Goal: Information Seeking & Learning: Learn about a topic

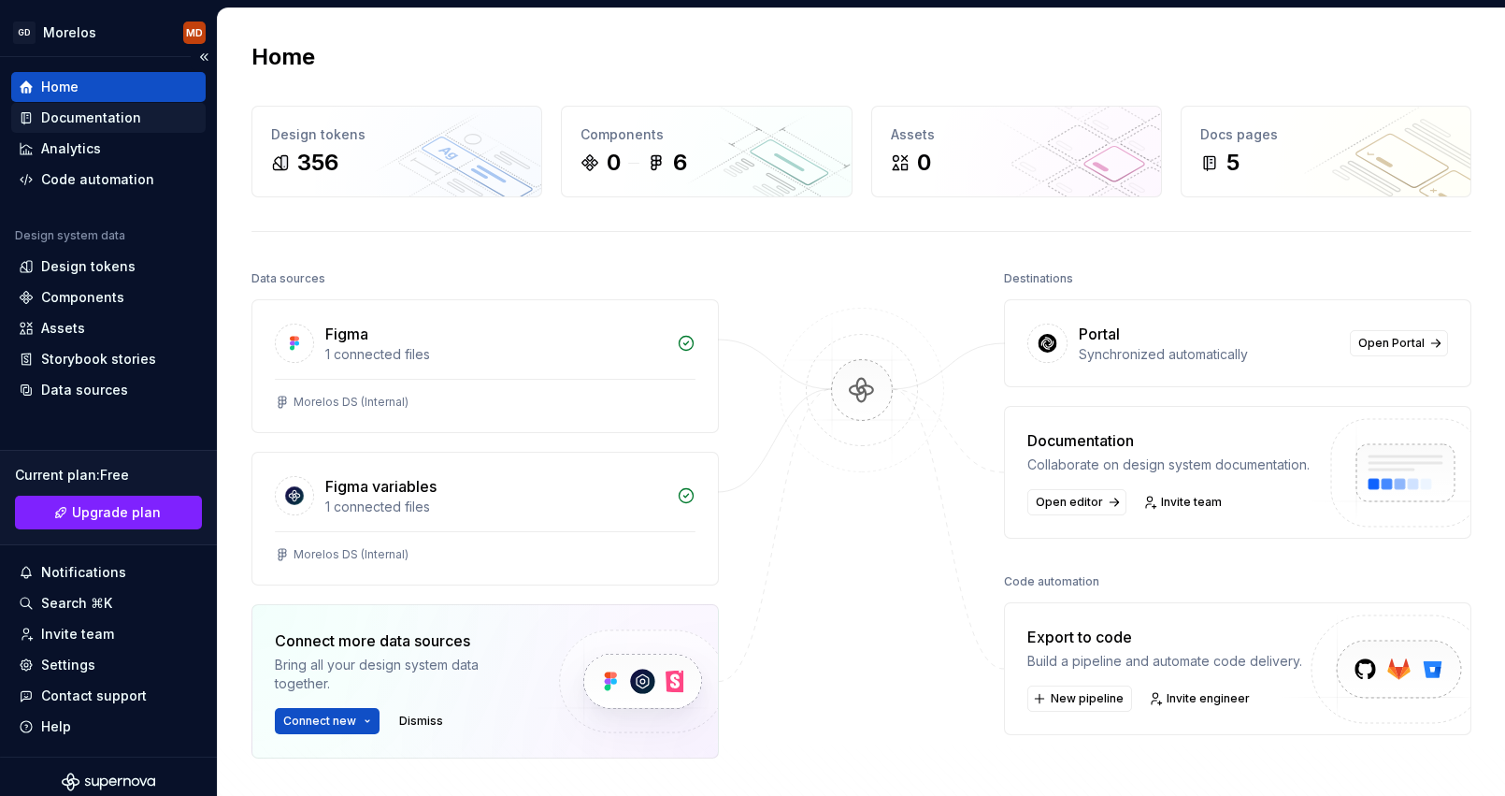
click at [116, 117] on div "Documentation" at bounding box center [91, 117] width 100 height 19
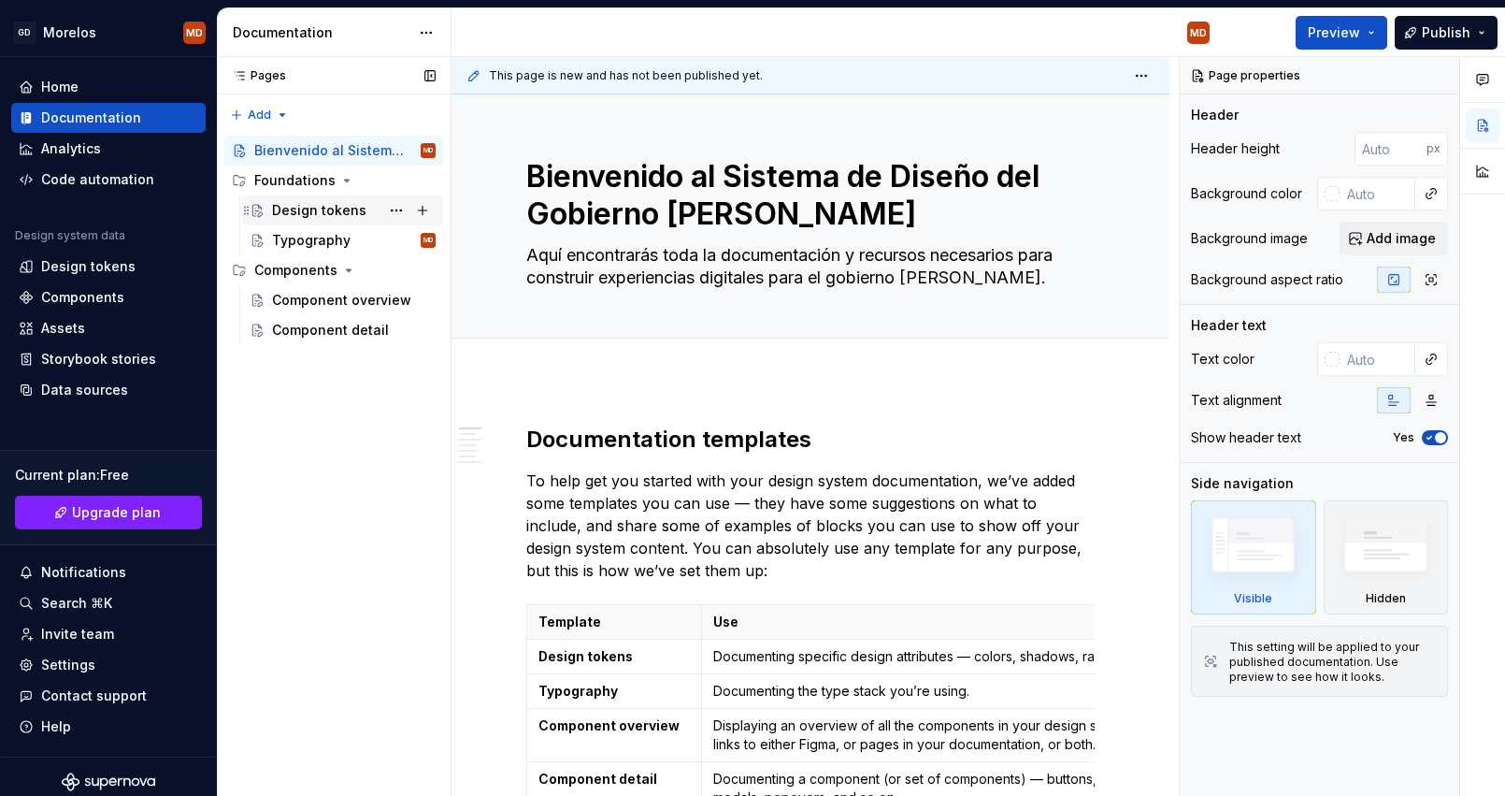
click at [350, 207] on div "Design tokens" at bounding box center [319, 210] width 94 height 19
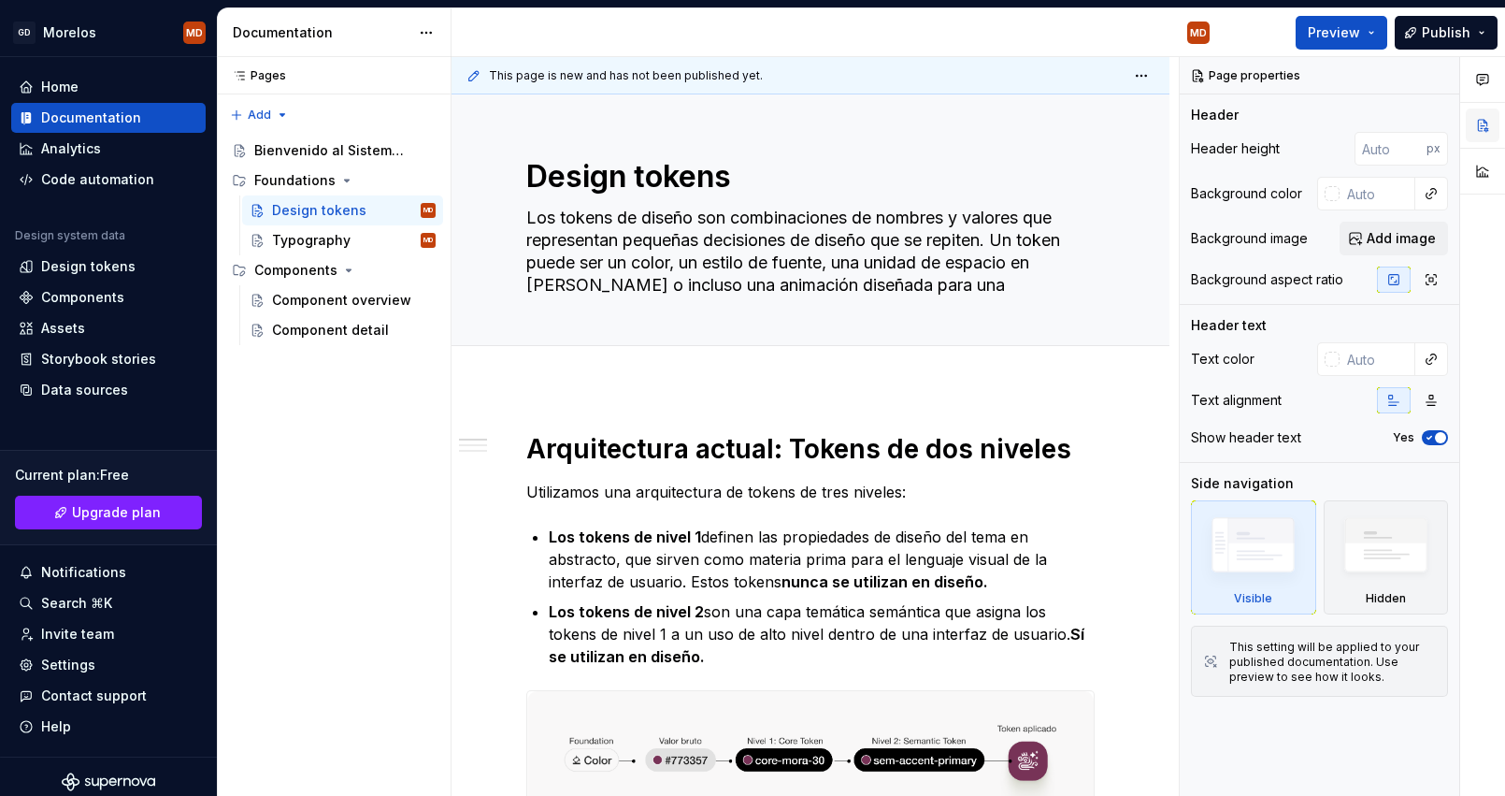
click at [1484, 127] on button "button" at bounding box center [1483, 125] width 34 height 34
click at [1441, 72] on button "button" at bounding box center [1440, 76] width 26 height 26
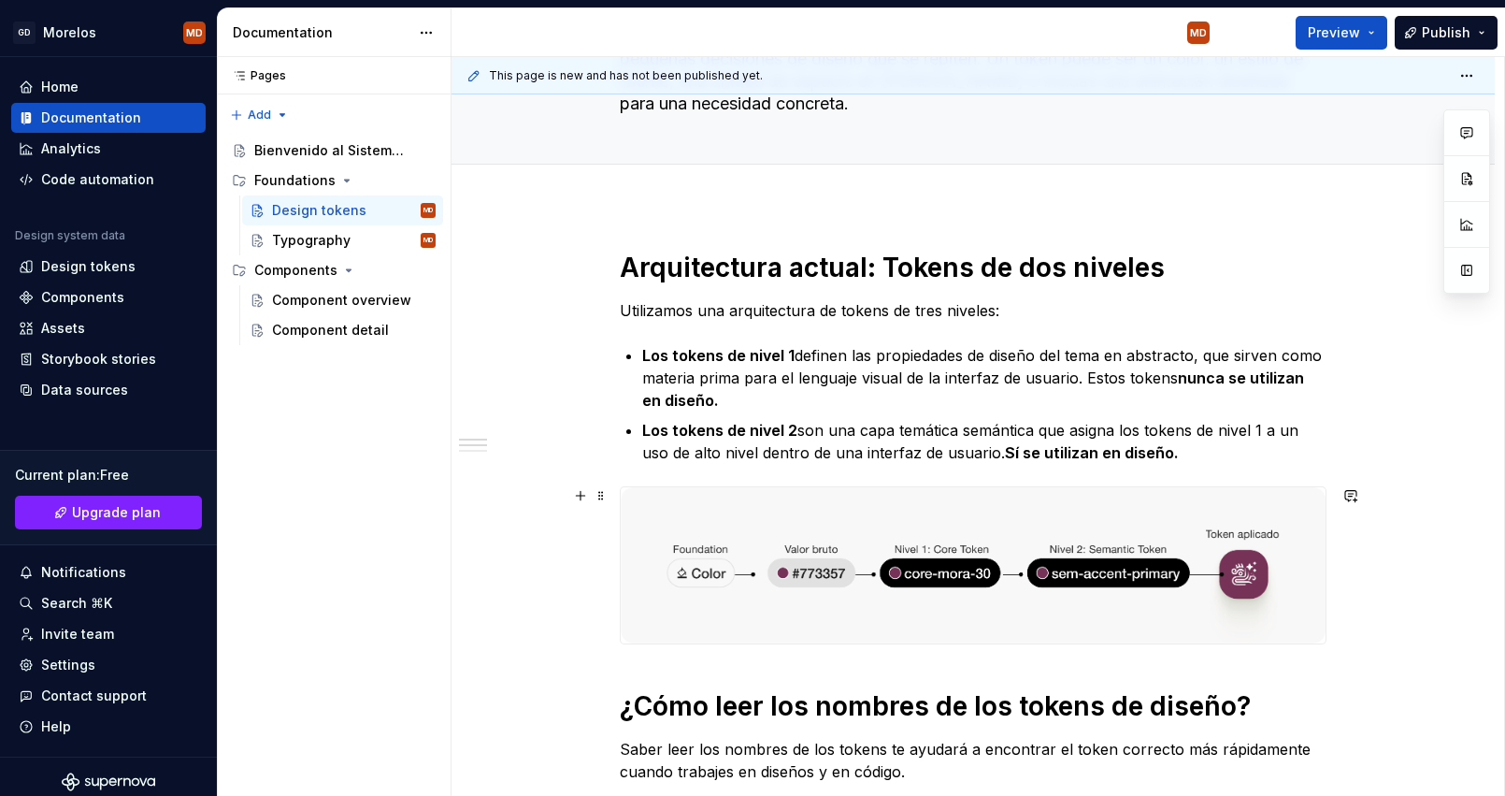
scroll to position [135, 0]
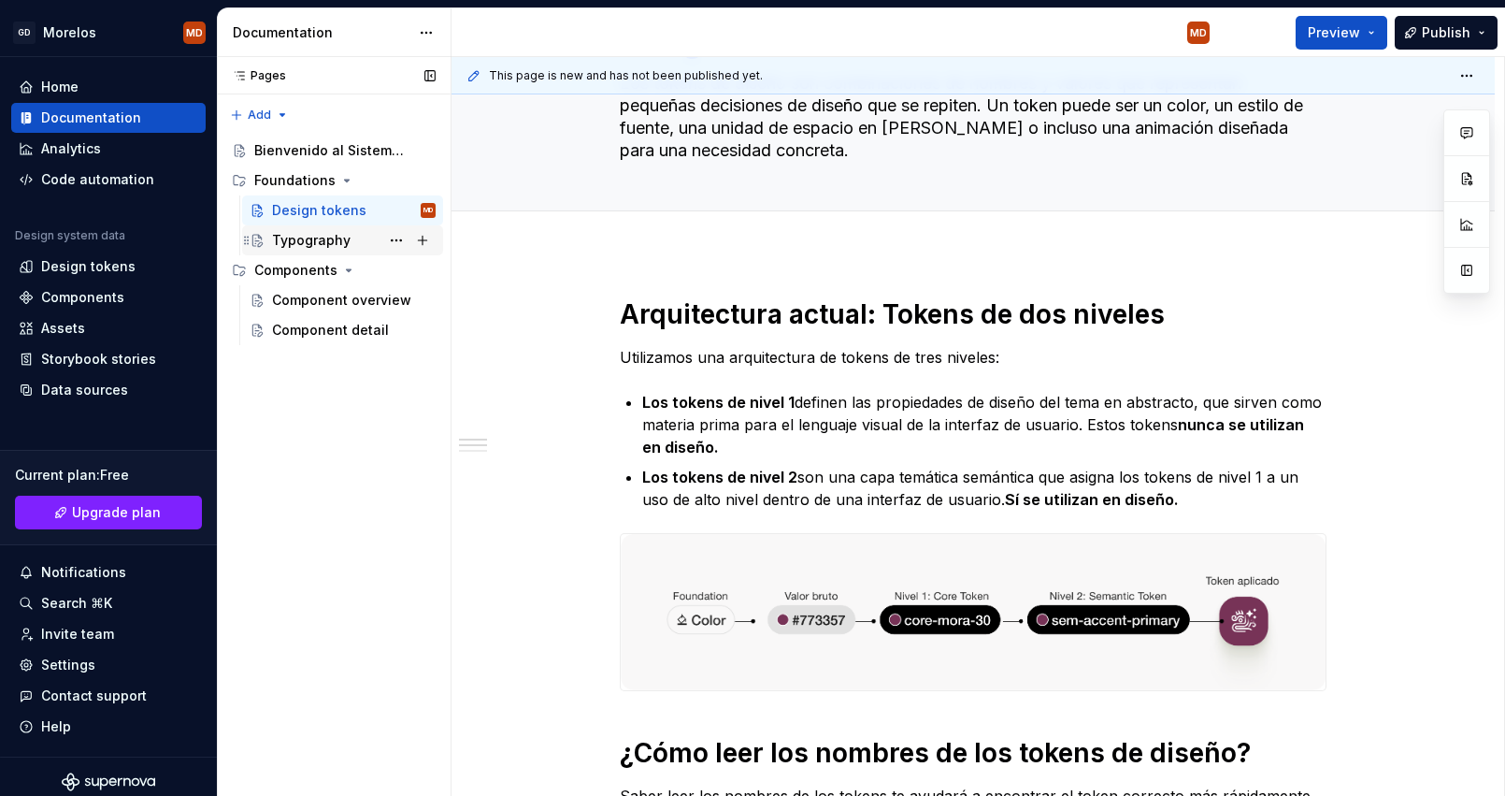
click at [314, 235] on div "Typography" at bounding box center [311, 240] width 79 height 19
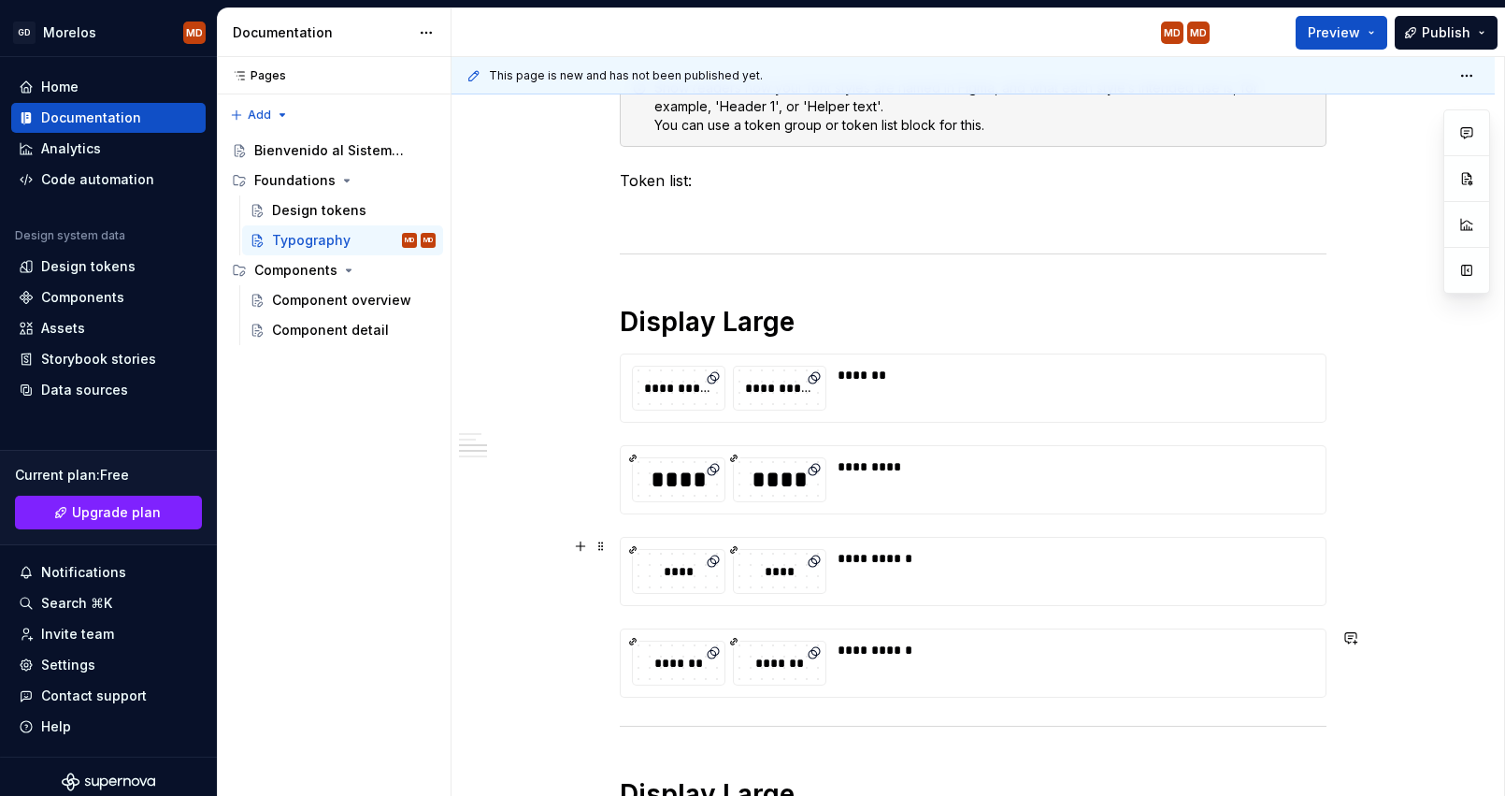
scroll to position [683, 0]
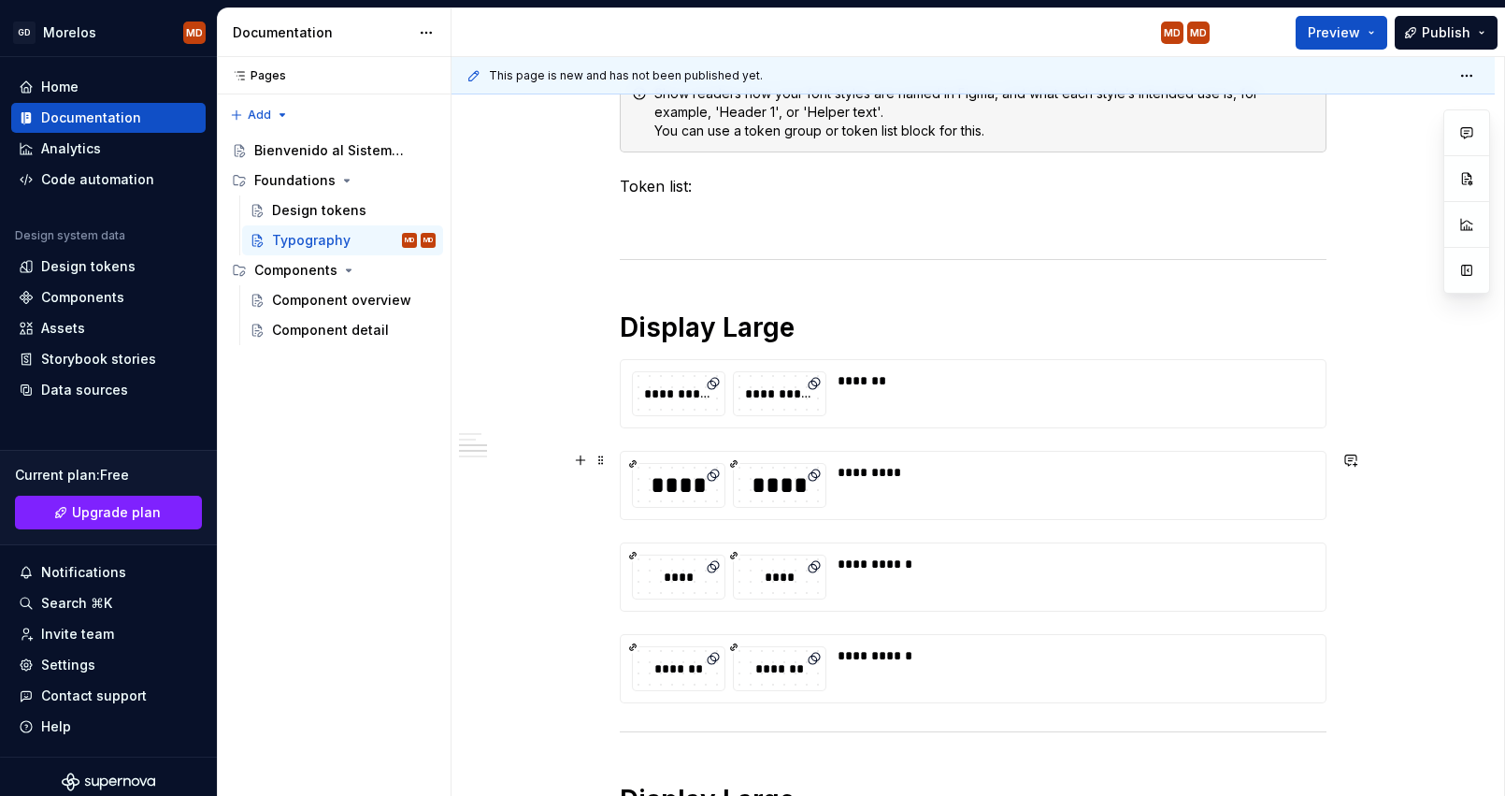
click at [774, 475] on div "****" at bounding box center [780, 485] width 92 height 32
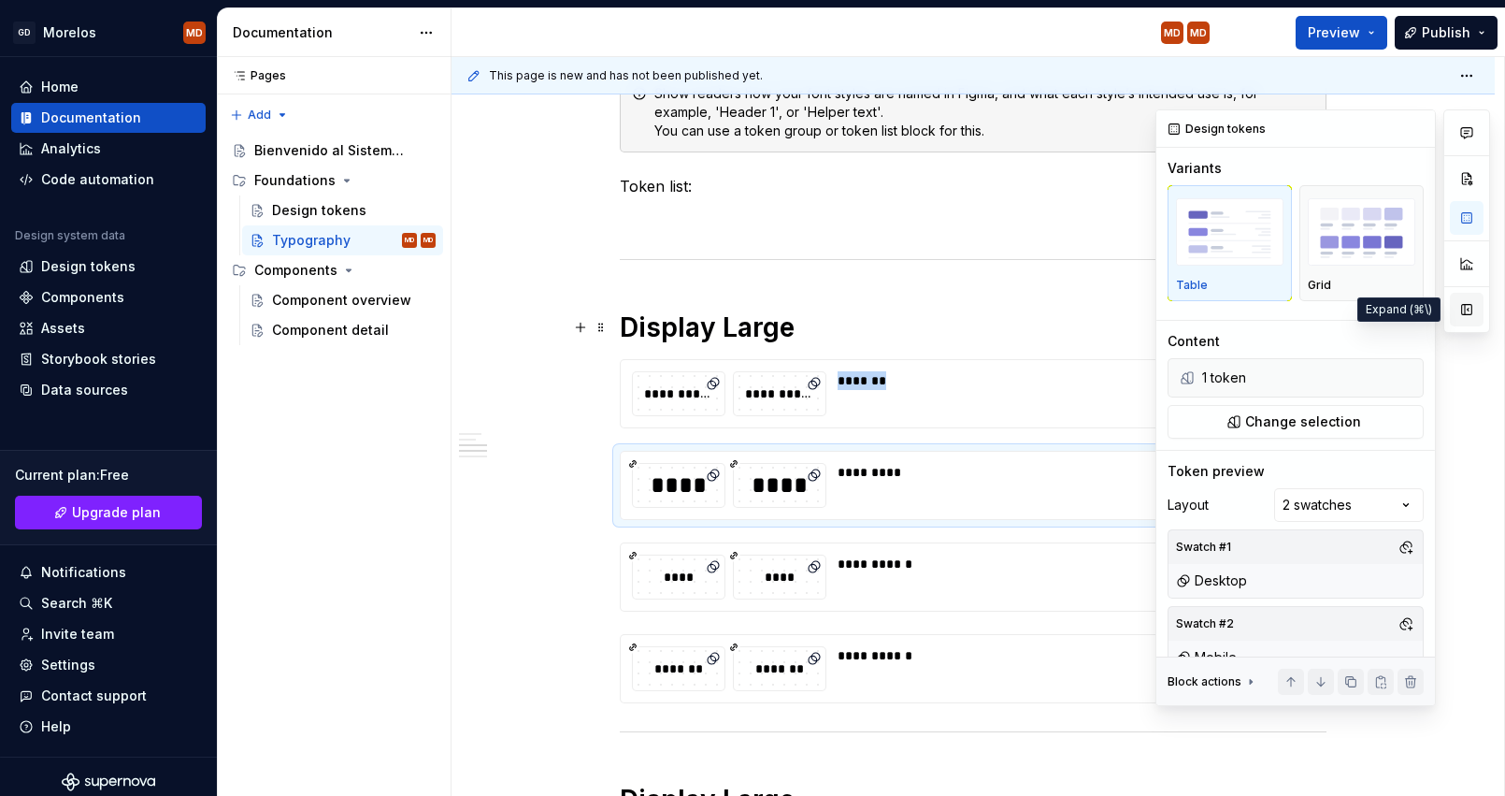
click at [1464, 313] on button "button" at bounding box center [1467, 310] width 34 height 34
type textarea "*"
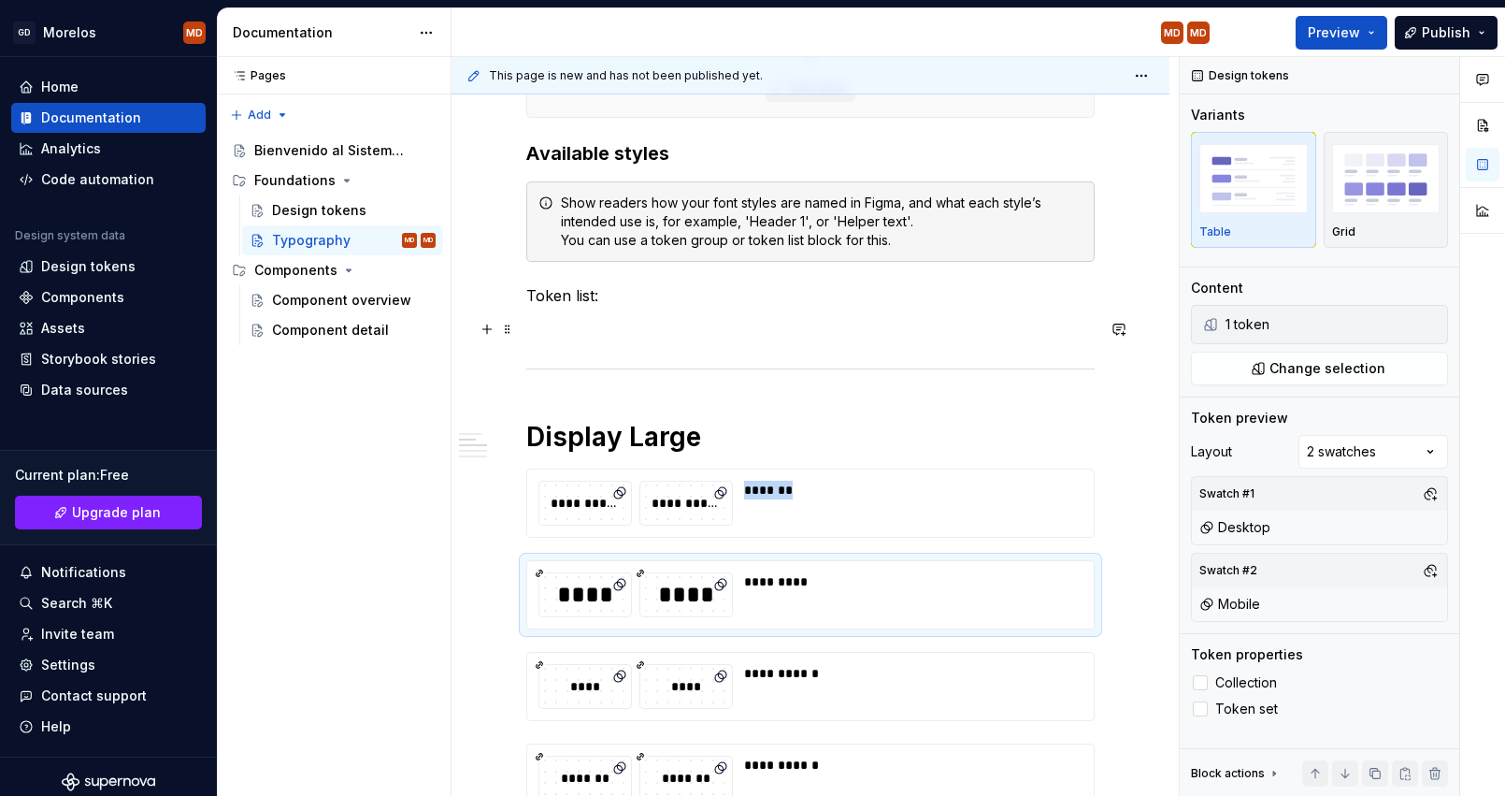
scroll to position [564, 0]
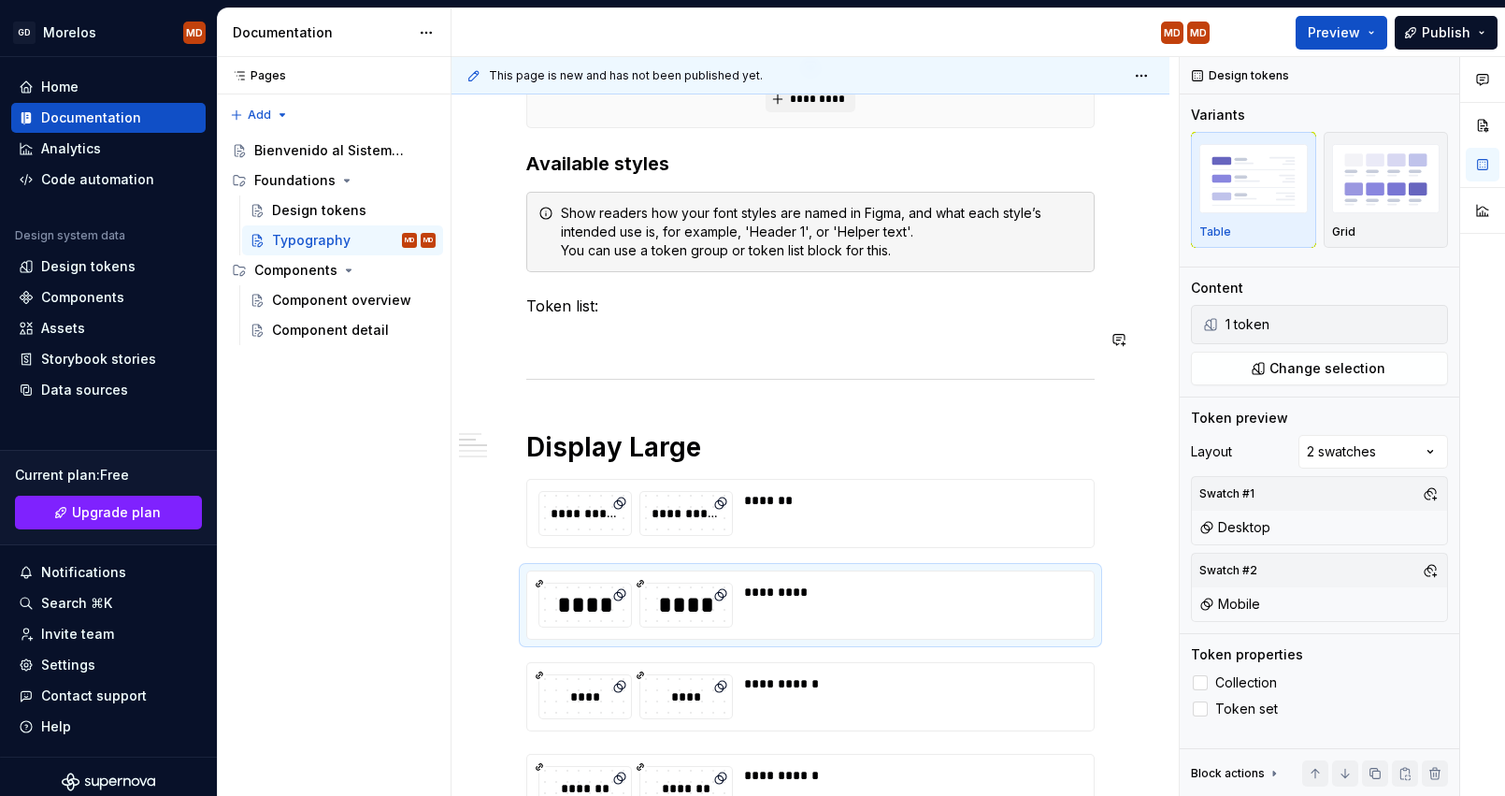
click at [589, 323] on div "**********" at bounding box center [810, 801] width 568 height 2000
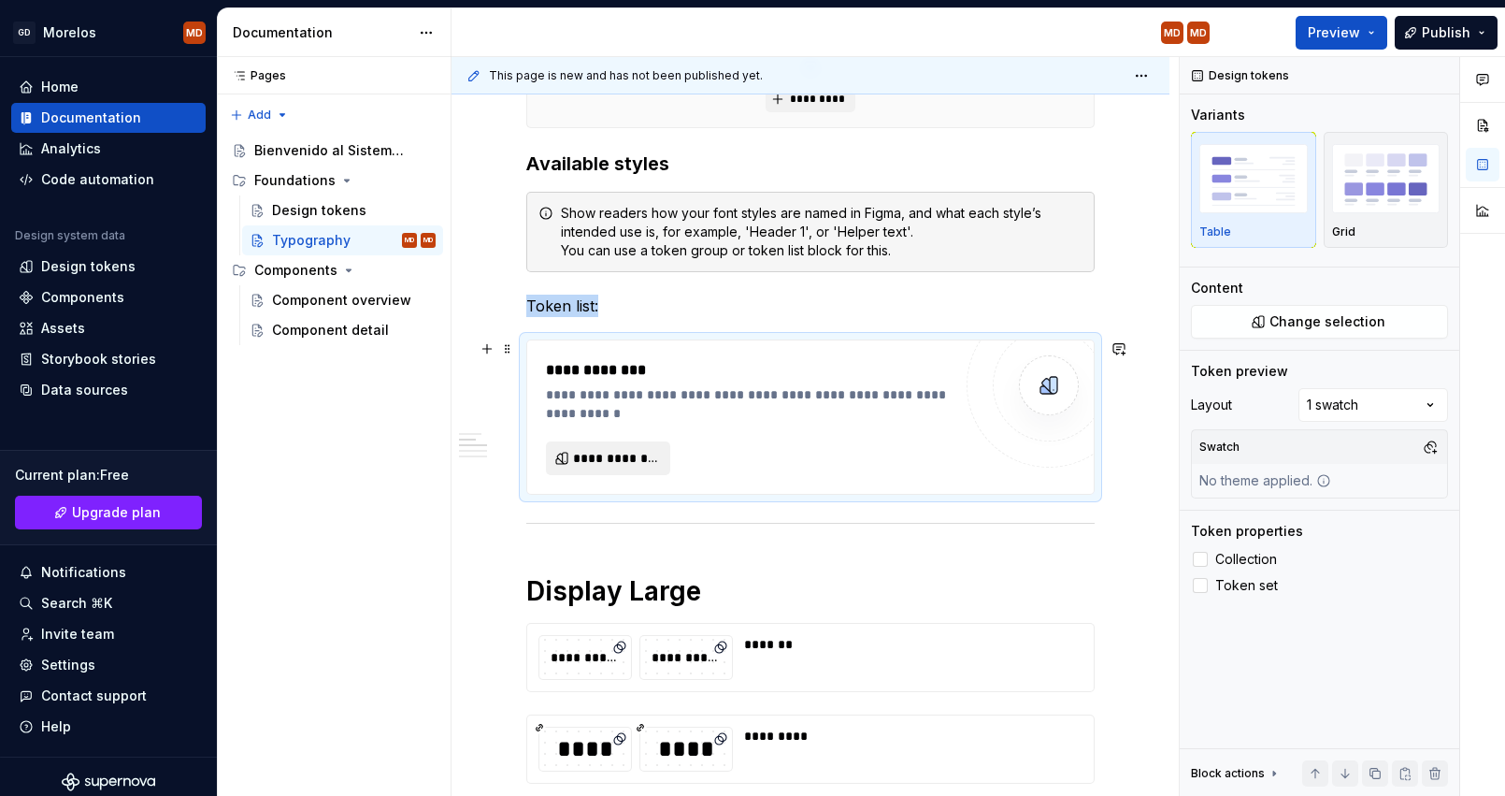
click at [611, 464] on span "**********" at bounding box center [615, 458] width 85 height 19
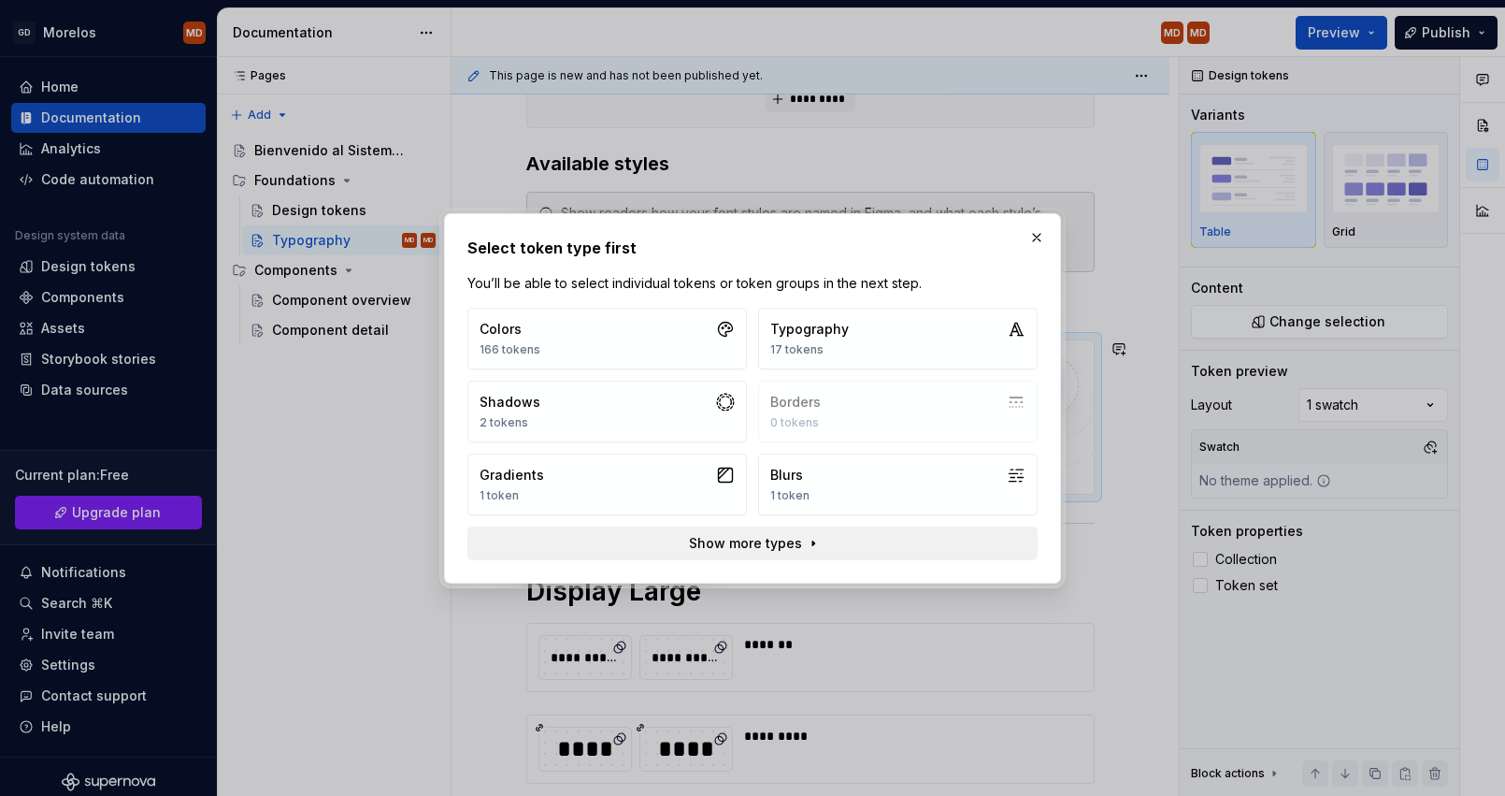
click at [726, 538] on span "Show more types" at bounding box center [745, 543] width 113 height 19
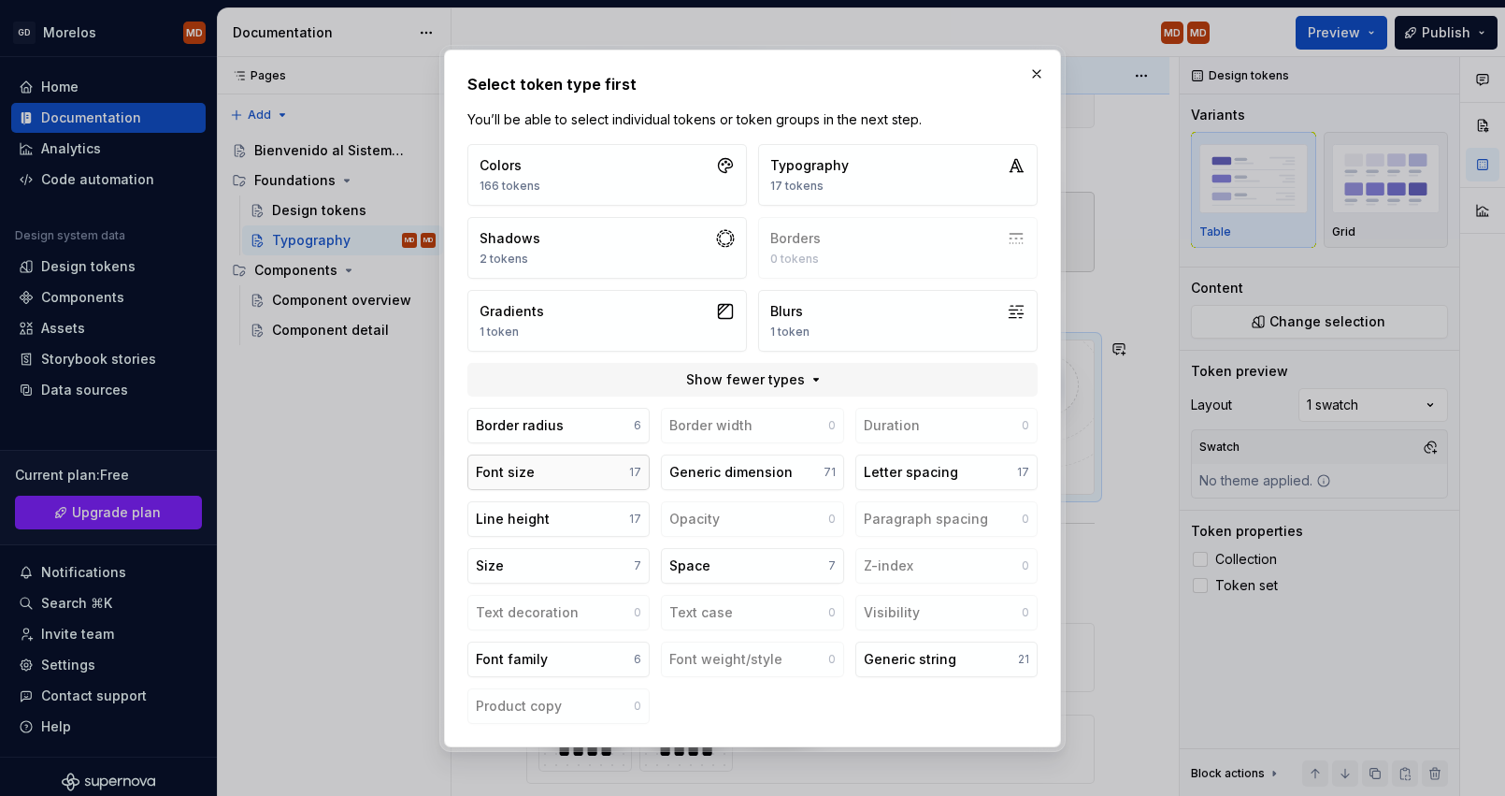
click at [596, 480] on button "Font size 17" at bounding box center [558, 472] width 182 height 36
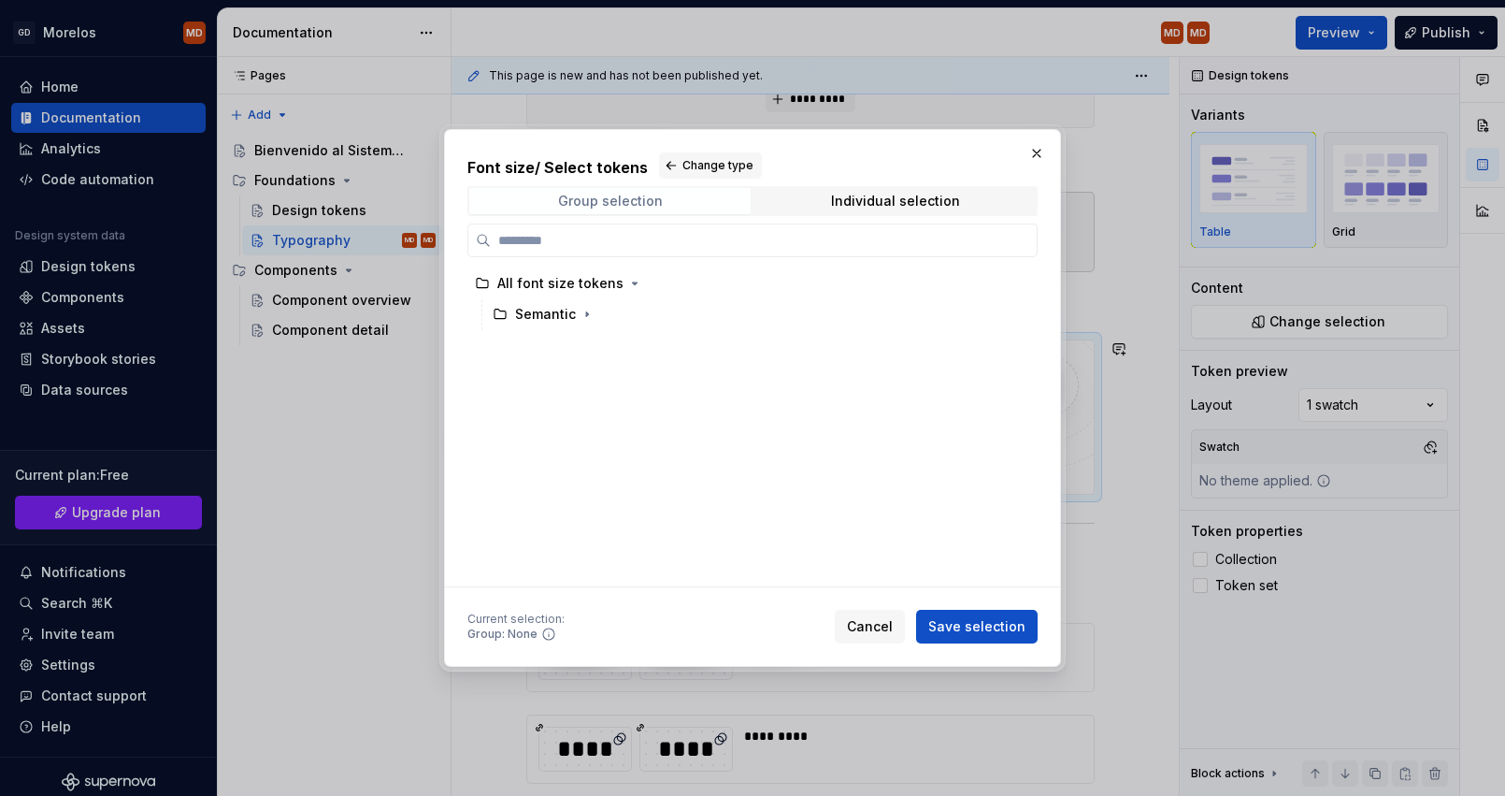
click at [676, 198] on span "Group selection" at bounding box center [609, 201] width 281 height 26
click at [851, 199] on div "Individual selection" at bounding box center [895, 201] width 129 height 15
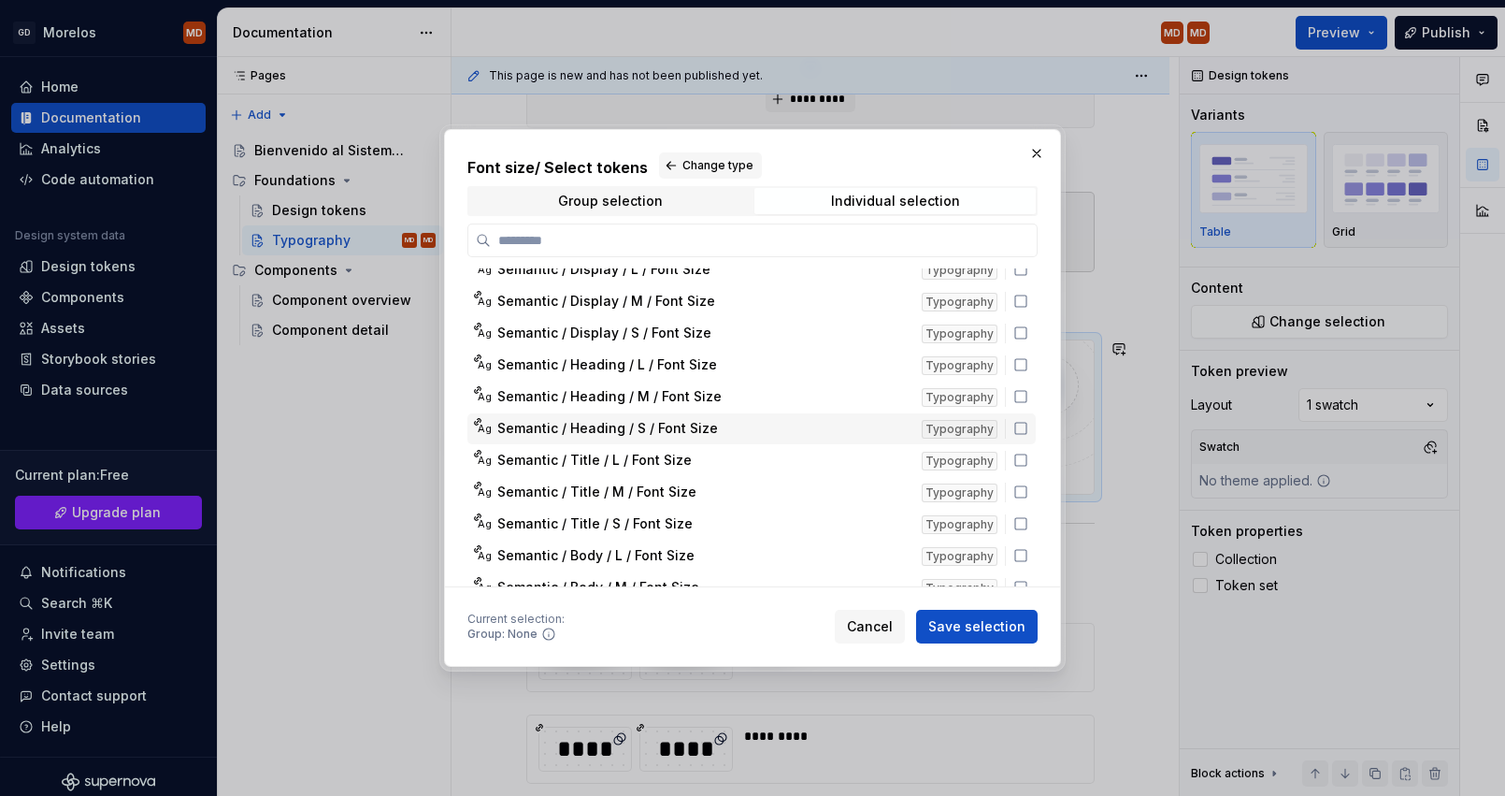
scroll to position [0, 0]
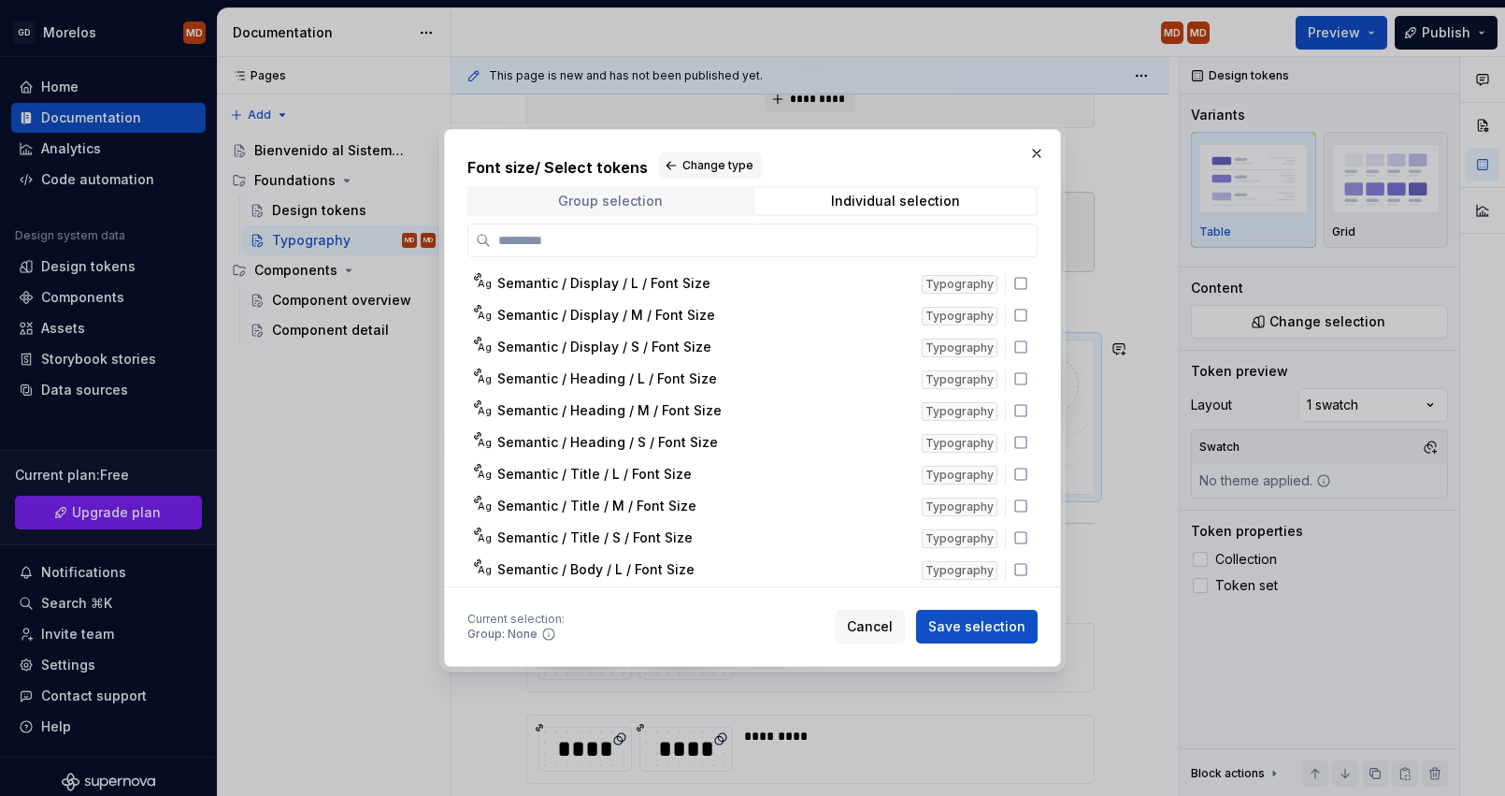
click at [609, 204] on div "Group selection" at bounding box center [610, 201] width 105 height 15
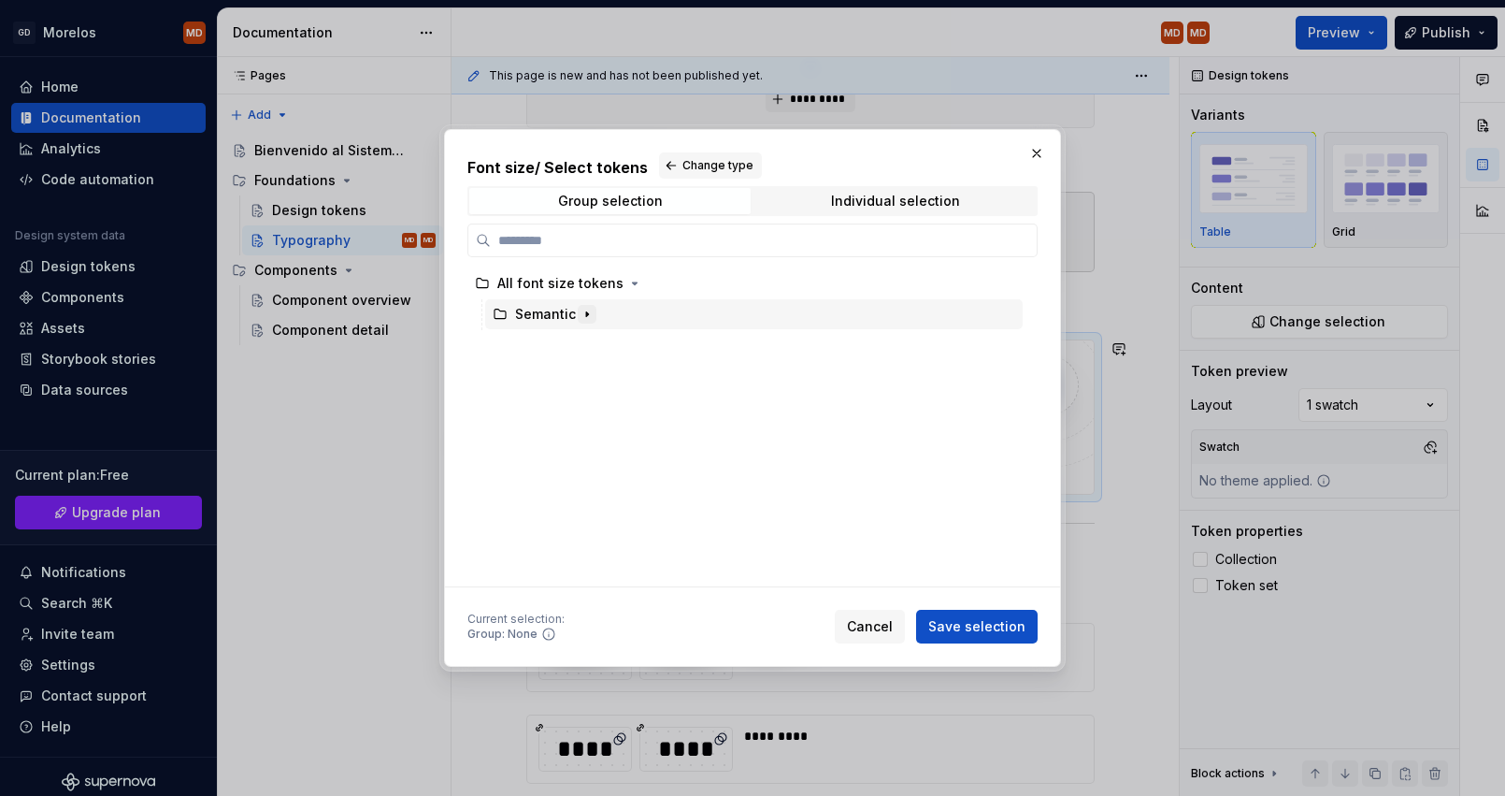
click at [580, 323] on button "button" at bounding box center [587, 314] width 19 height 19
click at [583, 318] on icon "button" at bounding box center [587, 314] width 15 height 15
click at [670, 194] on span "Group selection" at bounding box center [609, 201] width 281 height 26
click at [787, 206] on span "Individual selection" at bounding box center [894, 201] width 281 height 26
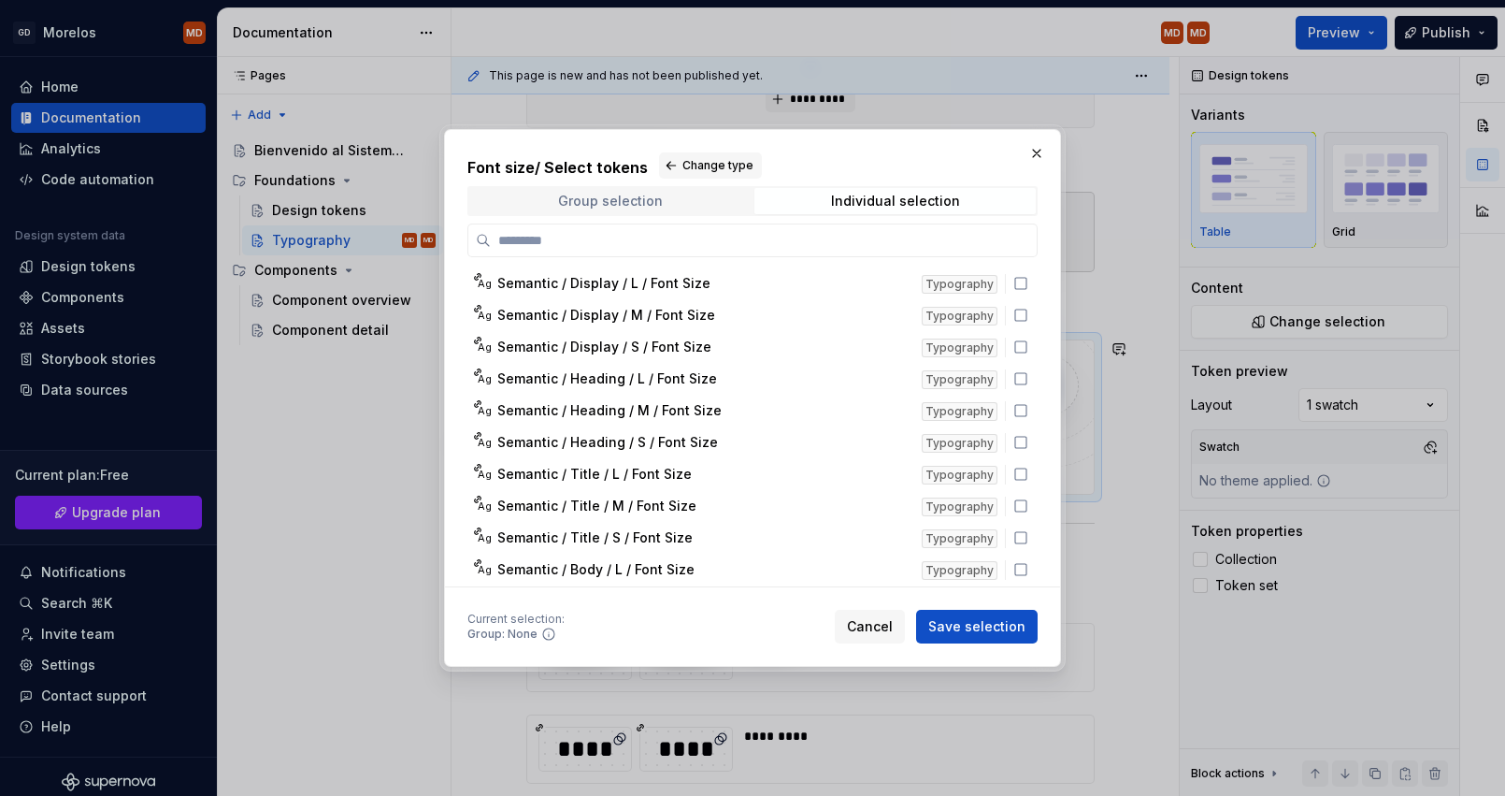
click at [610, 212] on span "Group selection" at bounding box center [609, 201] width 281 height 26
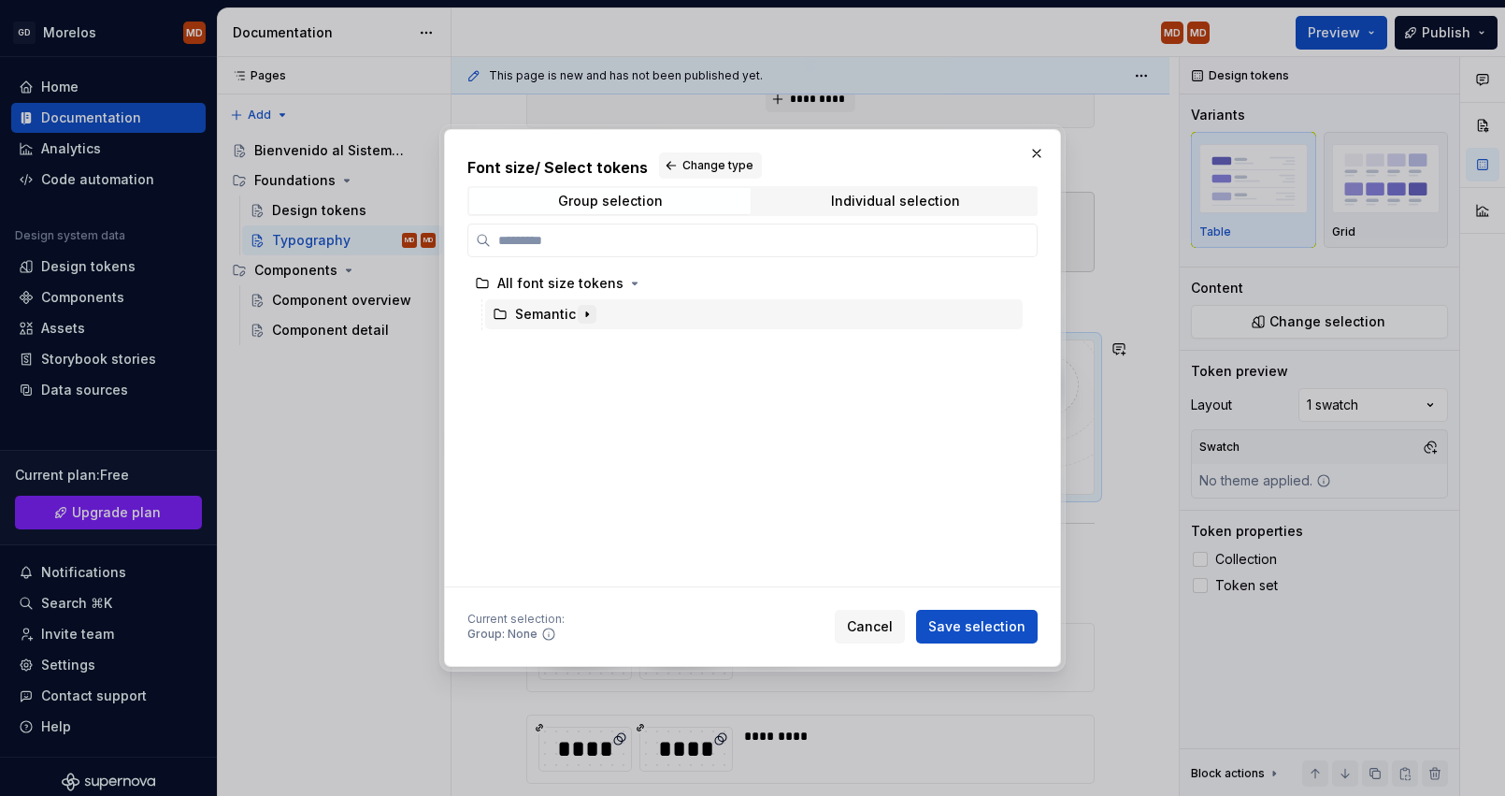
click at [583, 308] on icon "button" at bounding box center [587, 314] width 15 height 15
click at [588, 199] on div "Group selection" at bounding box center [610, 201] width 105 height 15
click at [668, 163] on button "Change type" at bounding box center [710, 165] width 103 height 26
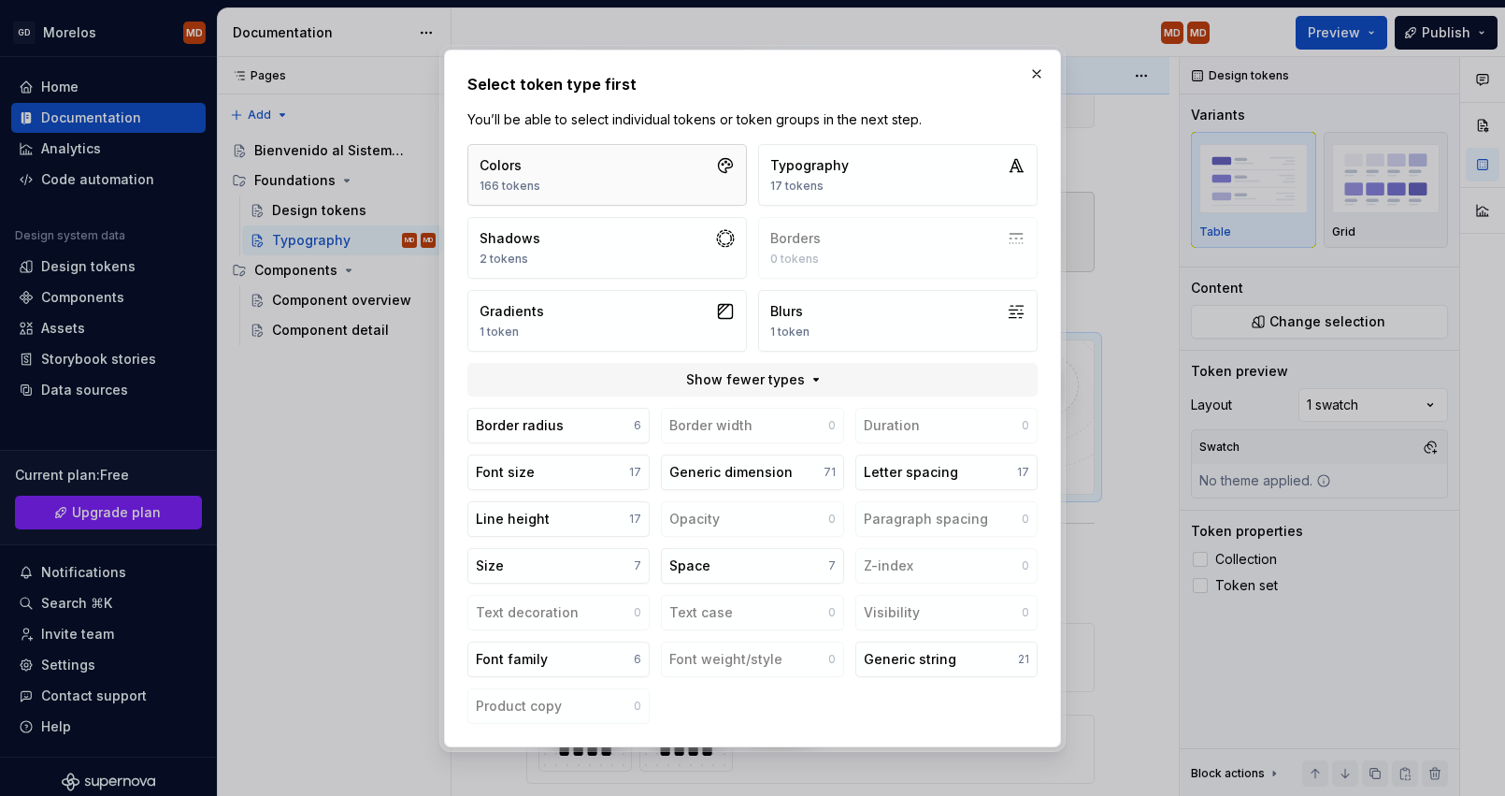
click at [649, 184] on button "Colors 166 tokens" at bounding box center [607, 175] width 280 height 62
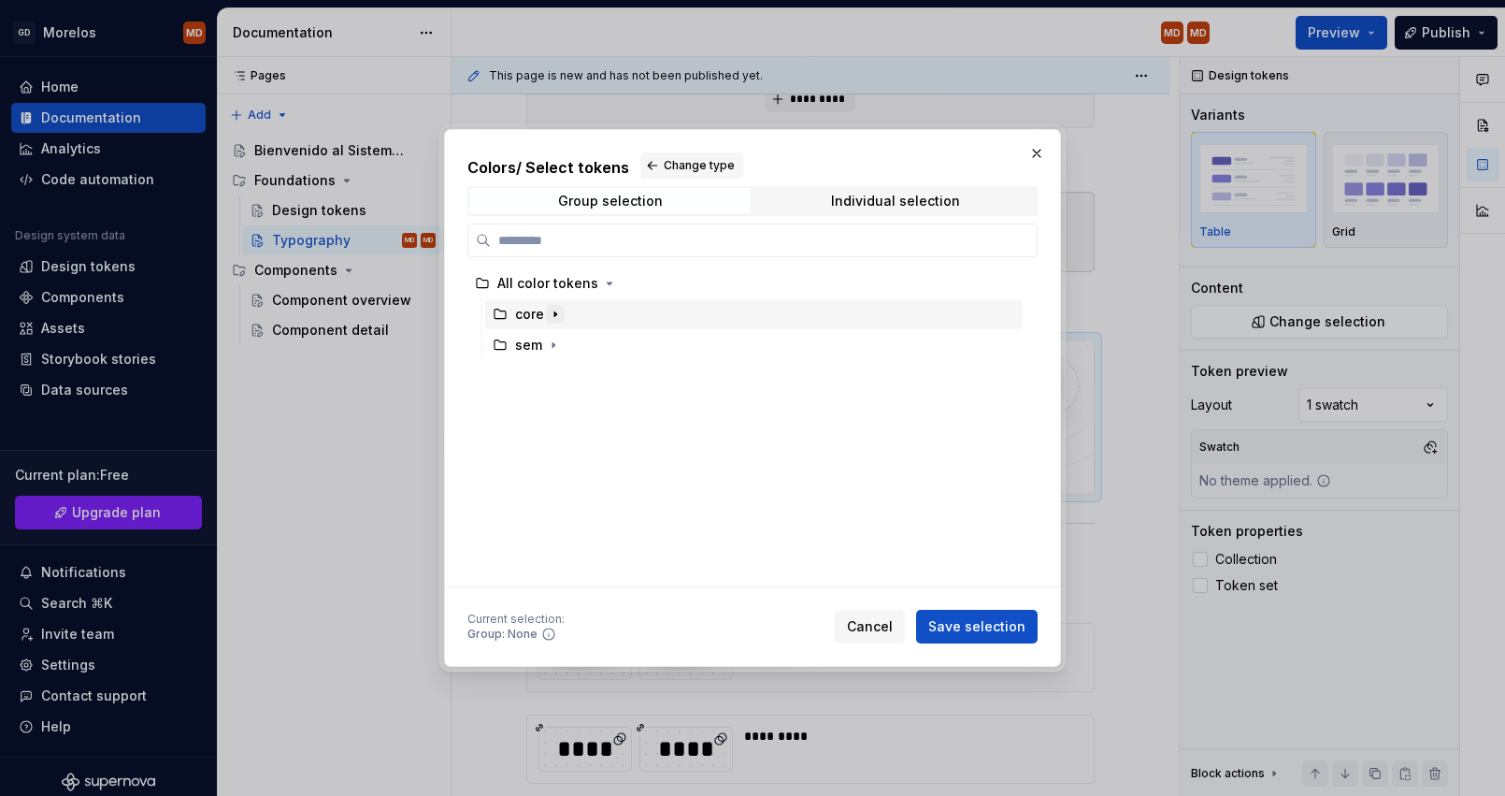
click at [552, 312] on icon "button" at bounding box center [555, 314] width 15 height 15
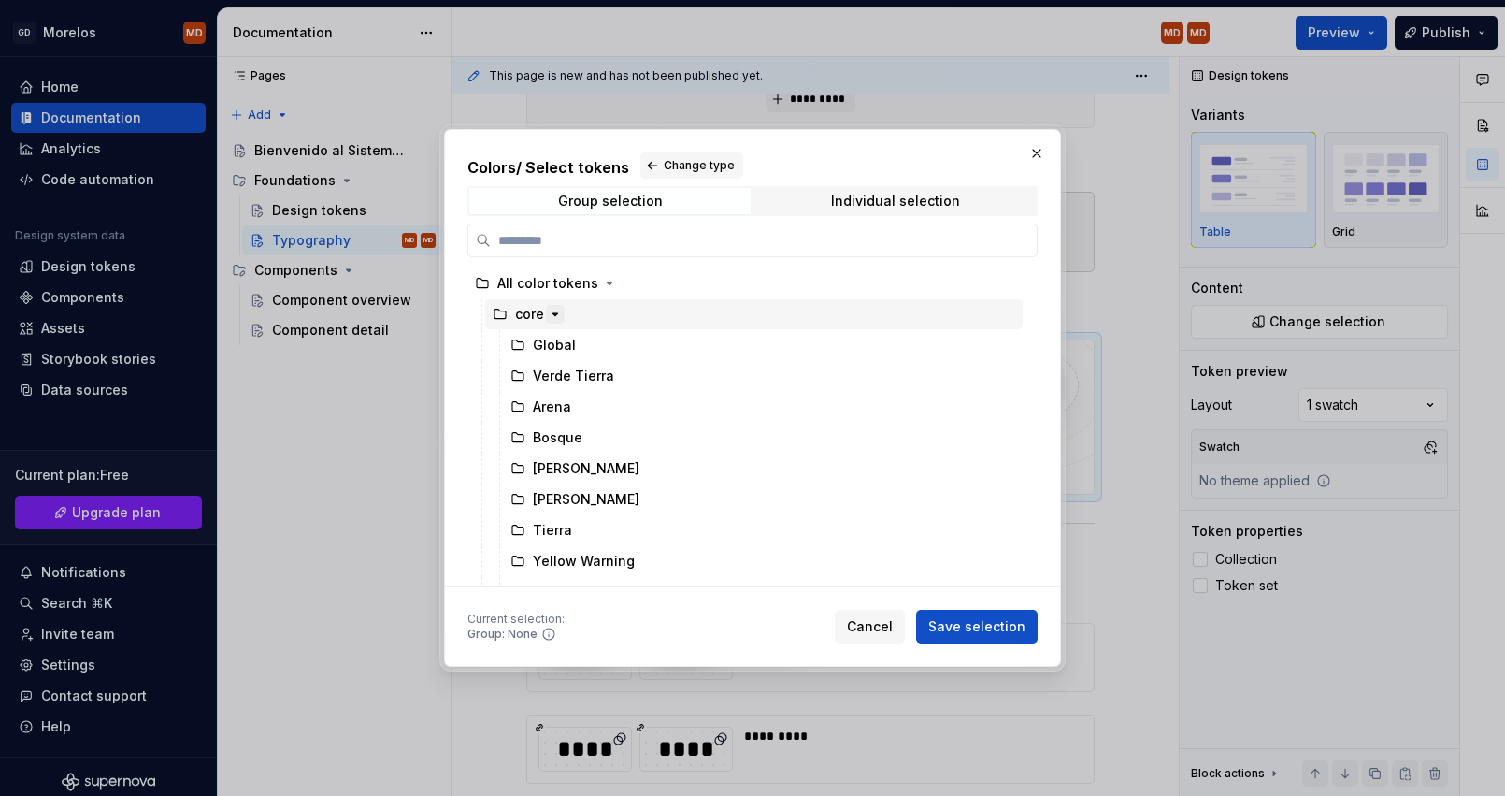
click at [552, 312] on icon "button" at bounding box center [555, 314] width 15 height 15
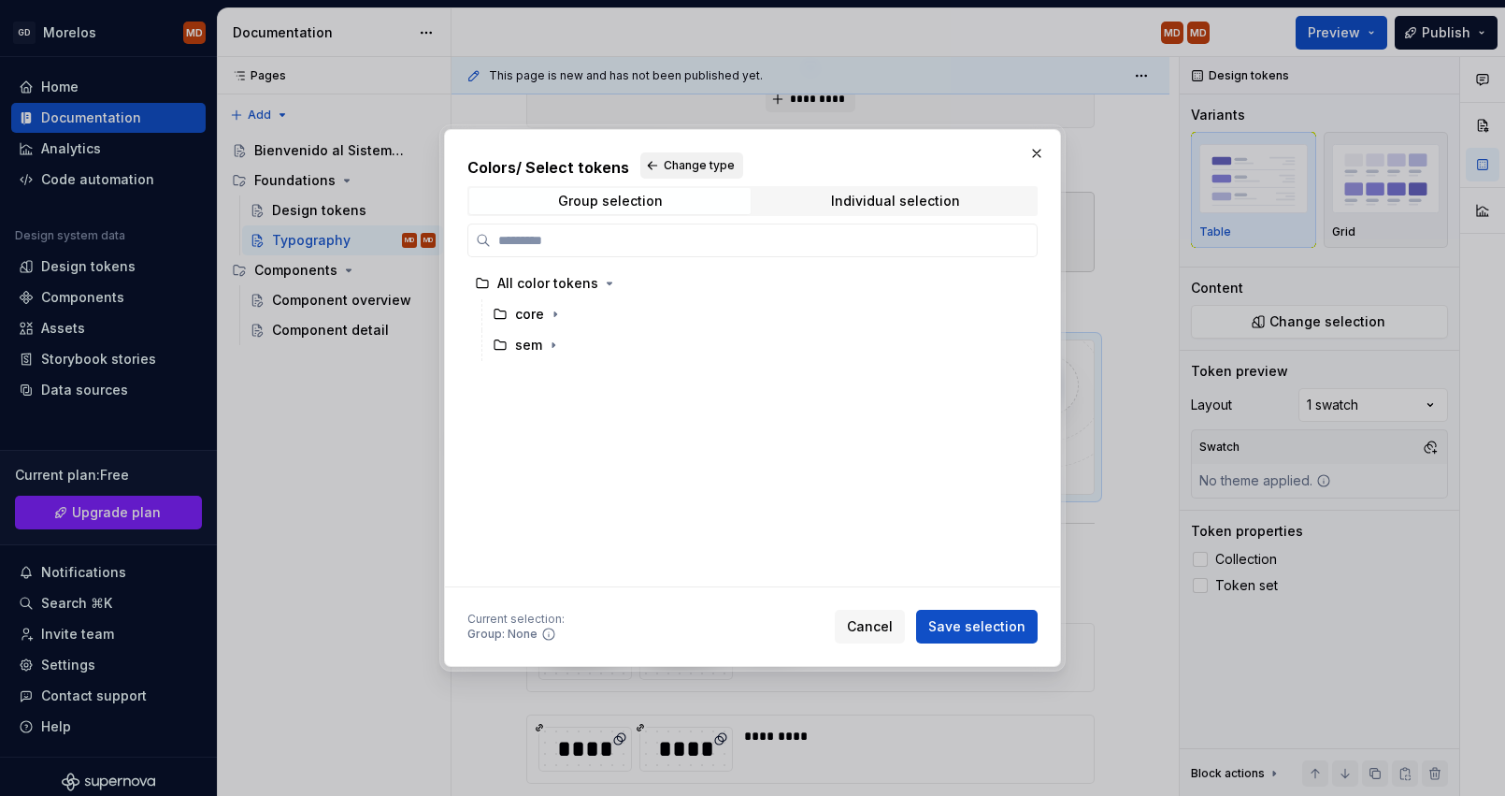
click at [659, 173] on button "Change type" at bounding box center [691, 165] width 103 height 26
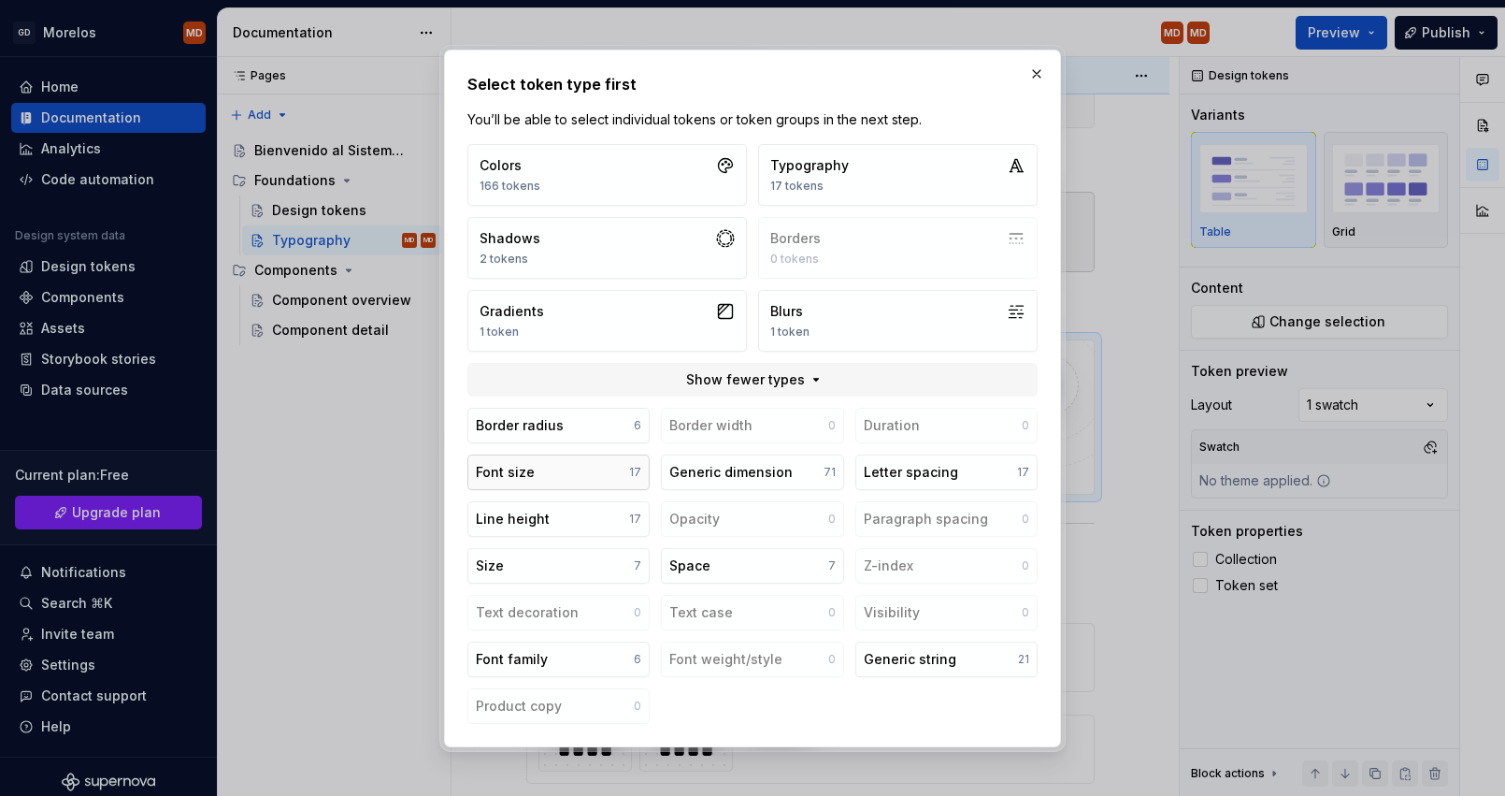
click at [591, 467] on button "Font size 17" at bounding box center [558, 472] width 182 height 36
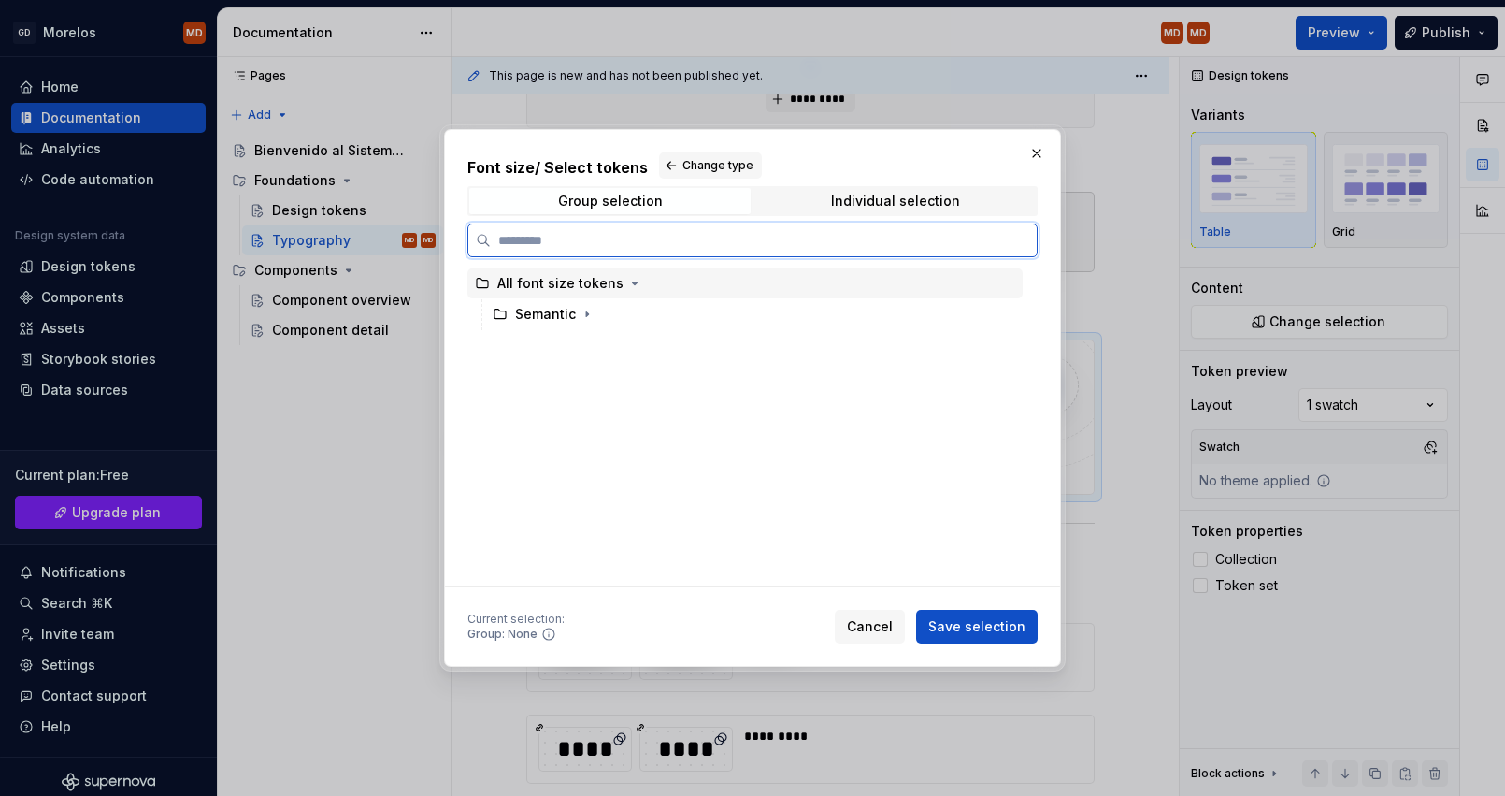
click at [611, 282] on div "All font size tokens" at bounding box center [560, 283] width 126 height 19
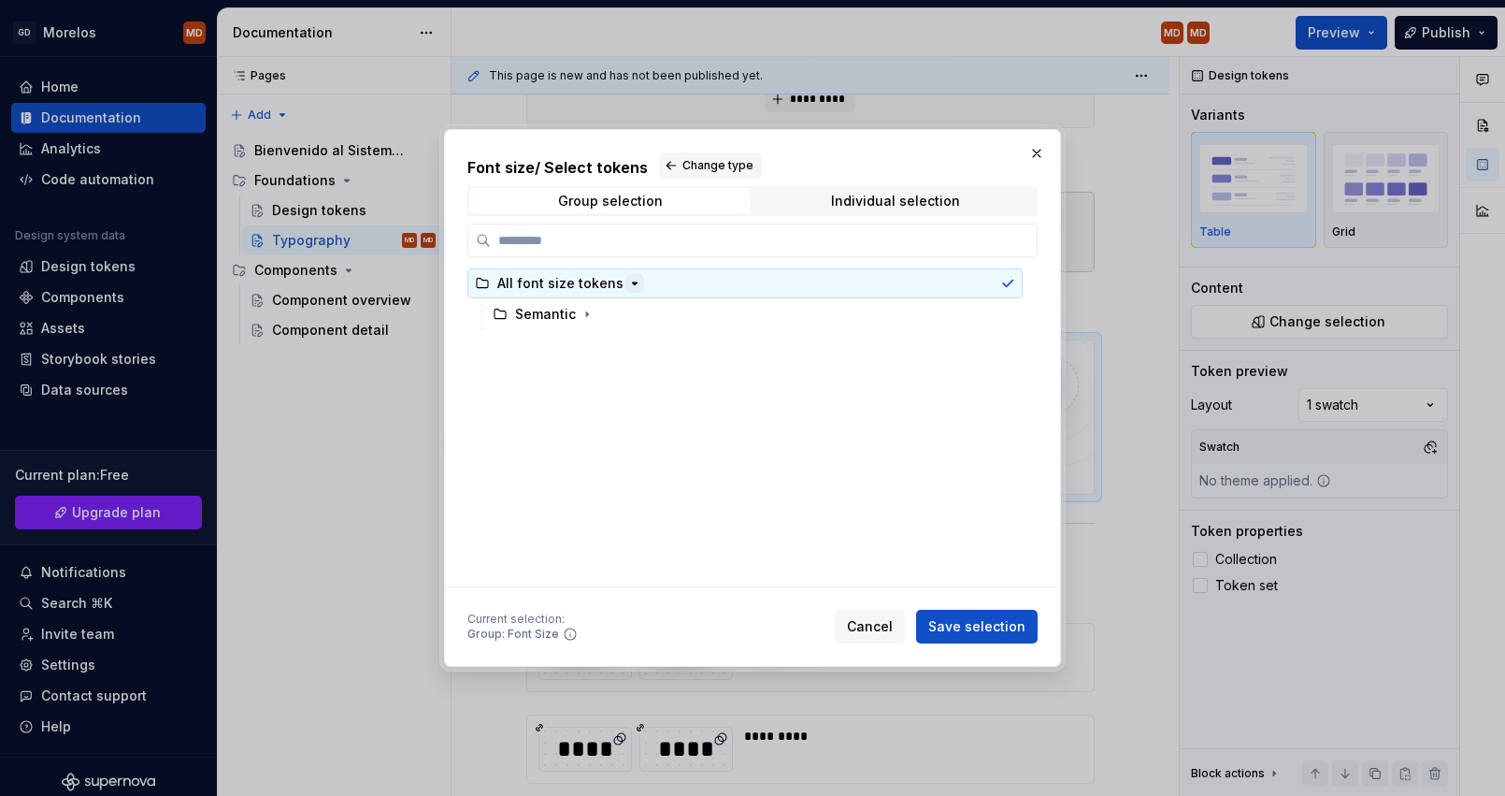
click at [633, 282] on icon "button" at bounding box center [635, 283] width 5 height 2
click at [625, 283] on button "button" at bounding box center [634, 283] width 19 height 19
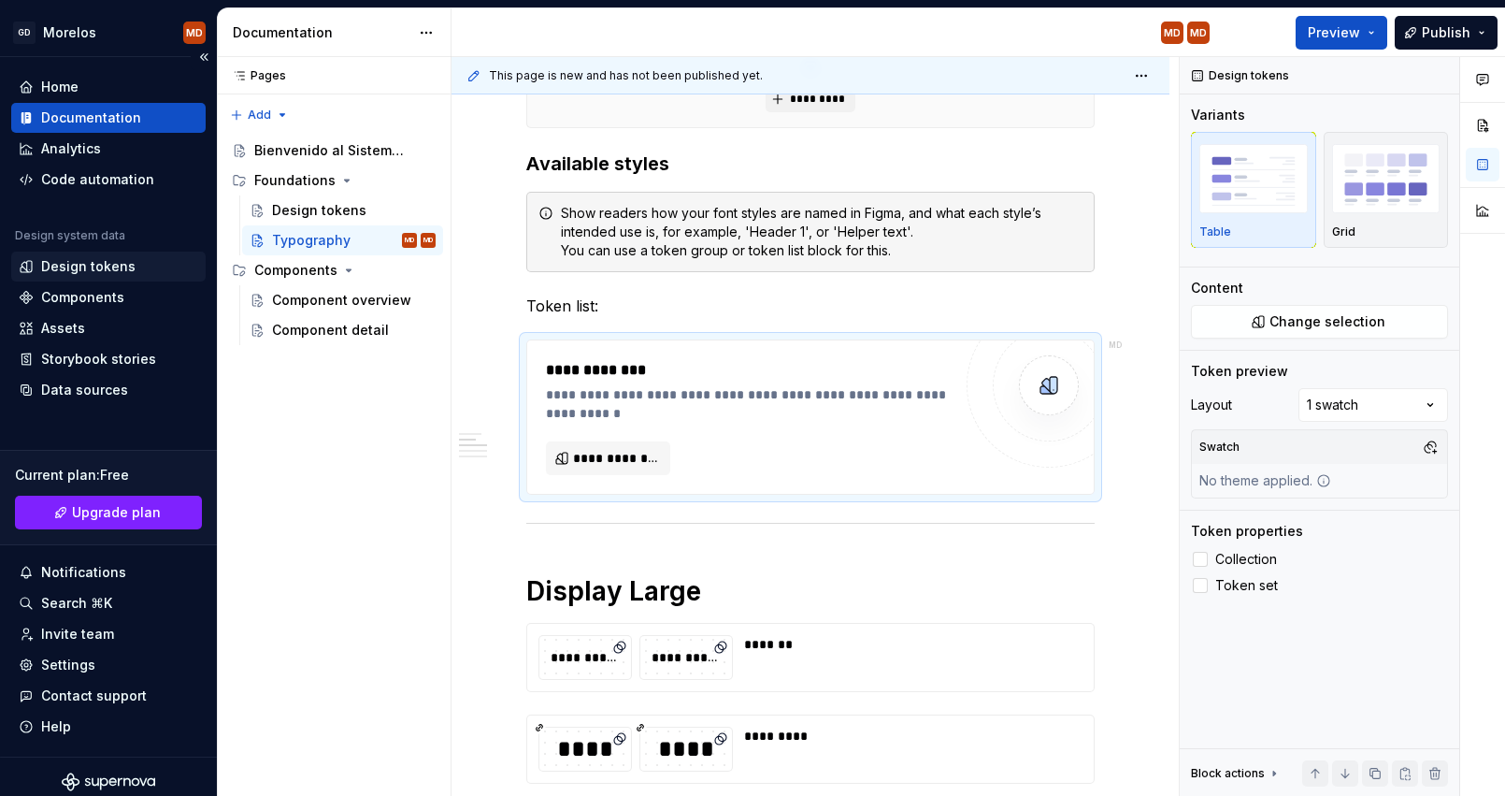
click at [108, 271] on div "Design tokens" at bounding box center [88, 266] width 94 height 19
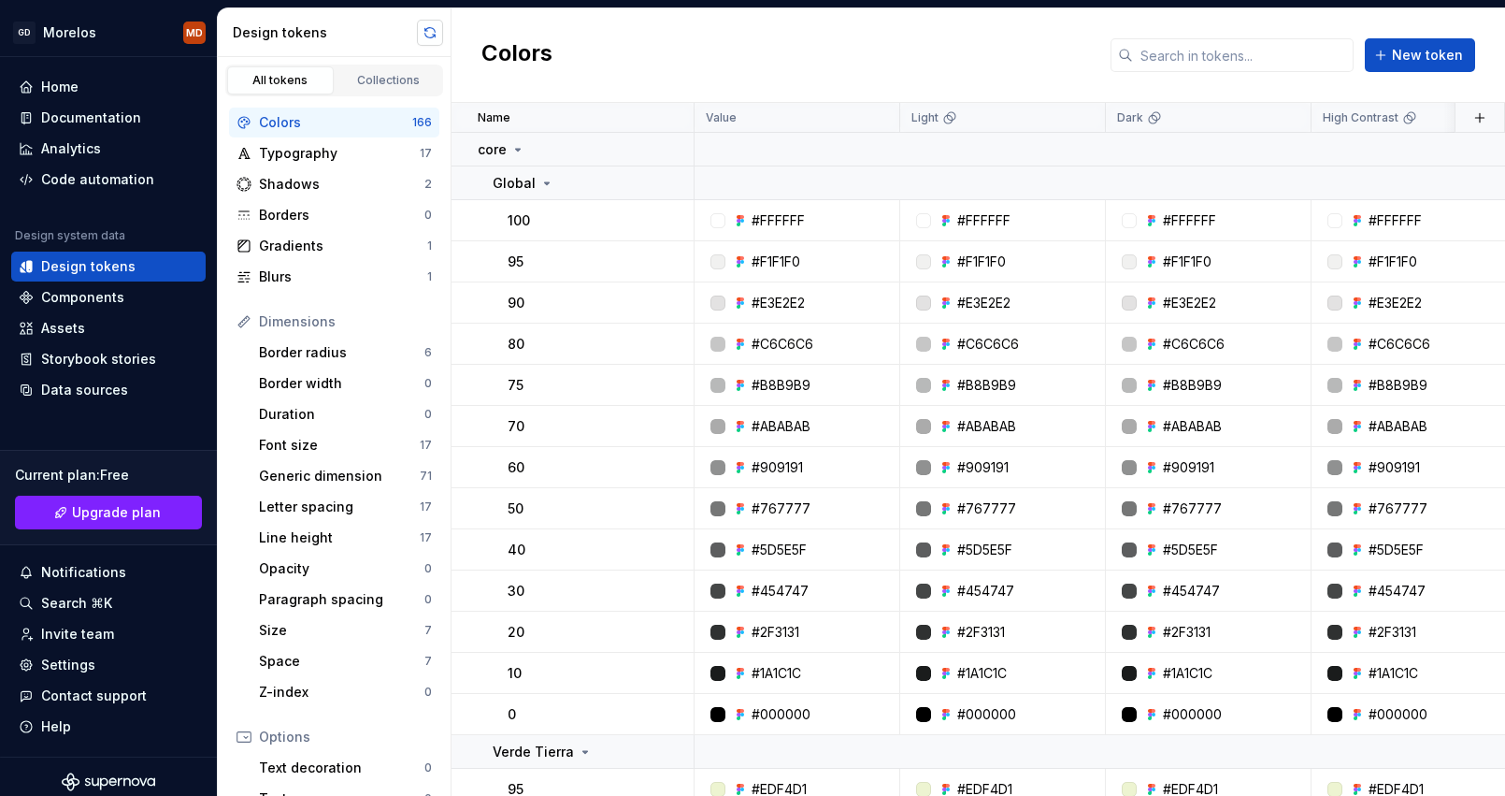
click at [428, 25] on button "button" at bounding box center [430, 33] width 26 height 26
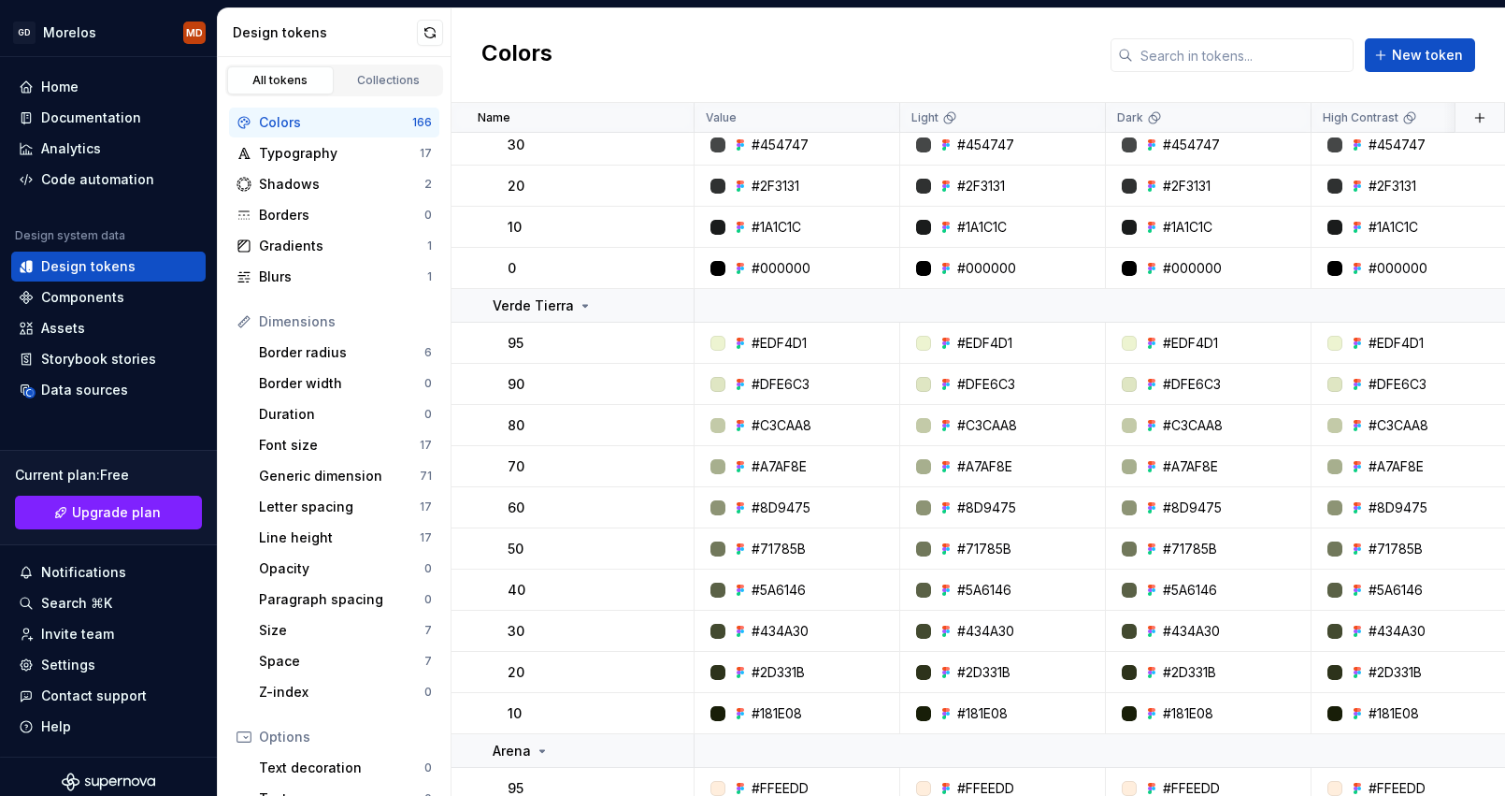
scroll to position [447, 0]
click at [344, 453] on div "Font size" at bounding box center [339, 445] width 161 height 19
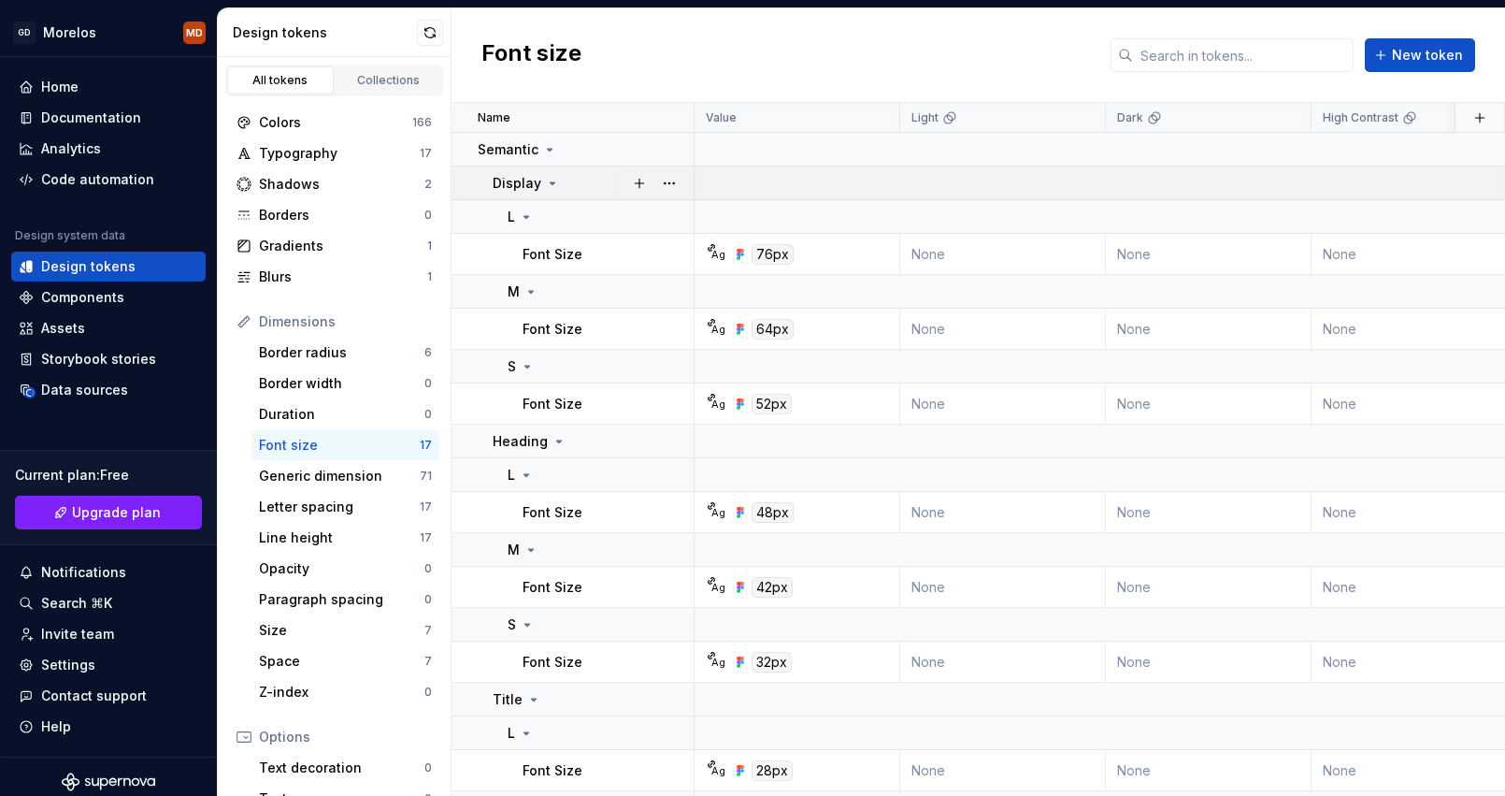
click at [552, 182] on icon at bounding box center [552, 183] width 15 height 15
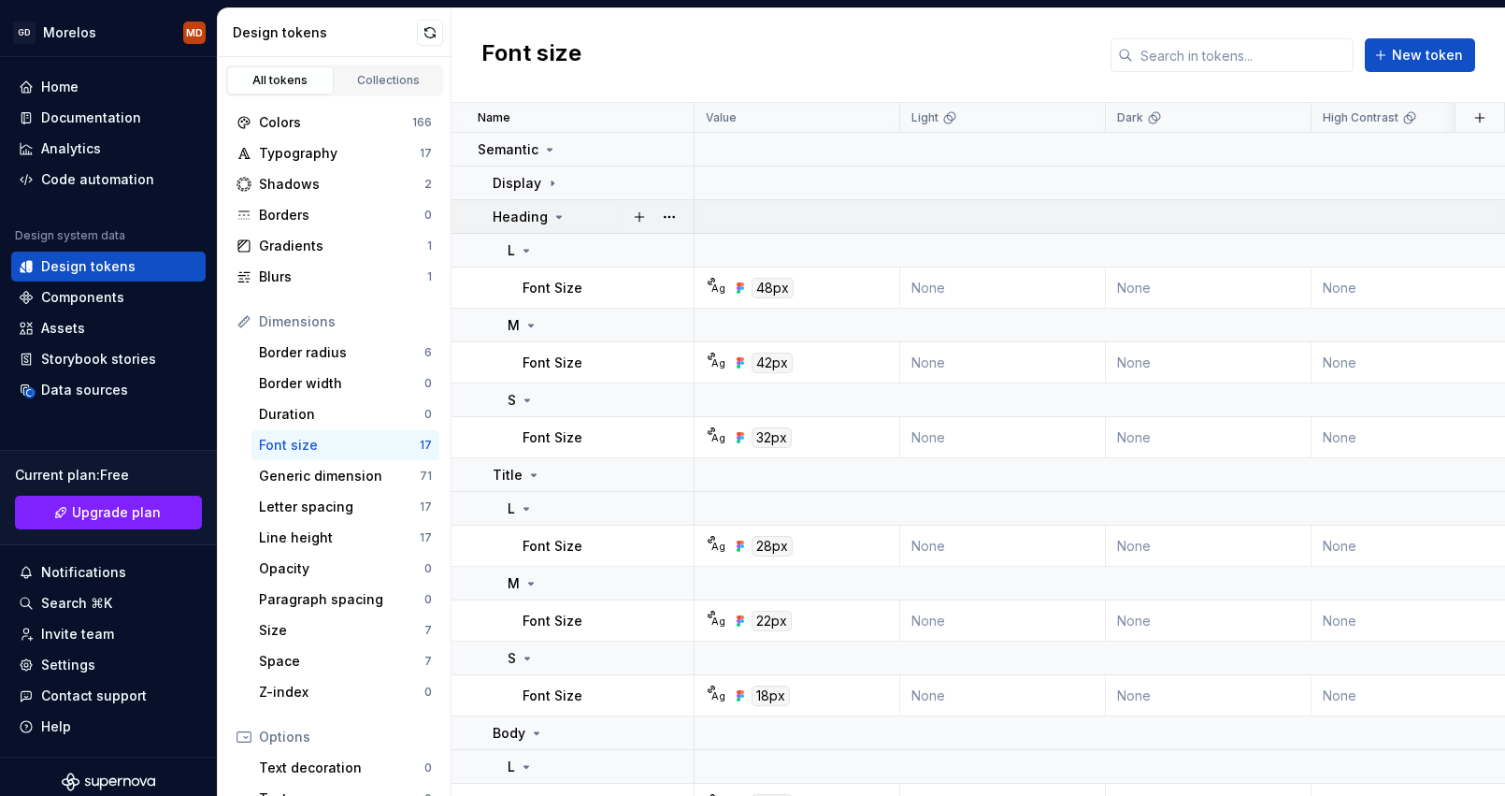
click at [557, 215] on icon at bounding box center [559, 216] width 15 height 15
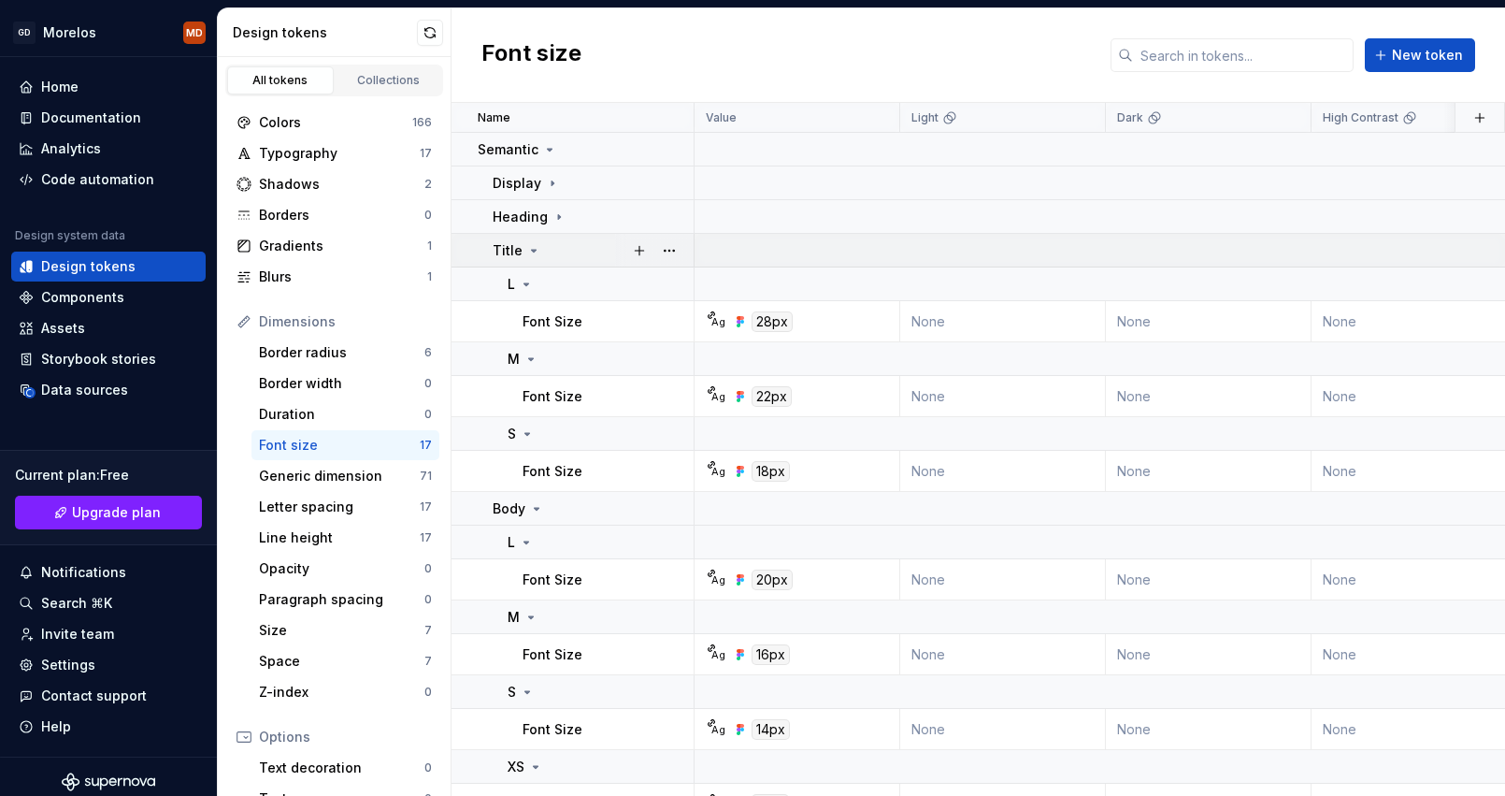
click at [532, 250] on icon at bounding box center [534, 251] width 5 height 2
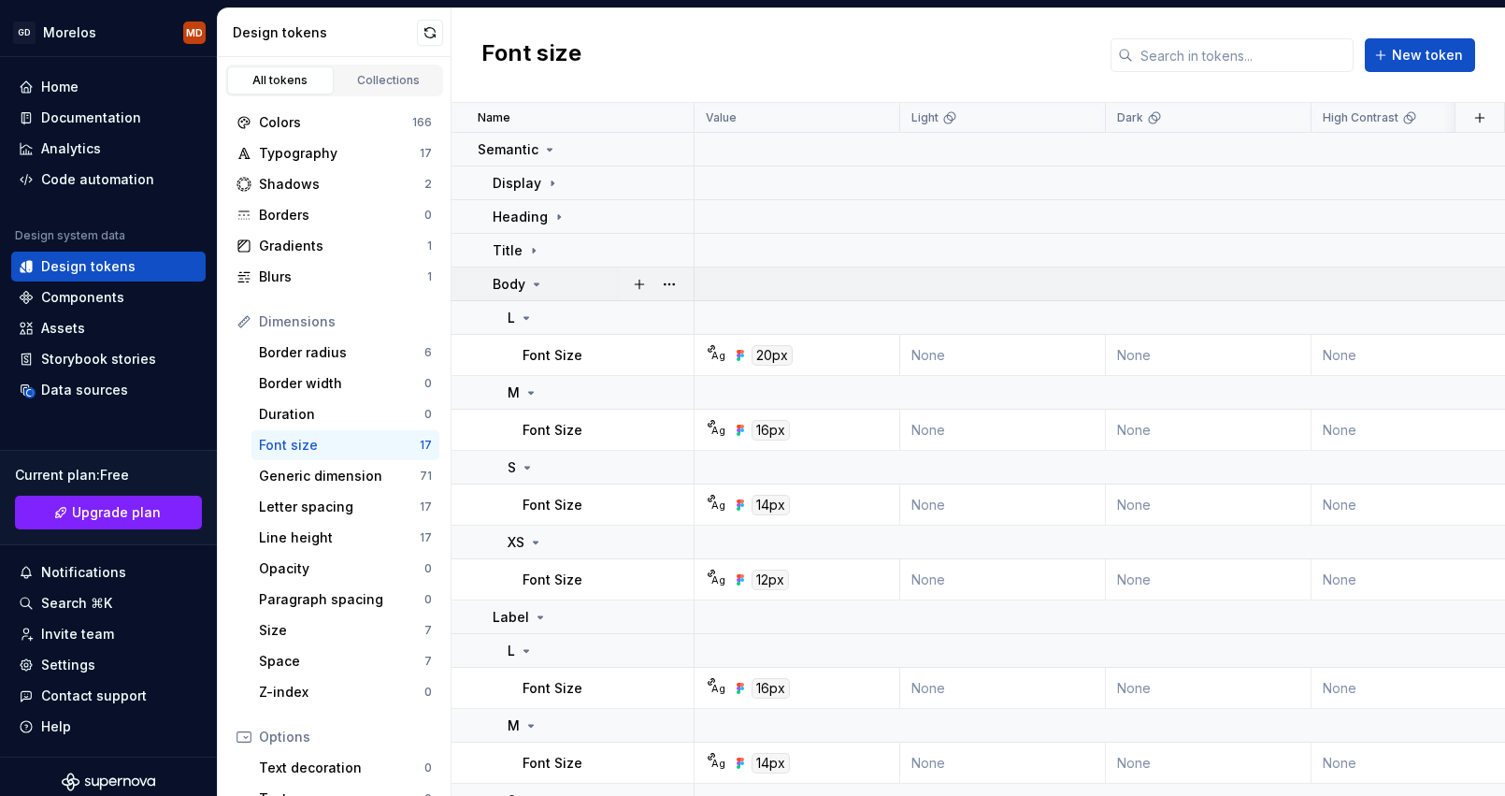
click at [539, 283] on icon at bounding box center [536, 284] width 15 height 15
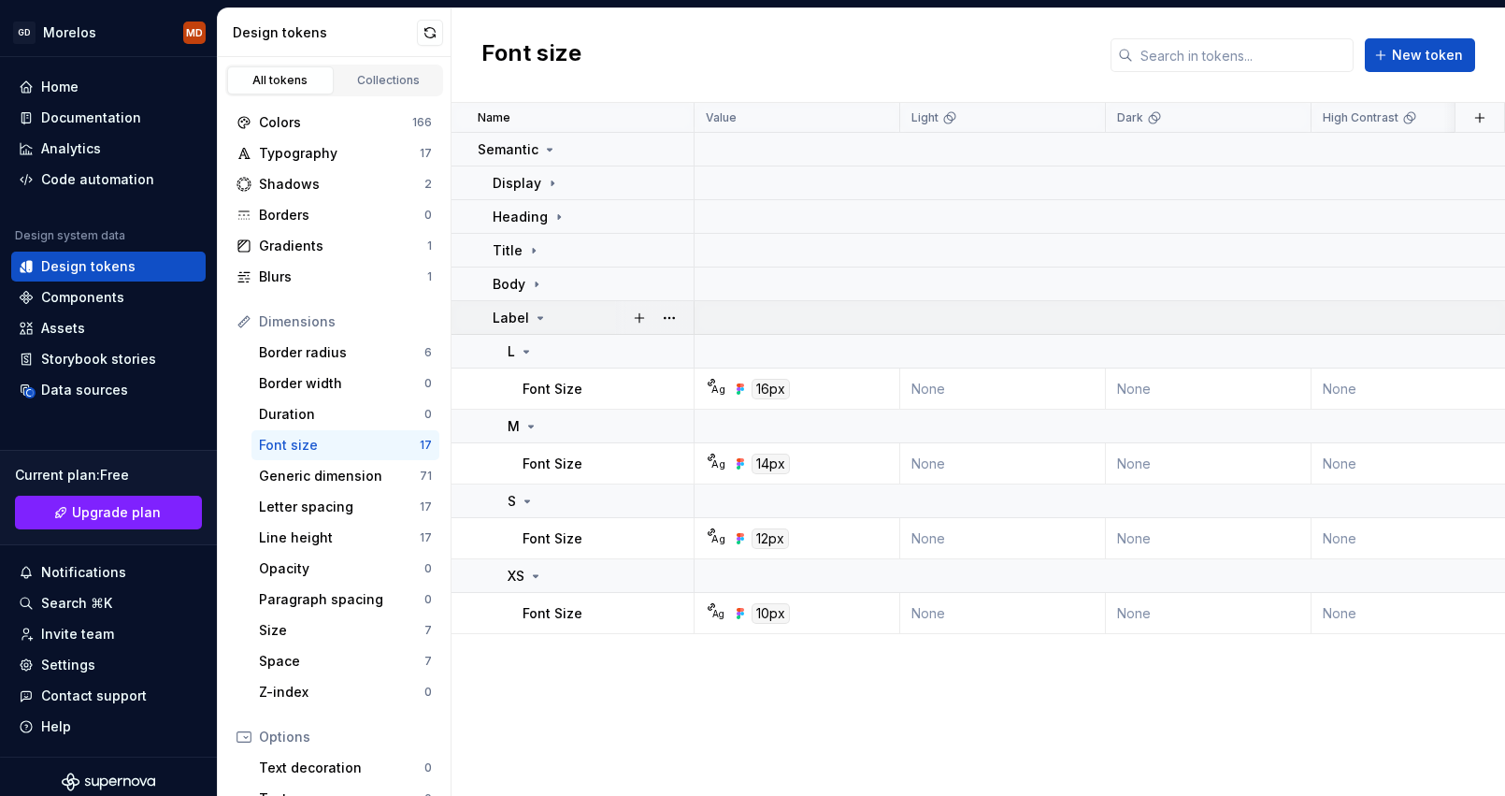
click at [541, 316] on icon at bounding box center [540, 317] width 15 height 15
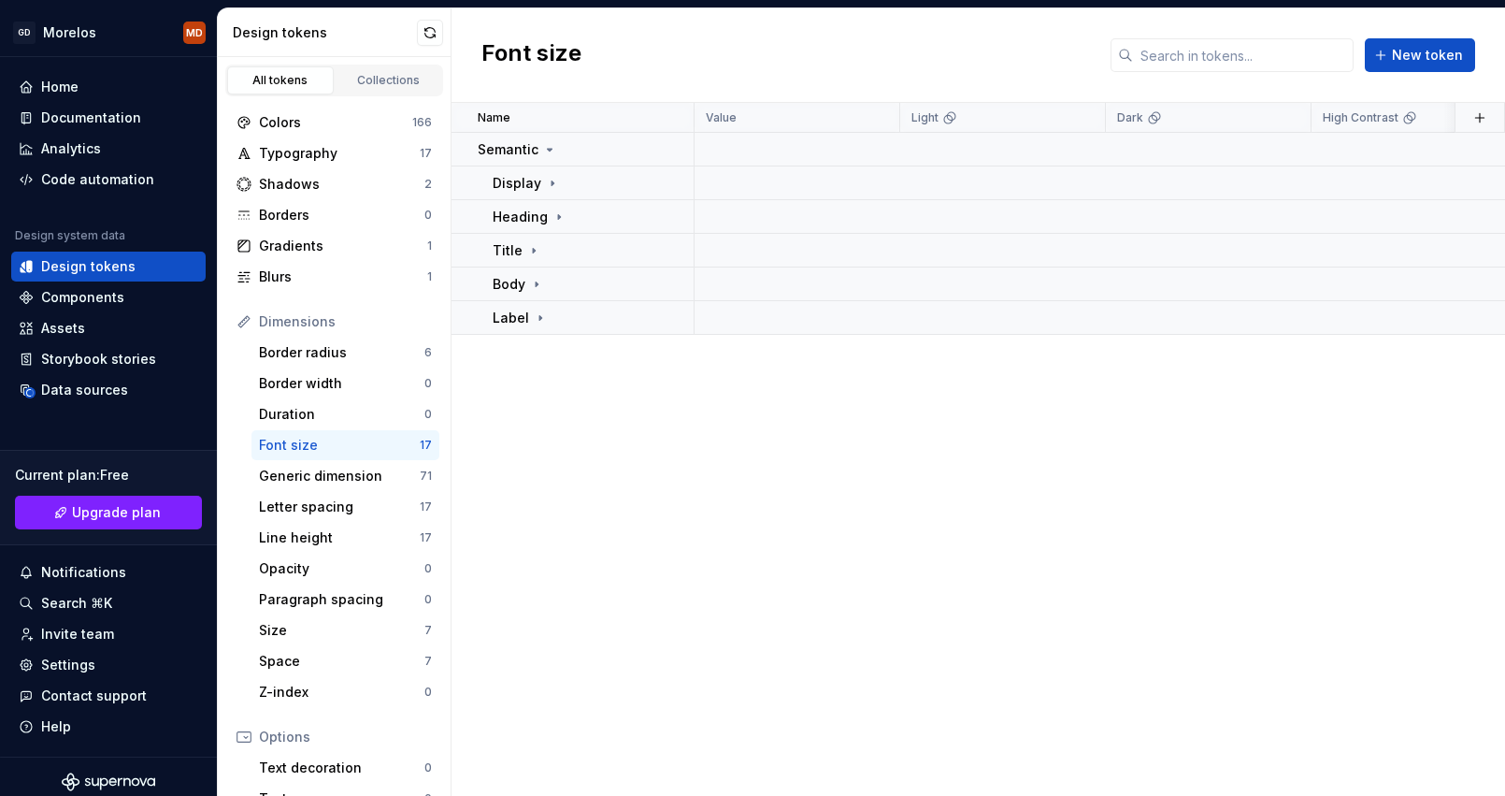
click at [549, 429] on div "Name Value Light Dark High Contrast Gray Scale Desktop Mobile Wireframe [MEDICA…" at bounding box center [979, 449] width 1054 height 693
click at [386, 80] on div "Collections" at bounding box center [388, 80] width 93 height 15
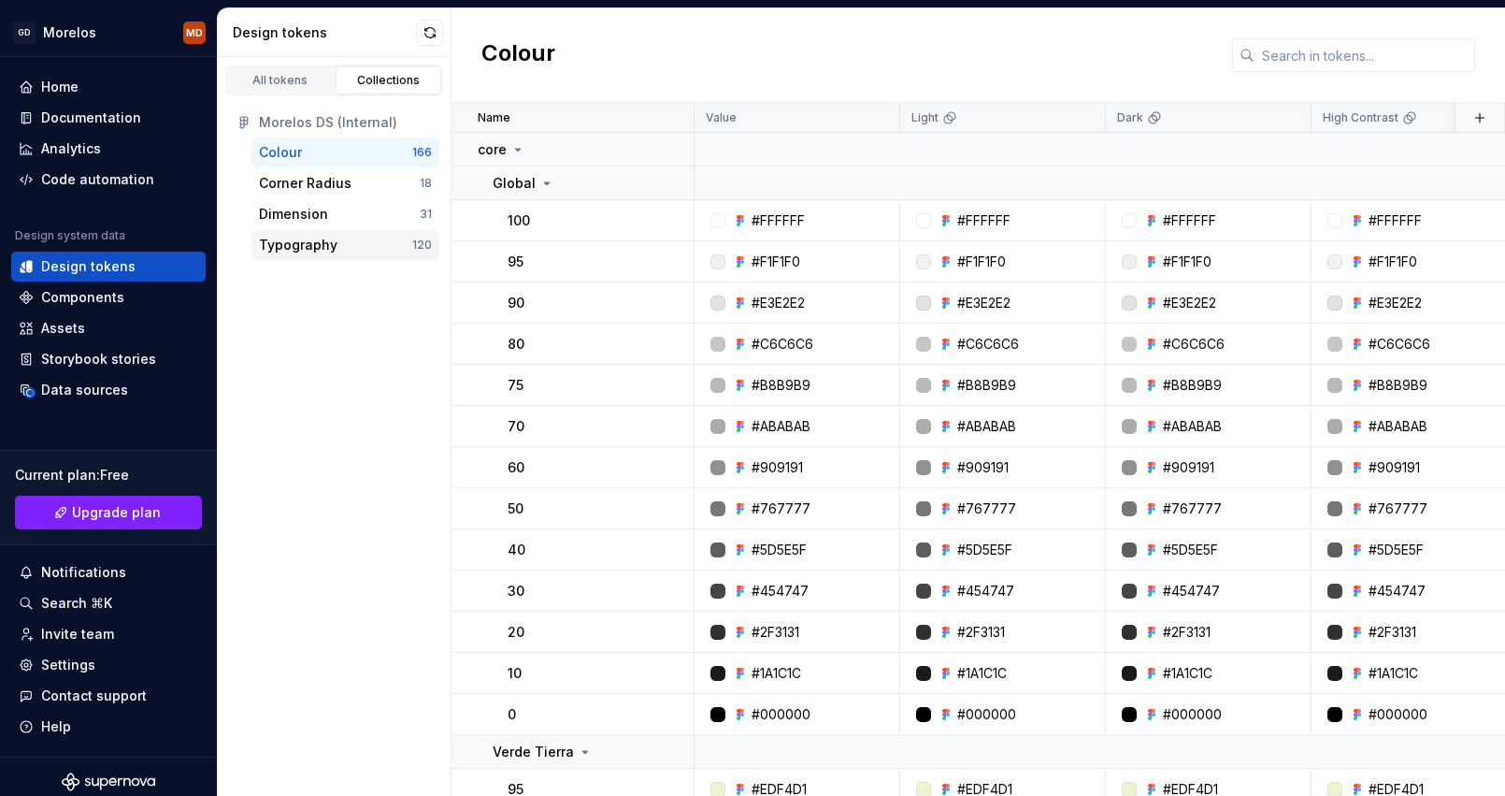
click at [379, 251] on div "Typography" at bounding box center [335, 245] width 153 height 19
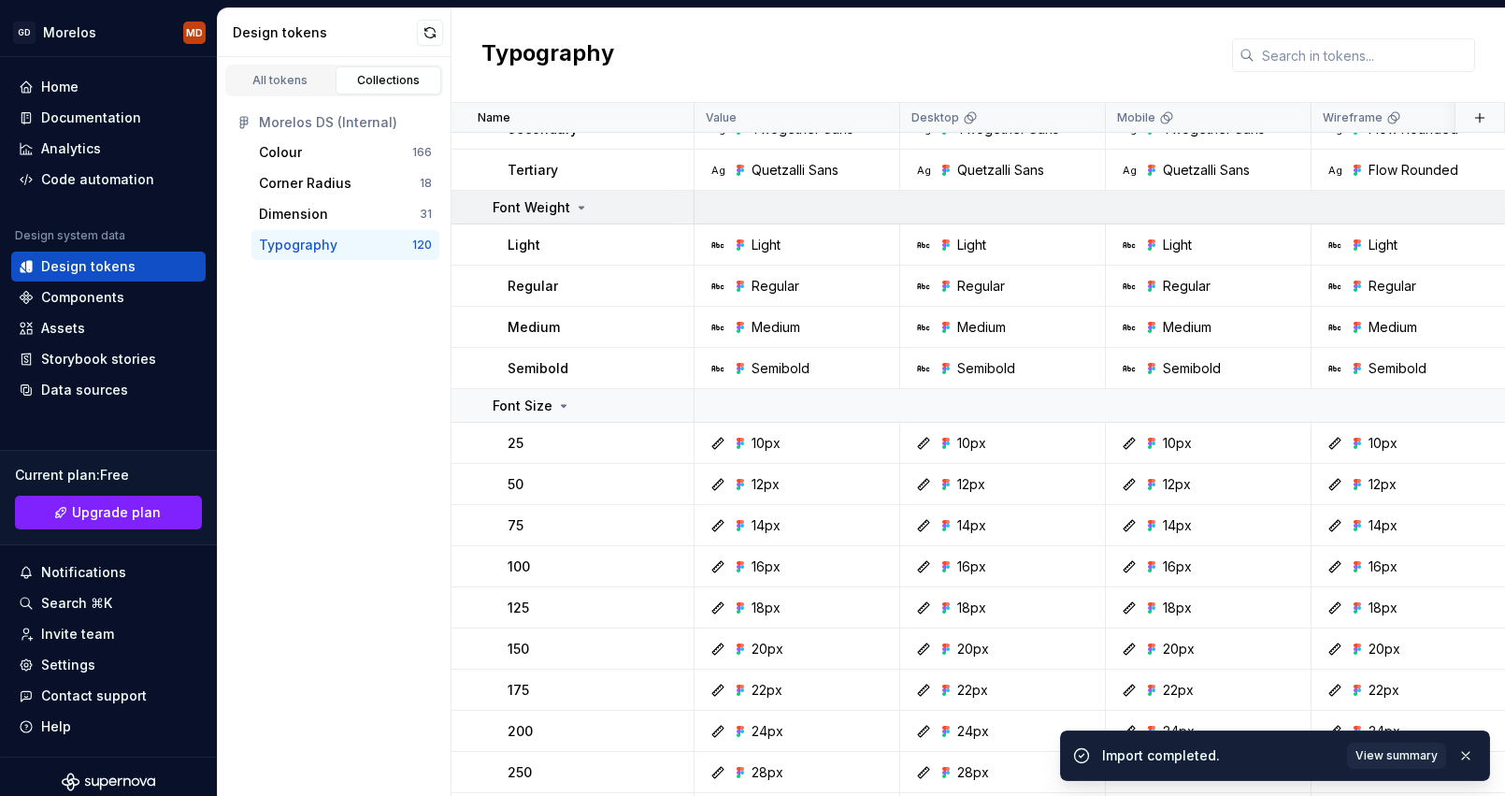
scroll to position [161, 0]
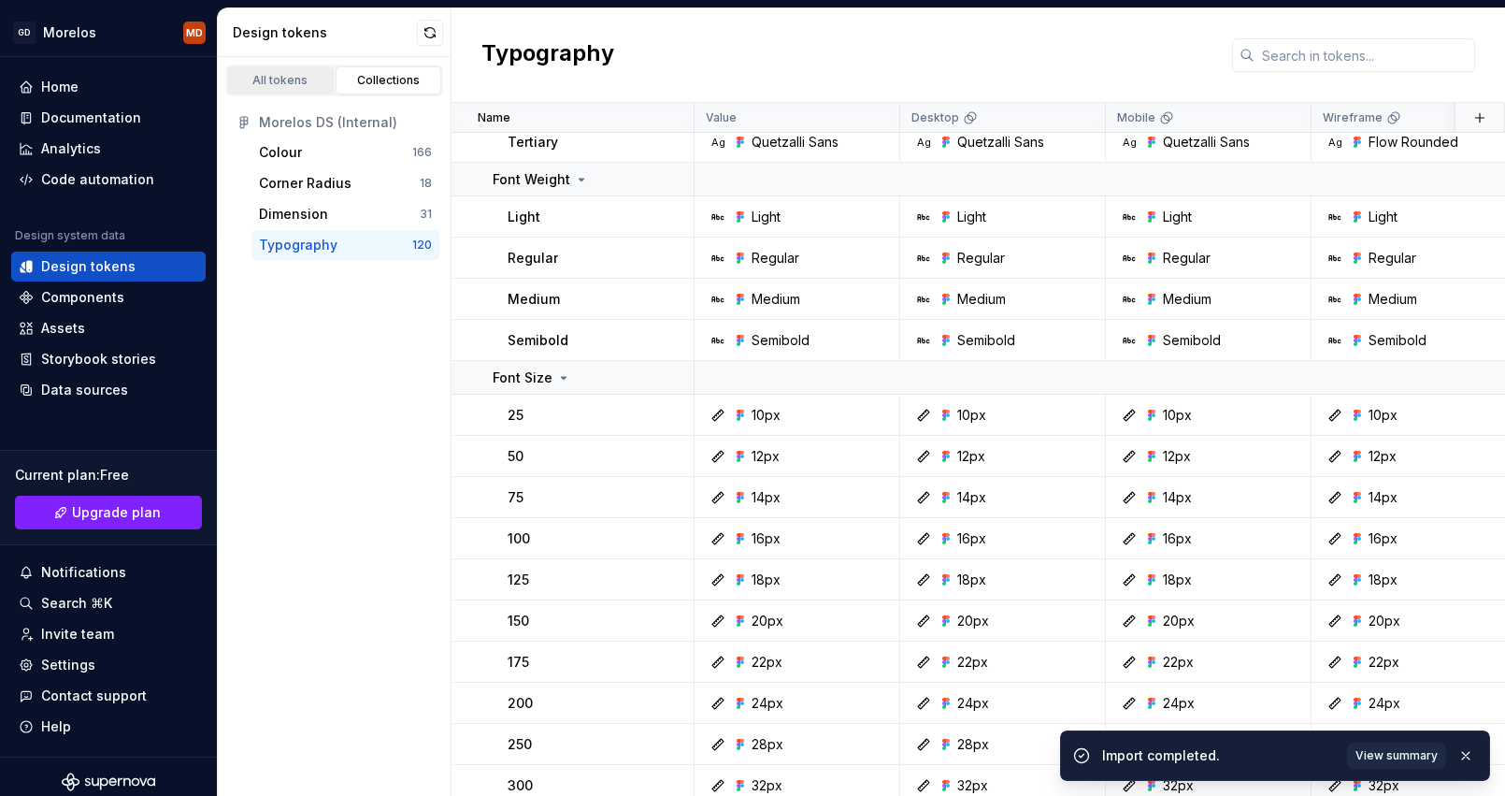
click at [293, 90] on link "All tokens" at bounding box center [280, 80] width 107 height 28
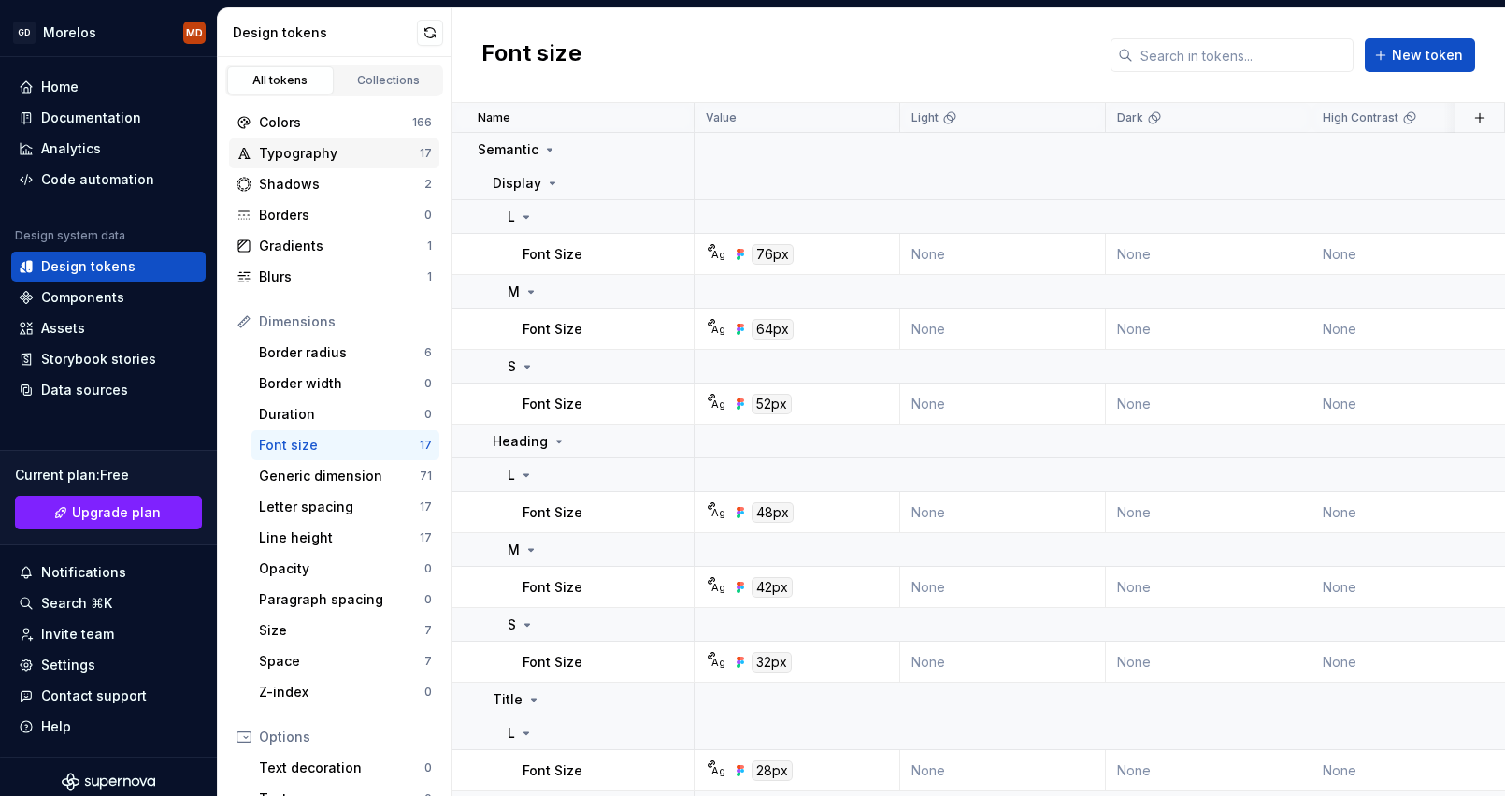
click at [309, 145] on div "Typography" at bounding box center [339, 153] width 161 height 19
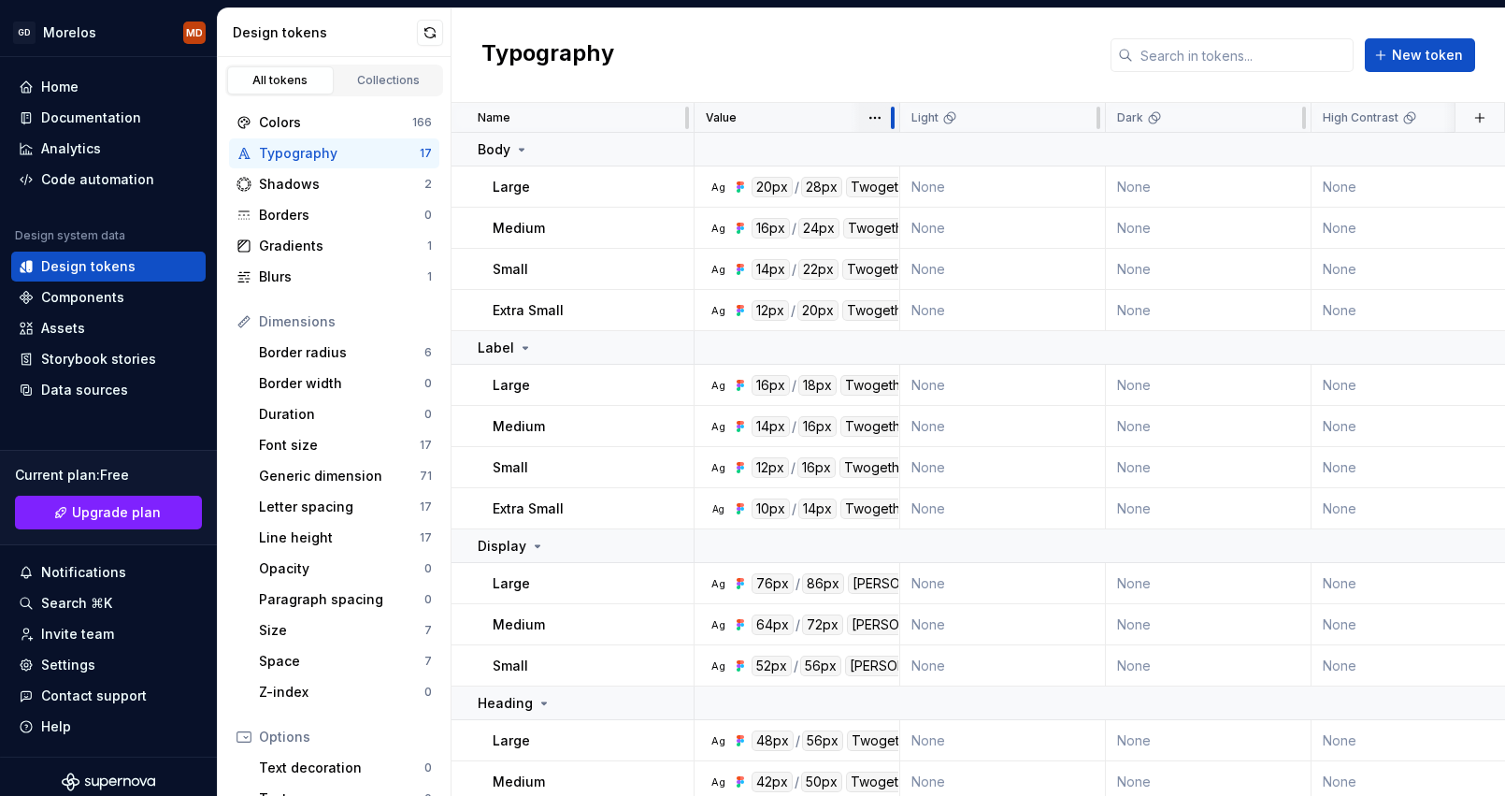
click at [897, 120] on div at bounding box center [892, 118] width 15 height 30
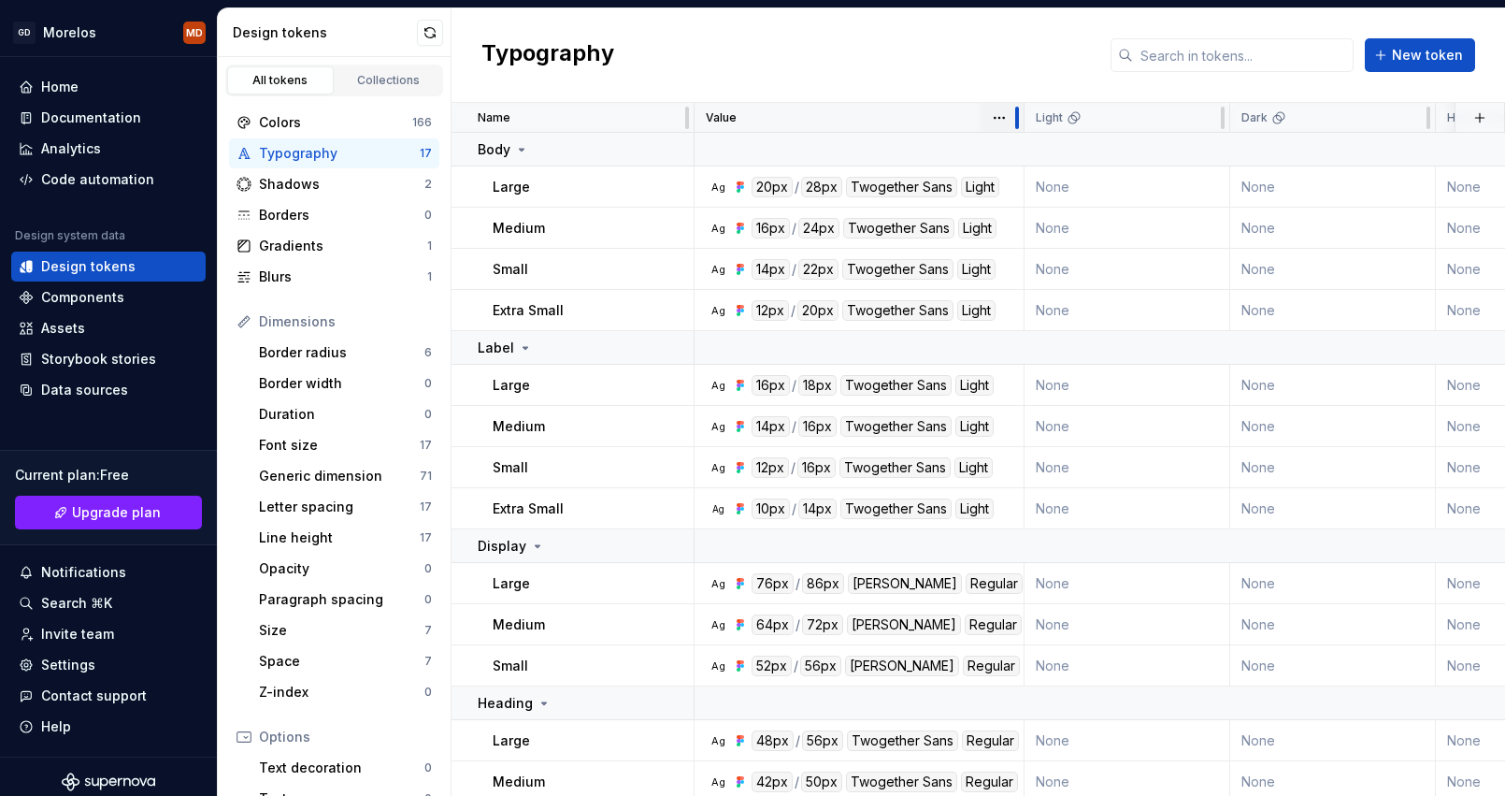
drag, startPoint x: 897, startPoint y: 120, endPoint x: 1022, endPoint y: 122, distance: 124.4
click at [1022, 122] on div at bounding box center [1017, 118] width 15 height 30
click at [390, 80] on div "Collections" at bounding box center [388, 80] width 93 height 15
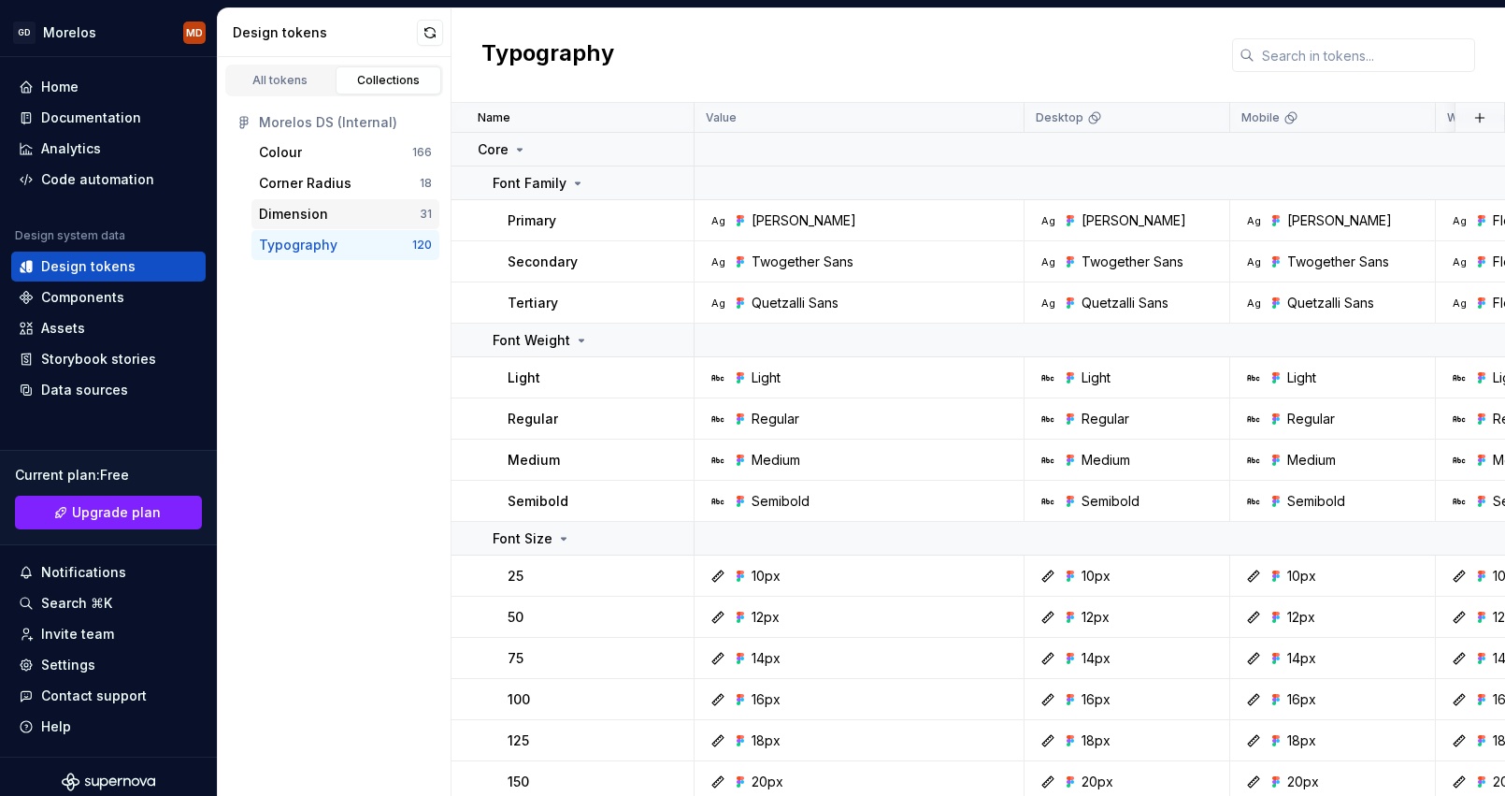
click at [336, 219] on div "Dimension" at bounding box center [339, 214] width 161 height 19
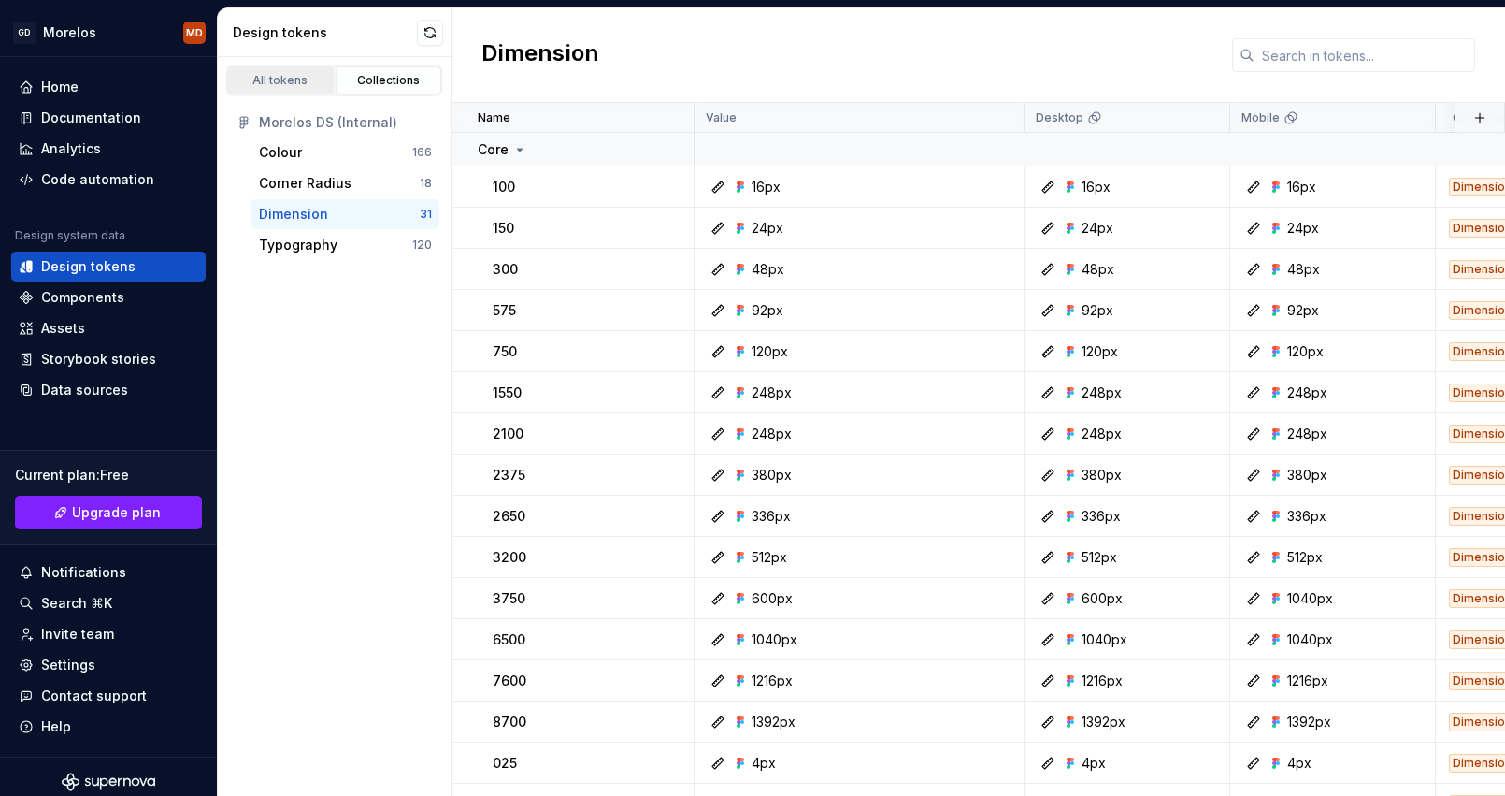
click at [290, 73] on div "All tokens" at bounding box center [280, 80] width 93 height 15
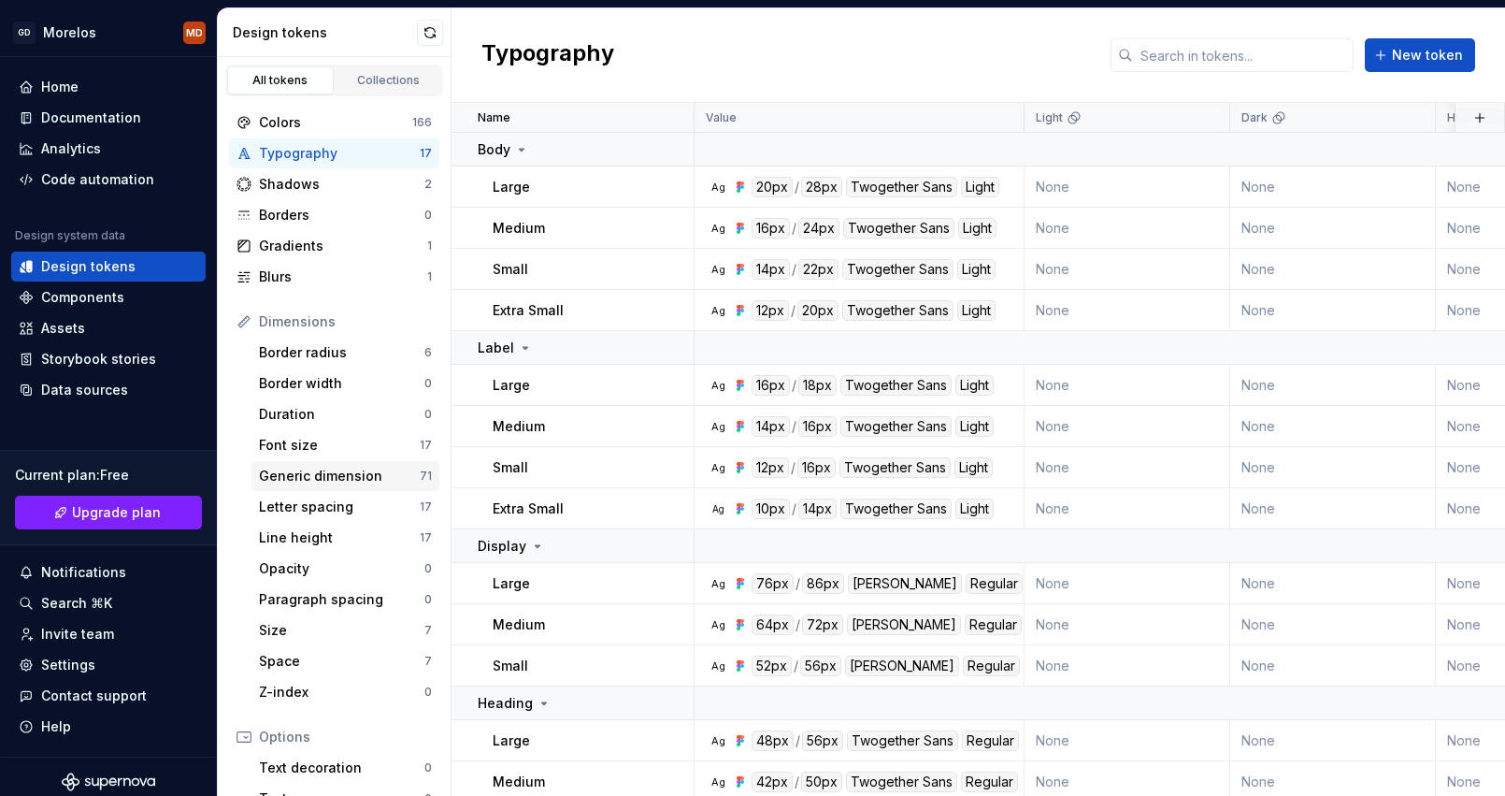
click at [379, 480] on div "Generic dimension" at bounding box center [339, 475] width 161 height 19
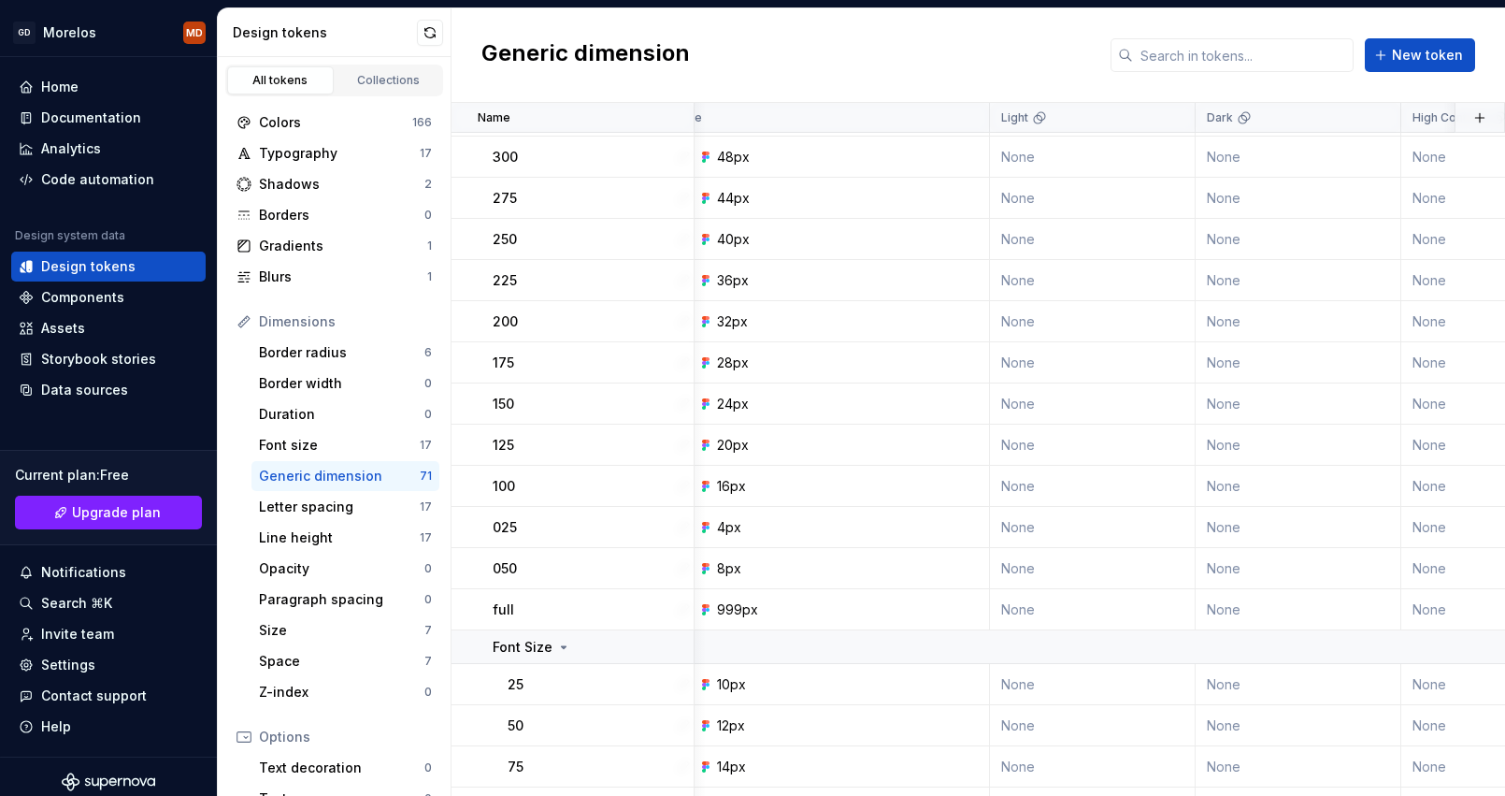
scroll to position [729, 0]
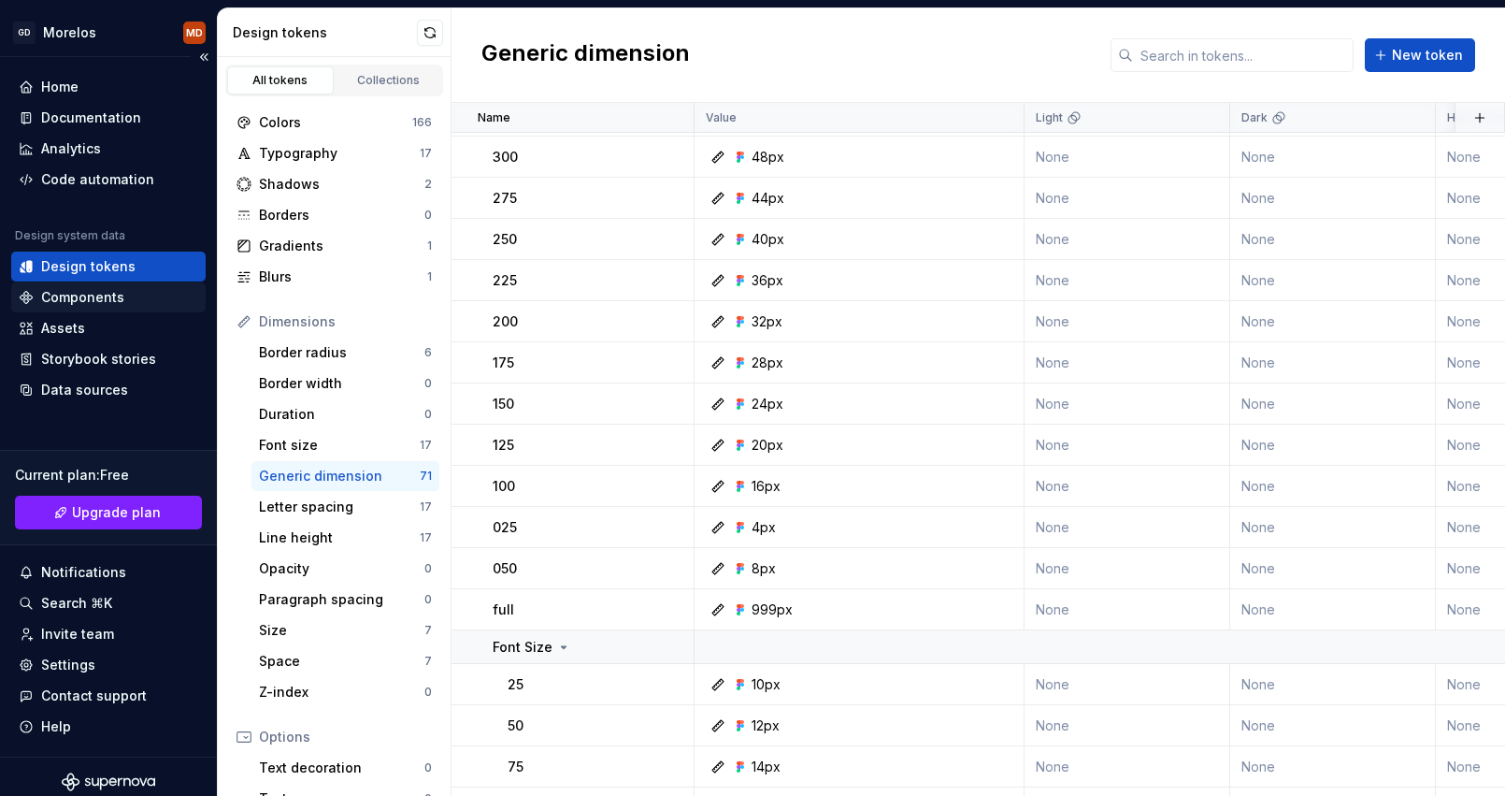
click at [110, 304] on div "Components" at bounding box center [82, 297] width 83 height 19
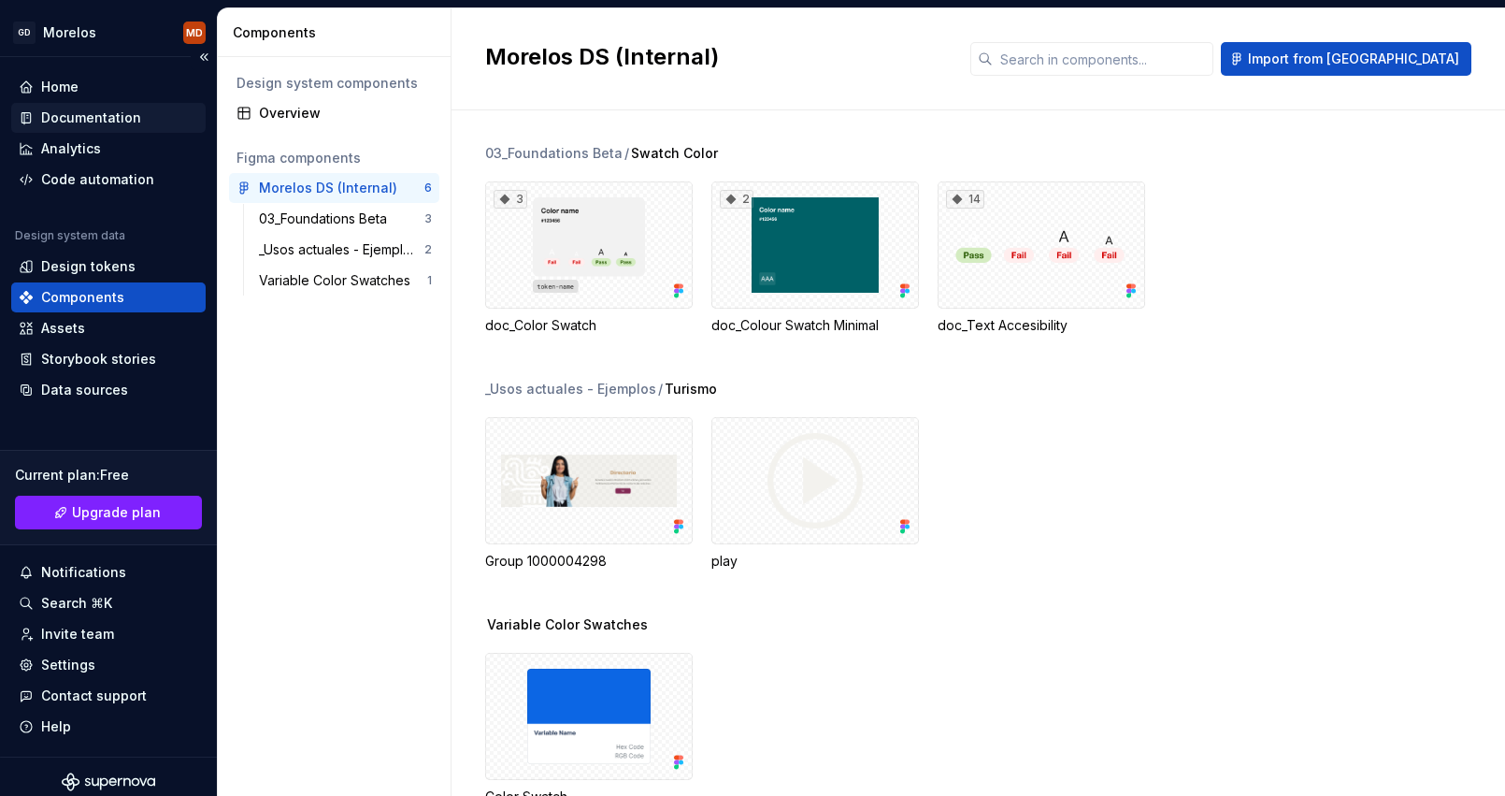
click at [115, 123] on div "Documentation" at bounding box center [91, 117] width 100 height 19
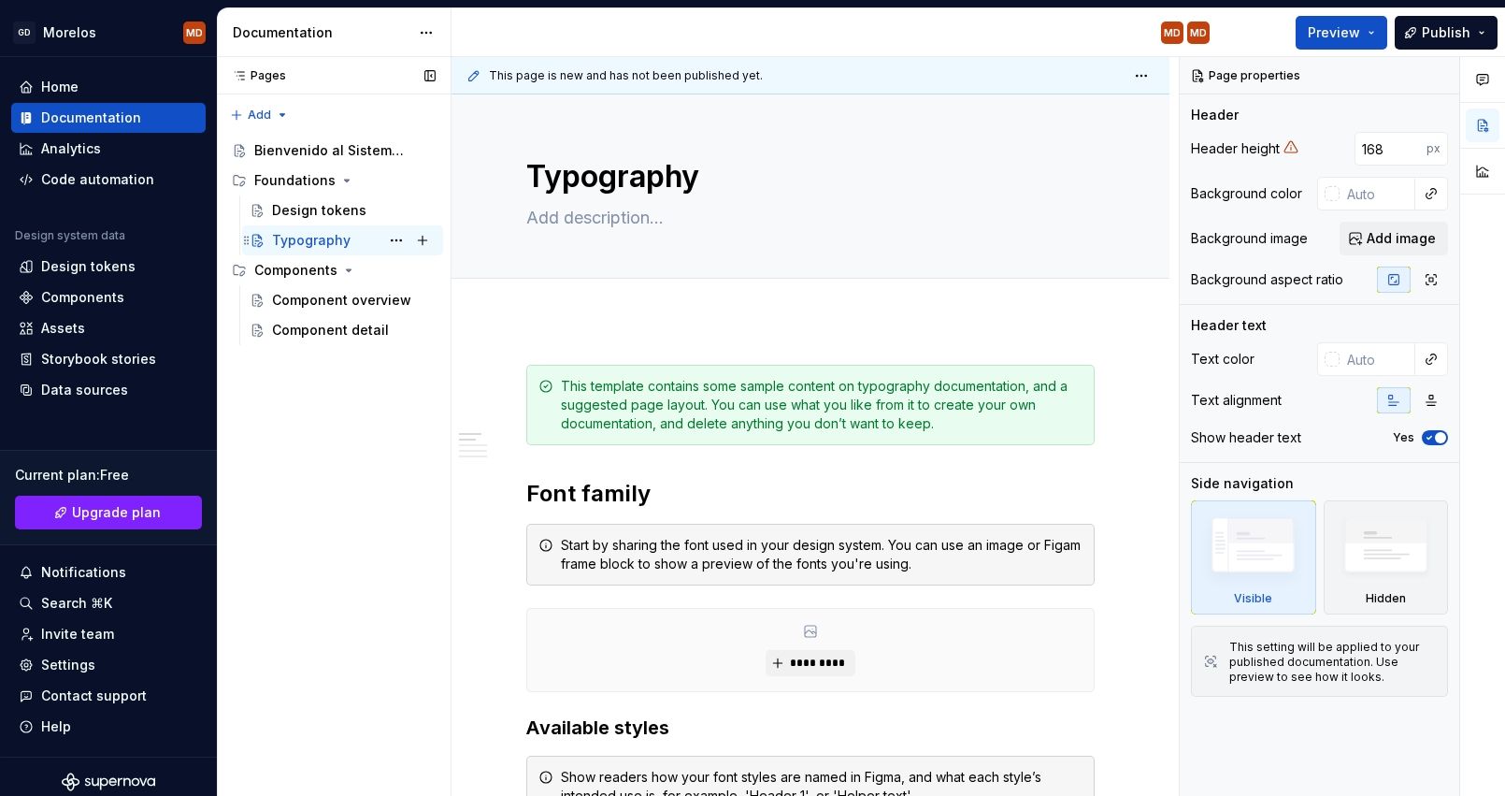
click at [305, 242] on div "Typography" at bounding box center [311, 240] width 79 height 19
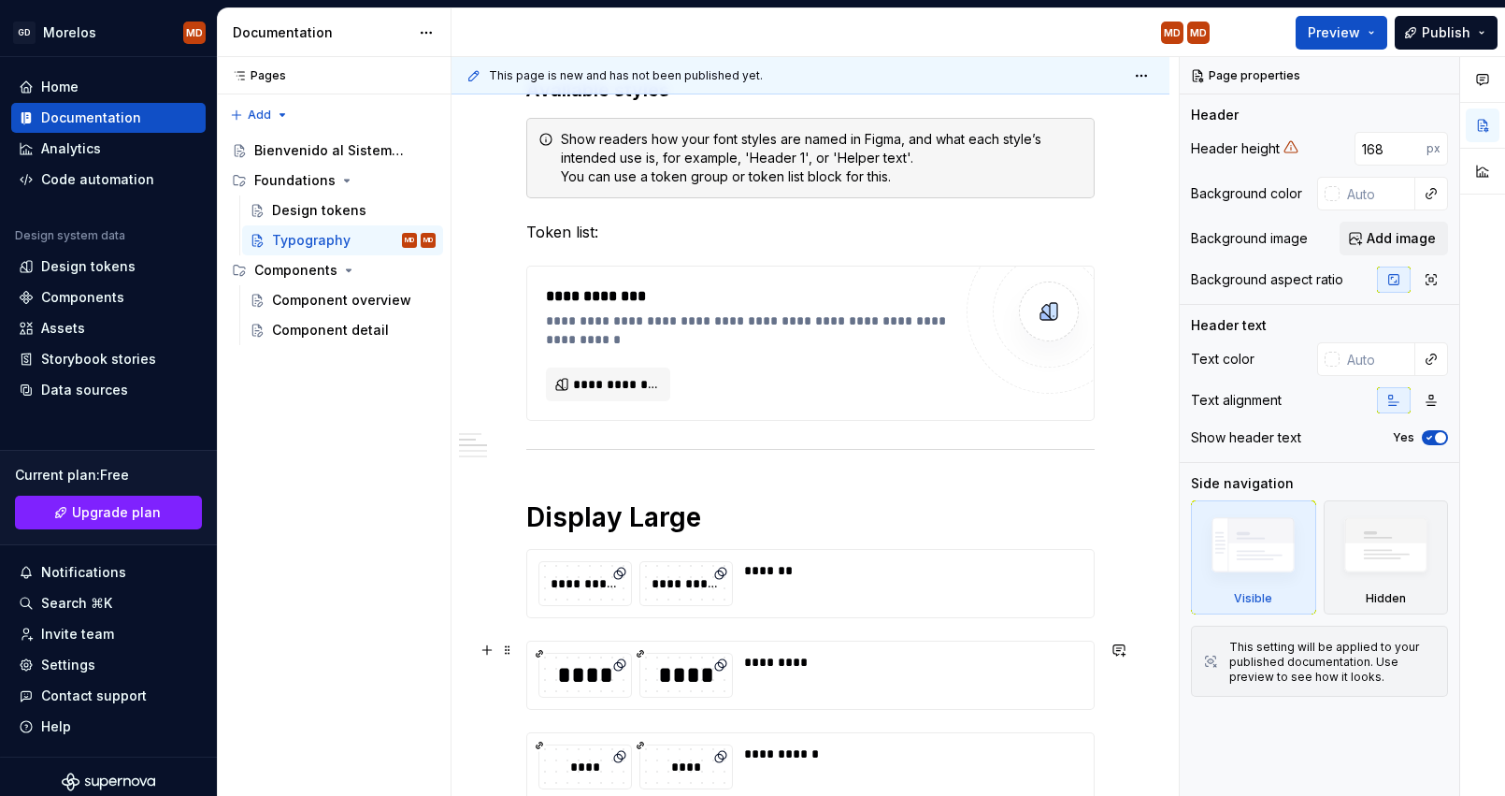
scroll to position [633, 0]
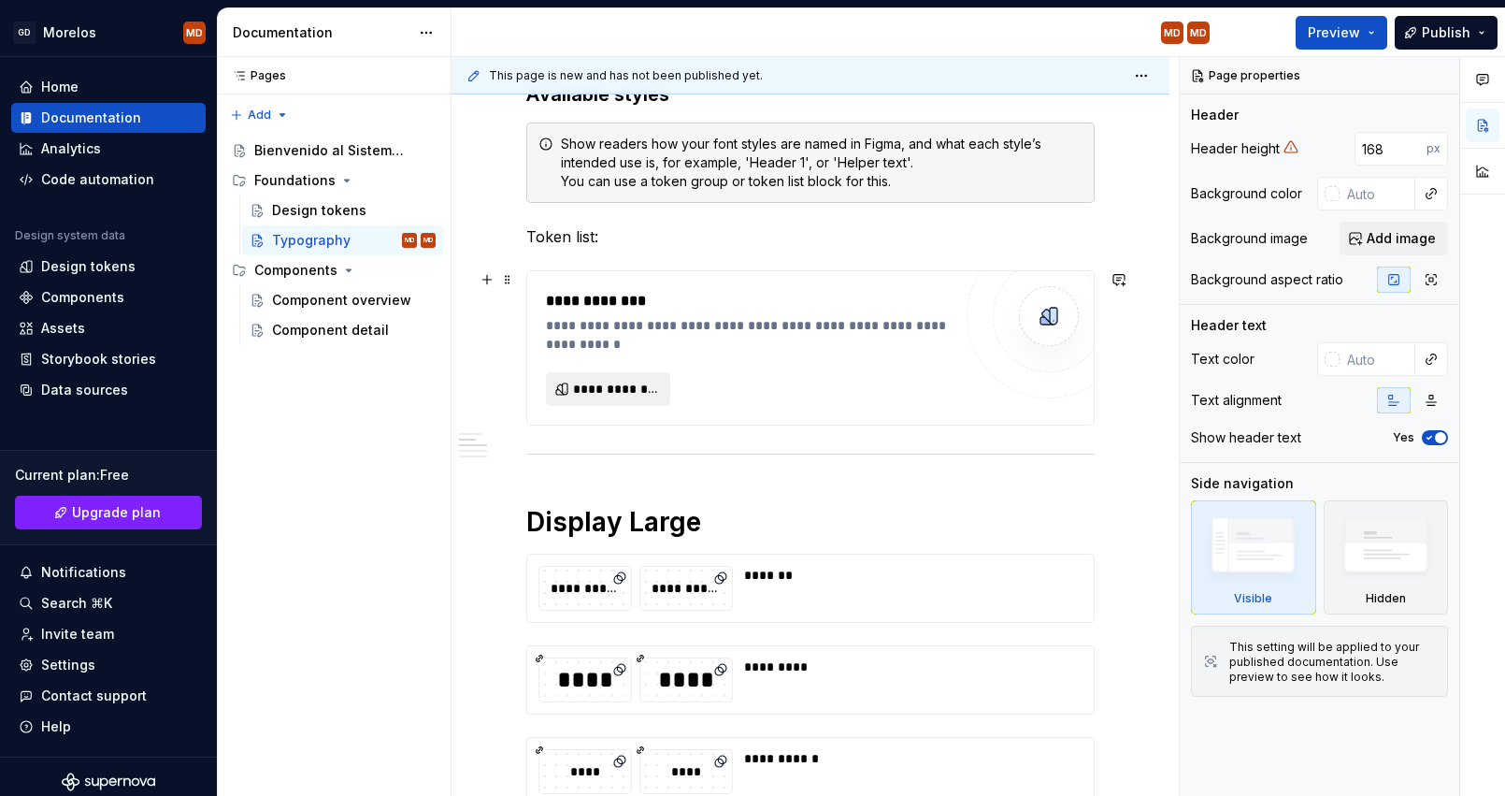
click at [584, 383] on span "**********" at bounding box center [615, 389] width 85 height 19
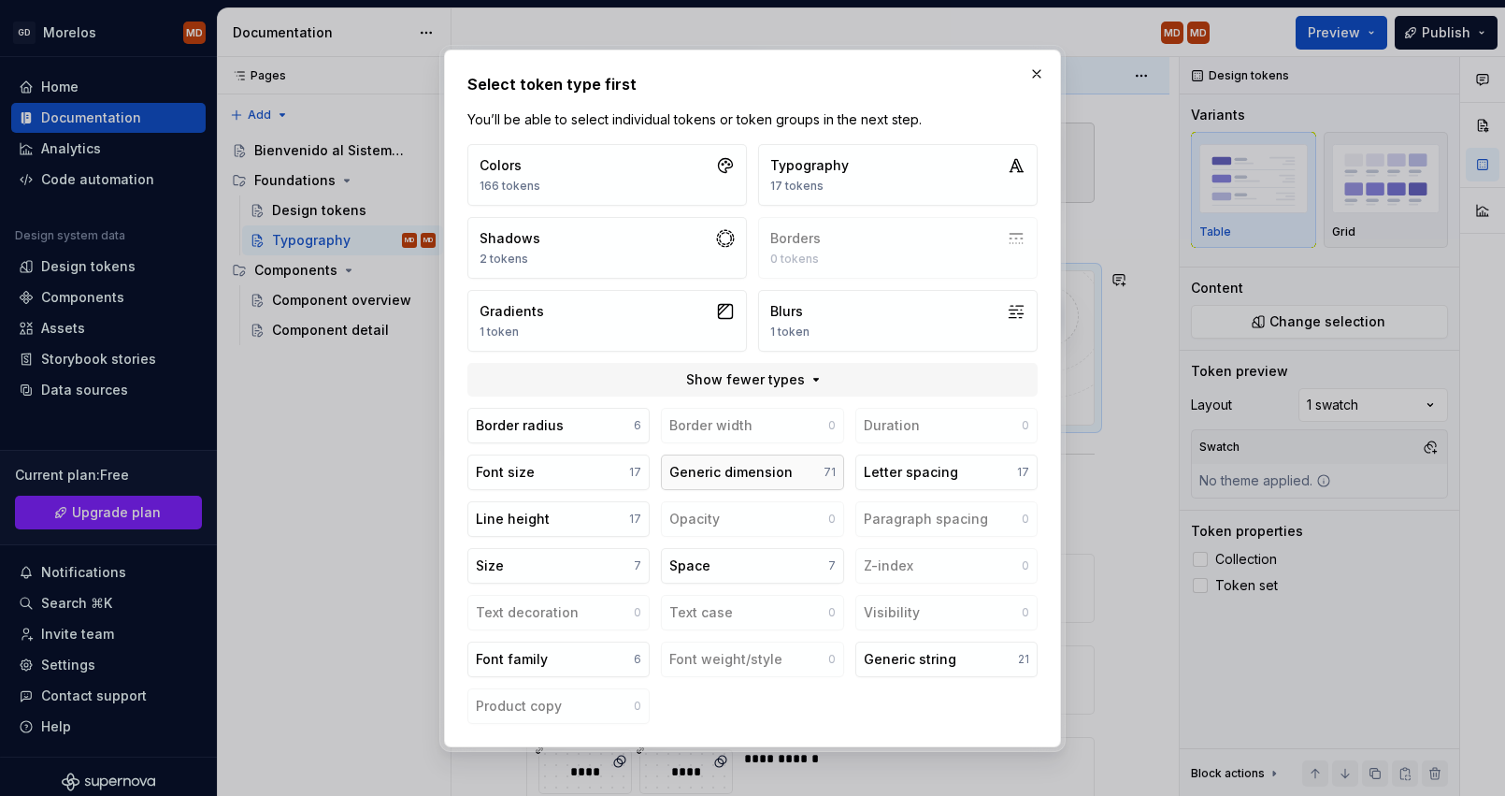
click at [715, 467] on div "Generic dimension" at bounding box center [730, 472] width 123 height 19
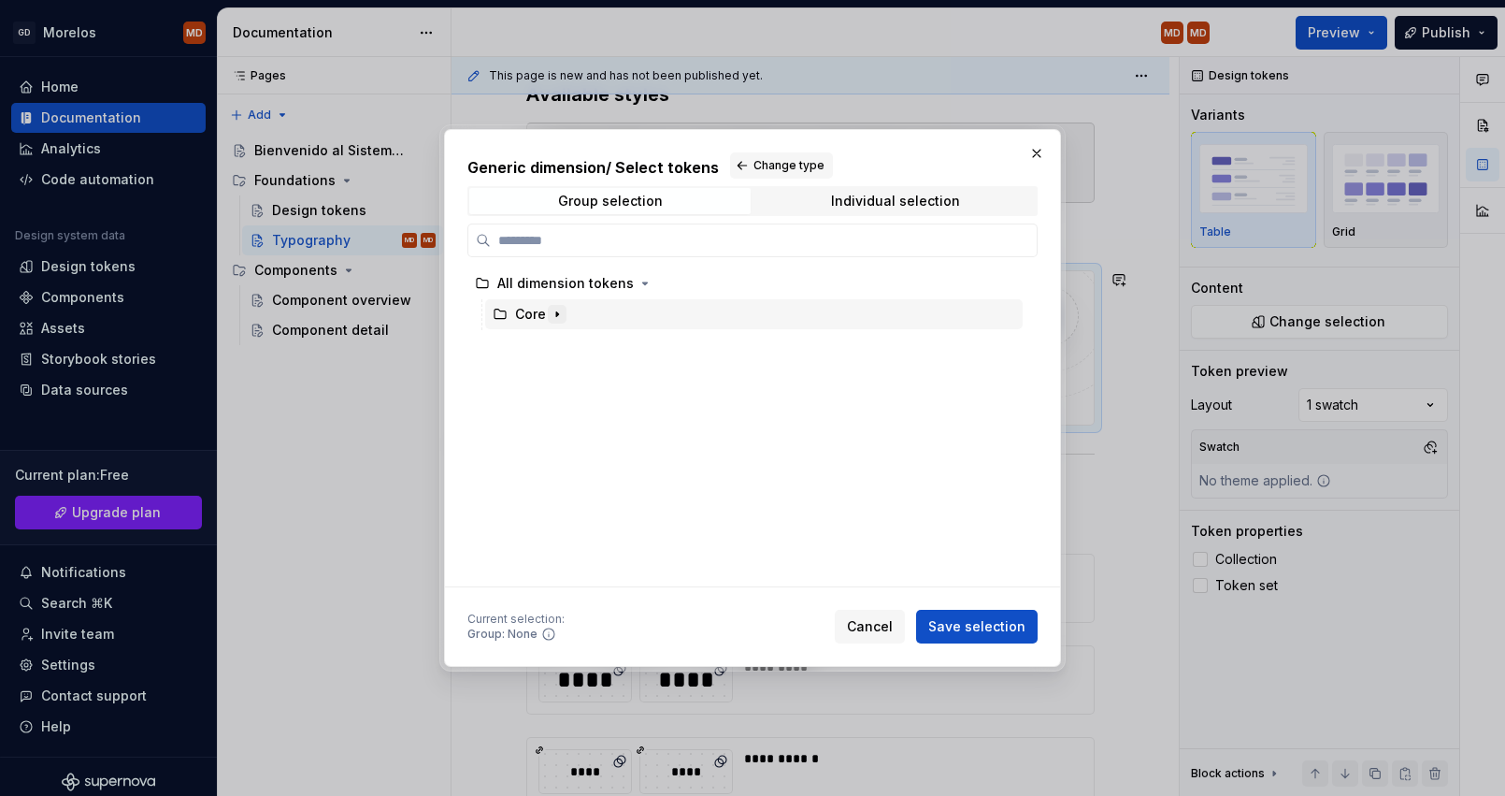
click at [559, 317] on icon "button" at bounding box center [557, 314] width 15 height 15
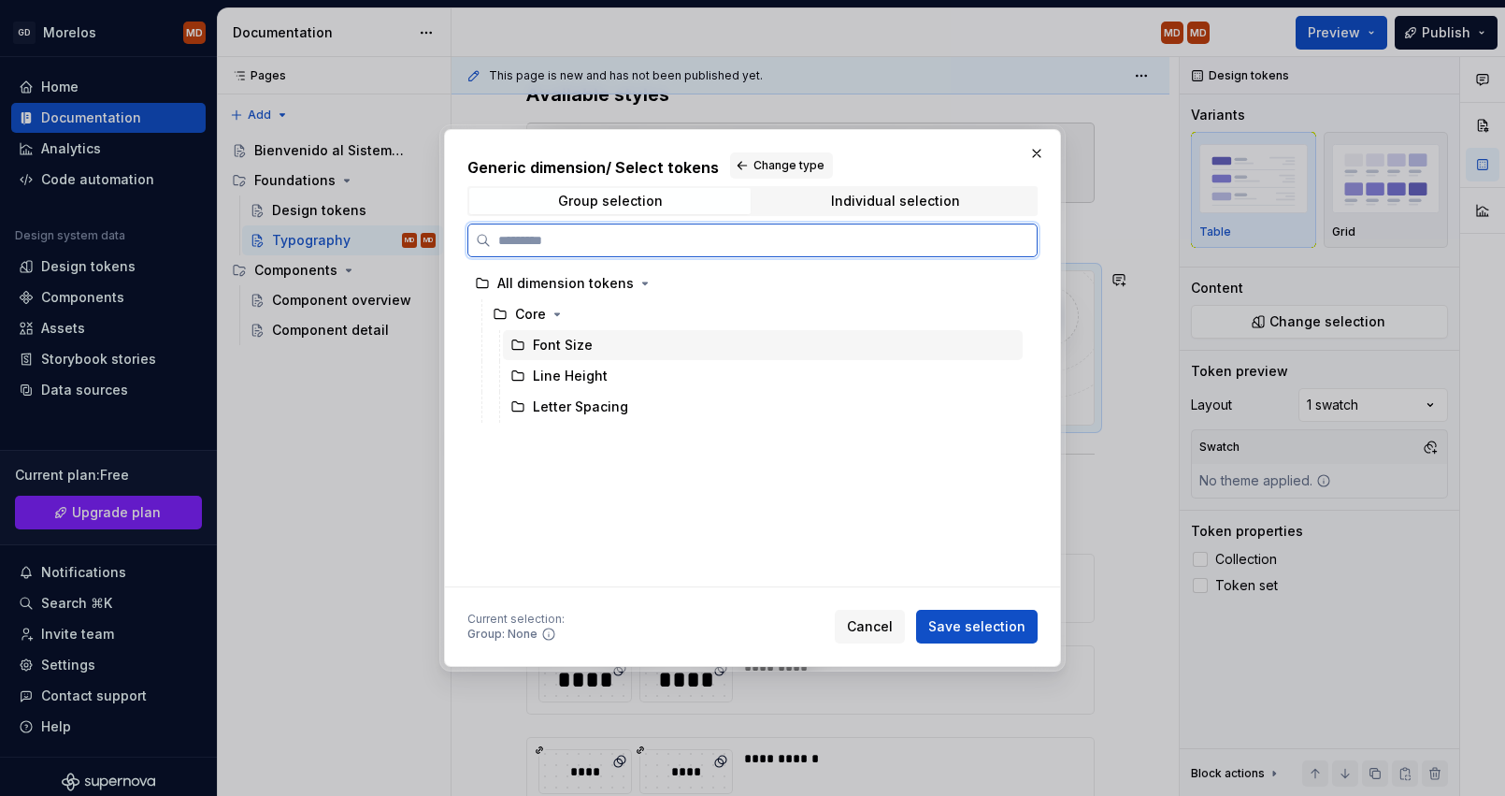
click at [620, 351] on div "Font Size" at bounding box center [763, 345] width 520 height 30
click at [634, 380] on div "Line Height" at bounding box center [763, 376] width 520 height 30
click at [635, 354] on div "Font Size" at bounding box center [763, 345] width 520 height 30
click at [702, 314] on div "Core" at bounding box center [754, 314] width 538 height 30
click at [912, 350] on div "Font Size" at bounding box center [763, 345] width 520 height 30
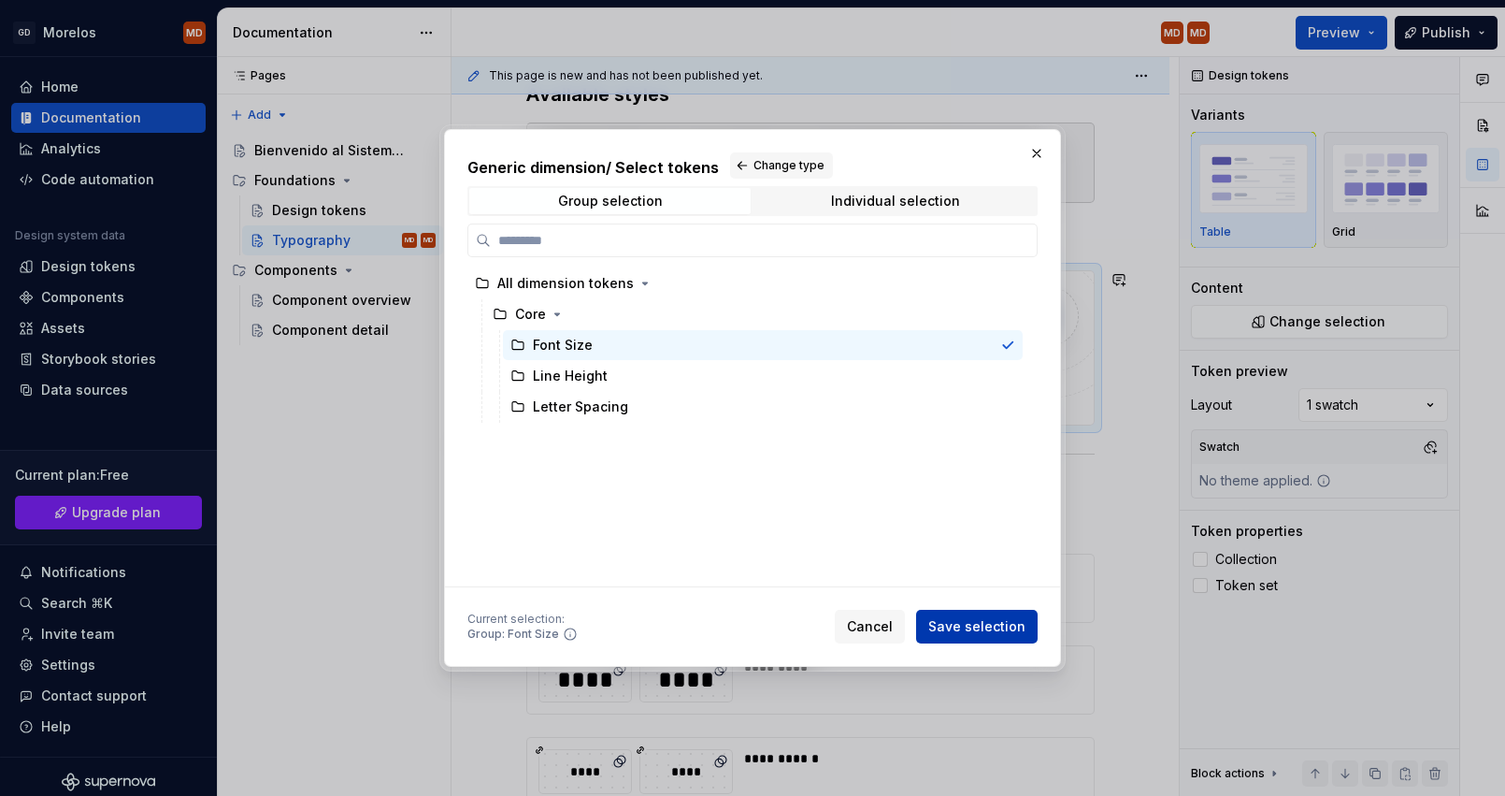
click at [1001, 625] on span "Save selection" at bounding box center [976, 626] width 97 height 19
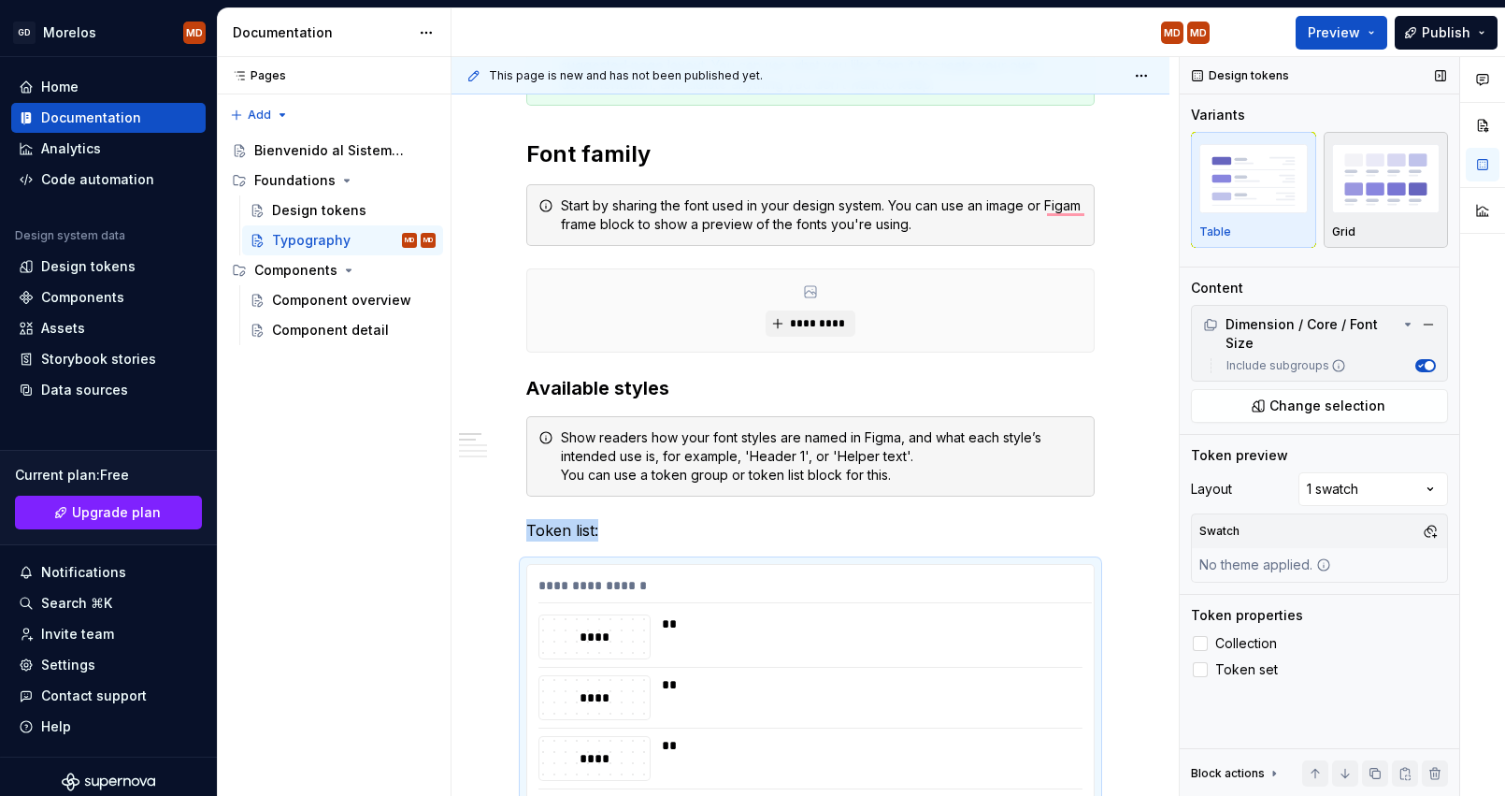
click at [1359, 198] on img "button" at bounding box center [1386, 178] width 108 height 68
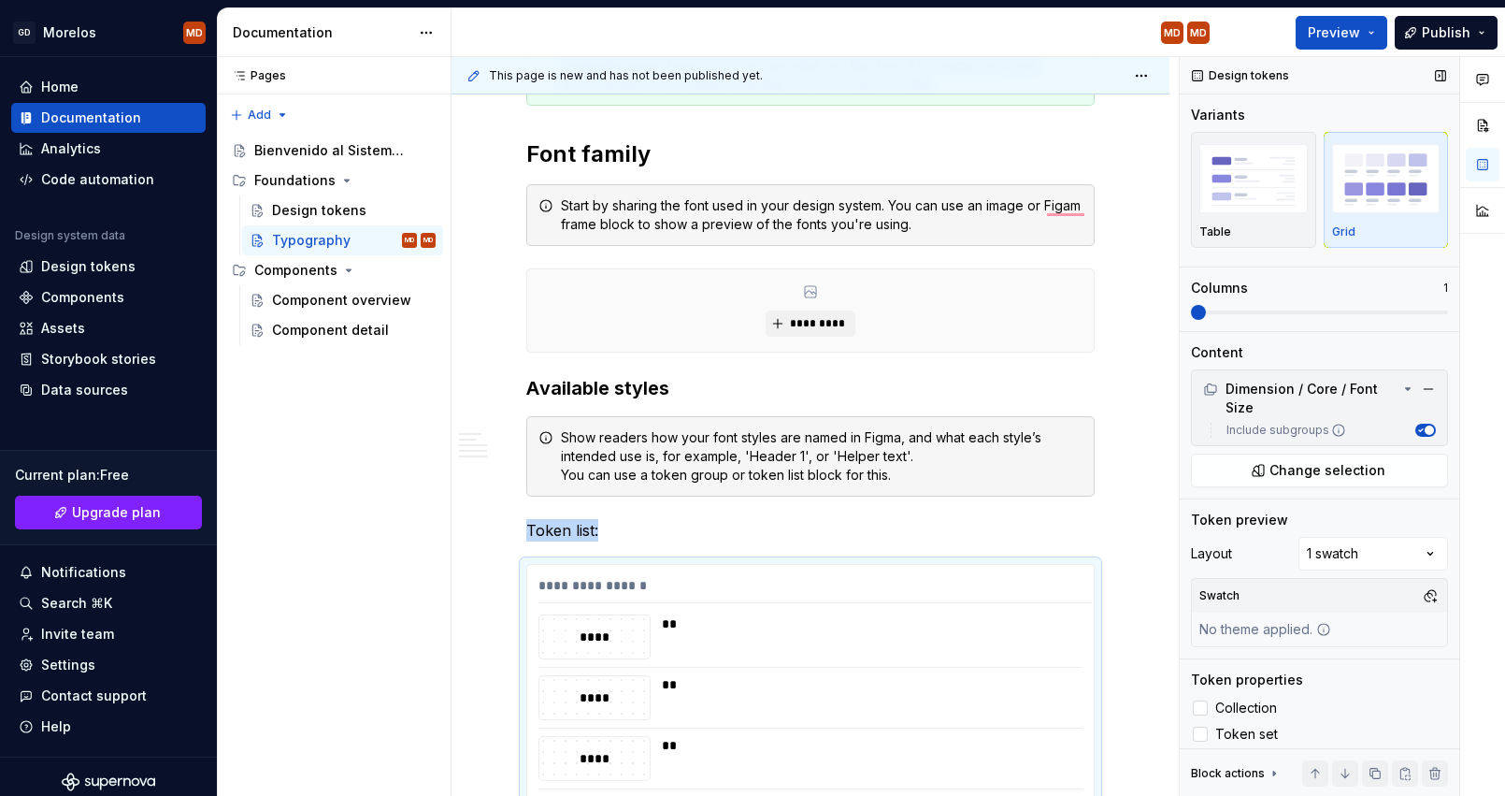
scroll to position [846, 0]
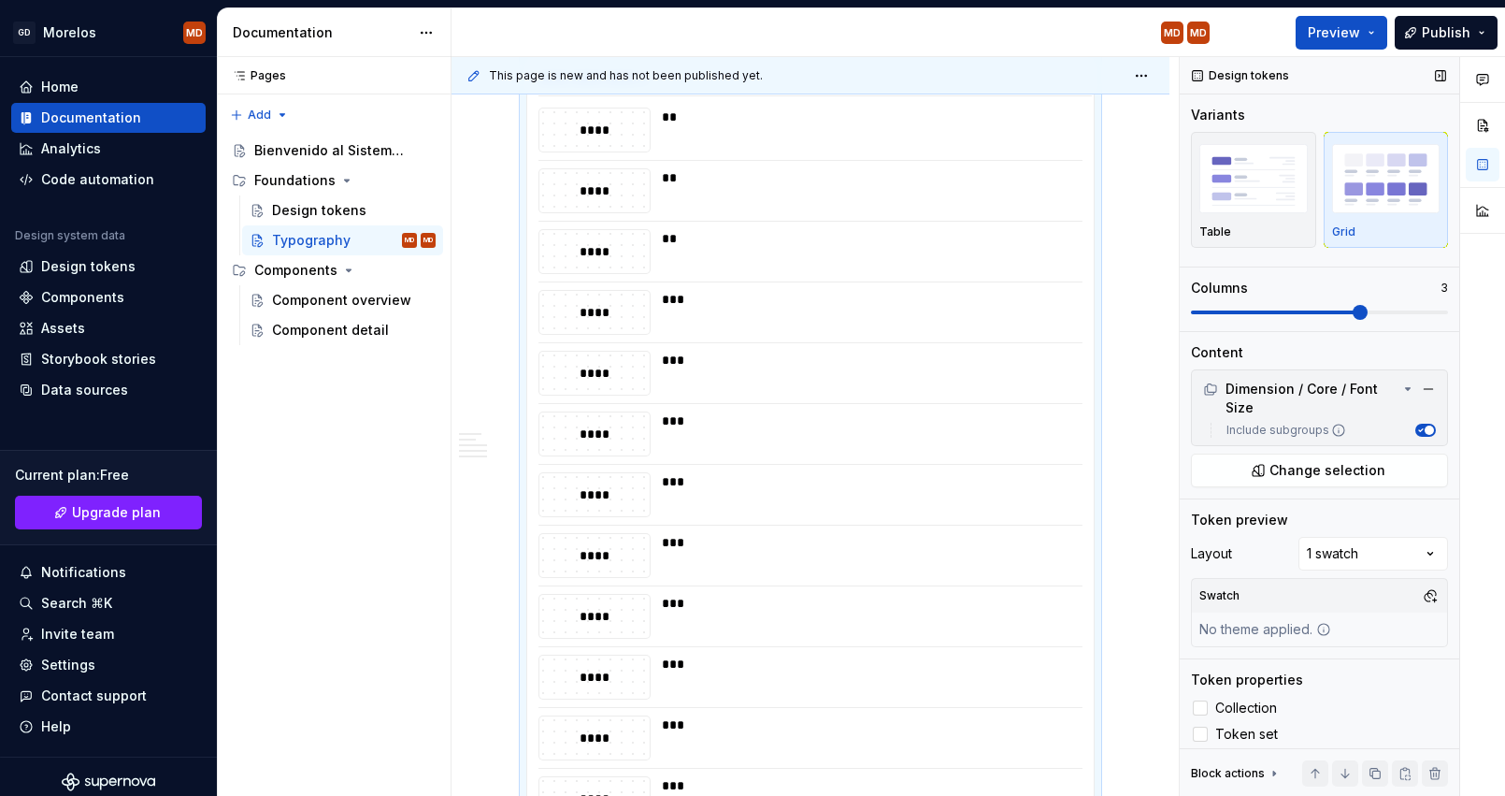
click at [1353, 318] on span at bounding box center [1360, 312] width 15 height 15
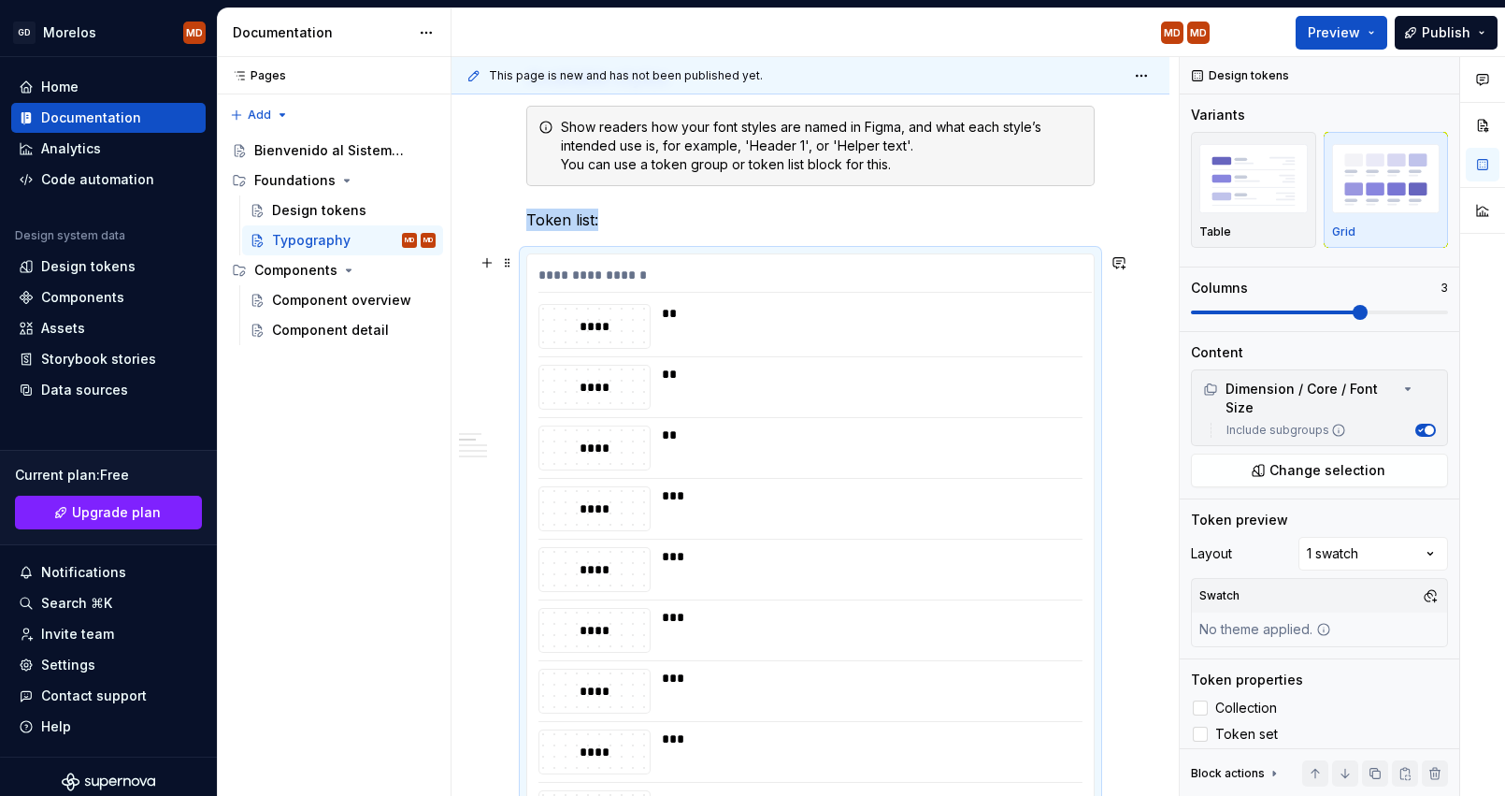
scroll to position [670, 0]
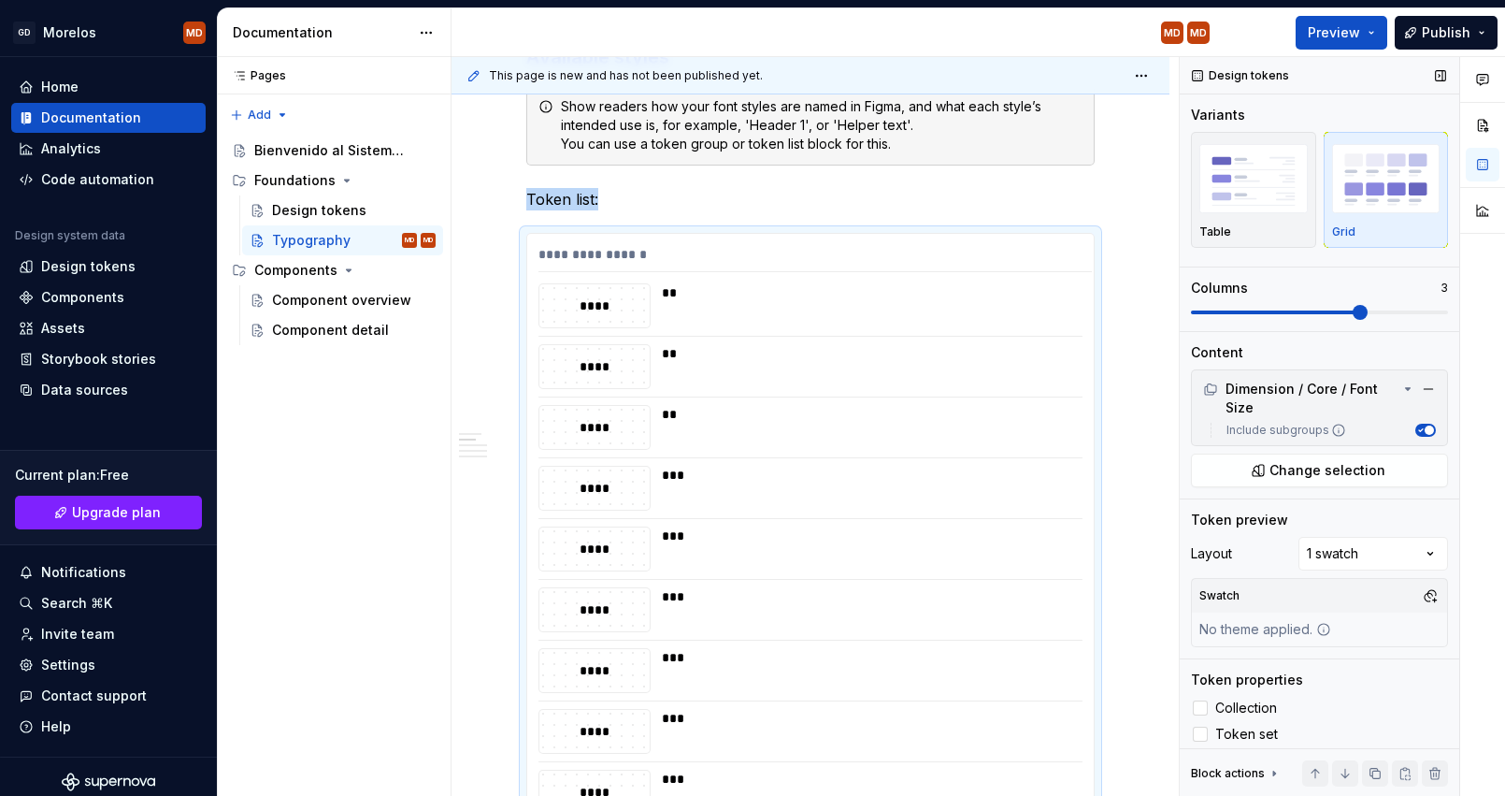
click at [1396, 309] on span at bounding box center [1319, 312] width 257 height 15
click at [1368, 310] on span at bounding box center [1360, 312] width 15 height 15
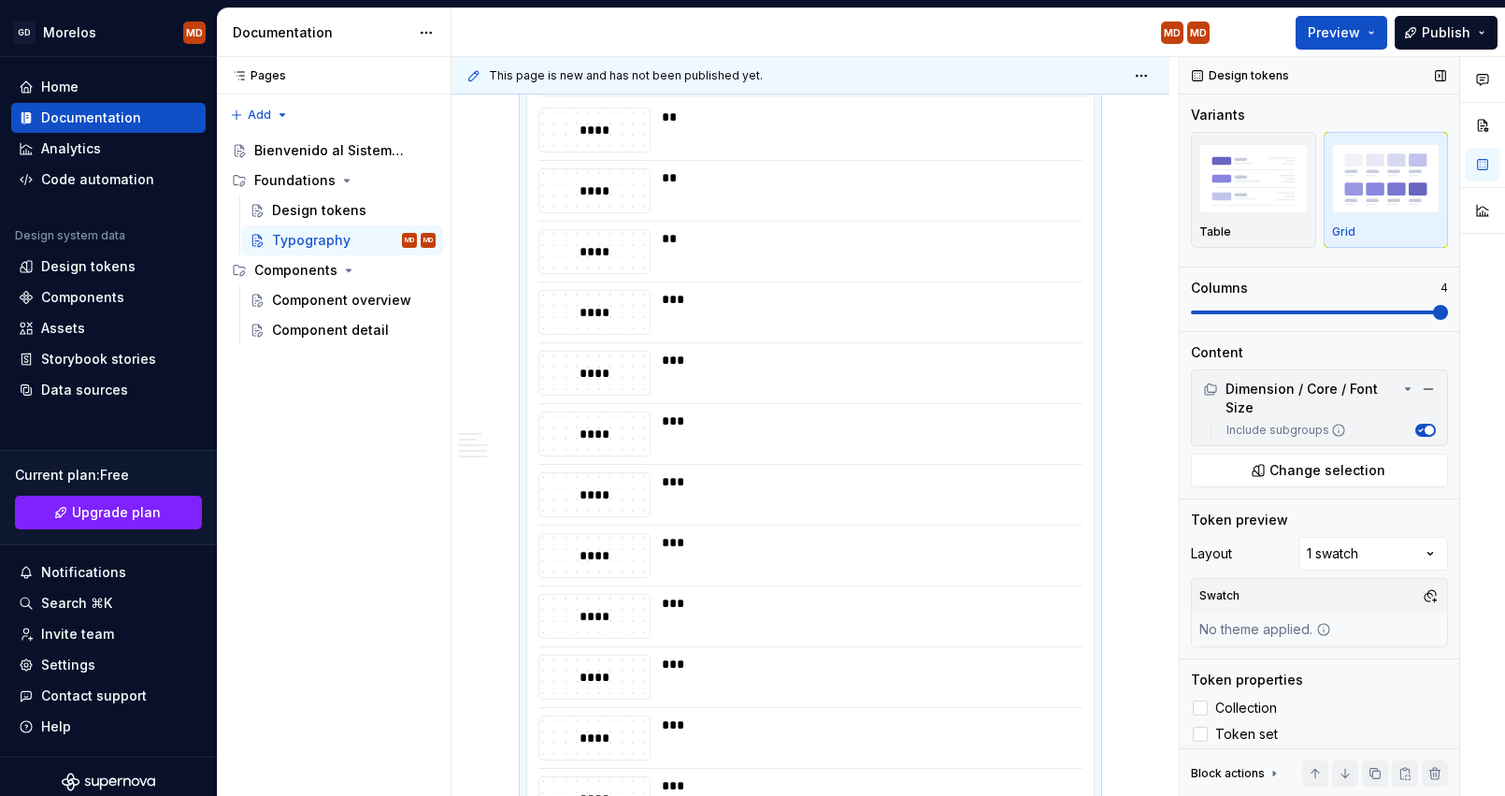
click at [1433, 308] on span at bounding box center [1440, 312] width 15 height 15
click at [1375, 550] on div "Comments Open comments No comments yet Select ‘Comment’ from the block context …" at bounding box center [1342, 426] width 325 height 739
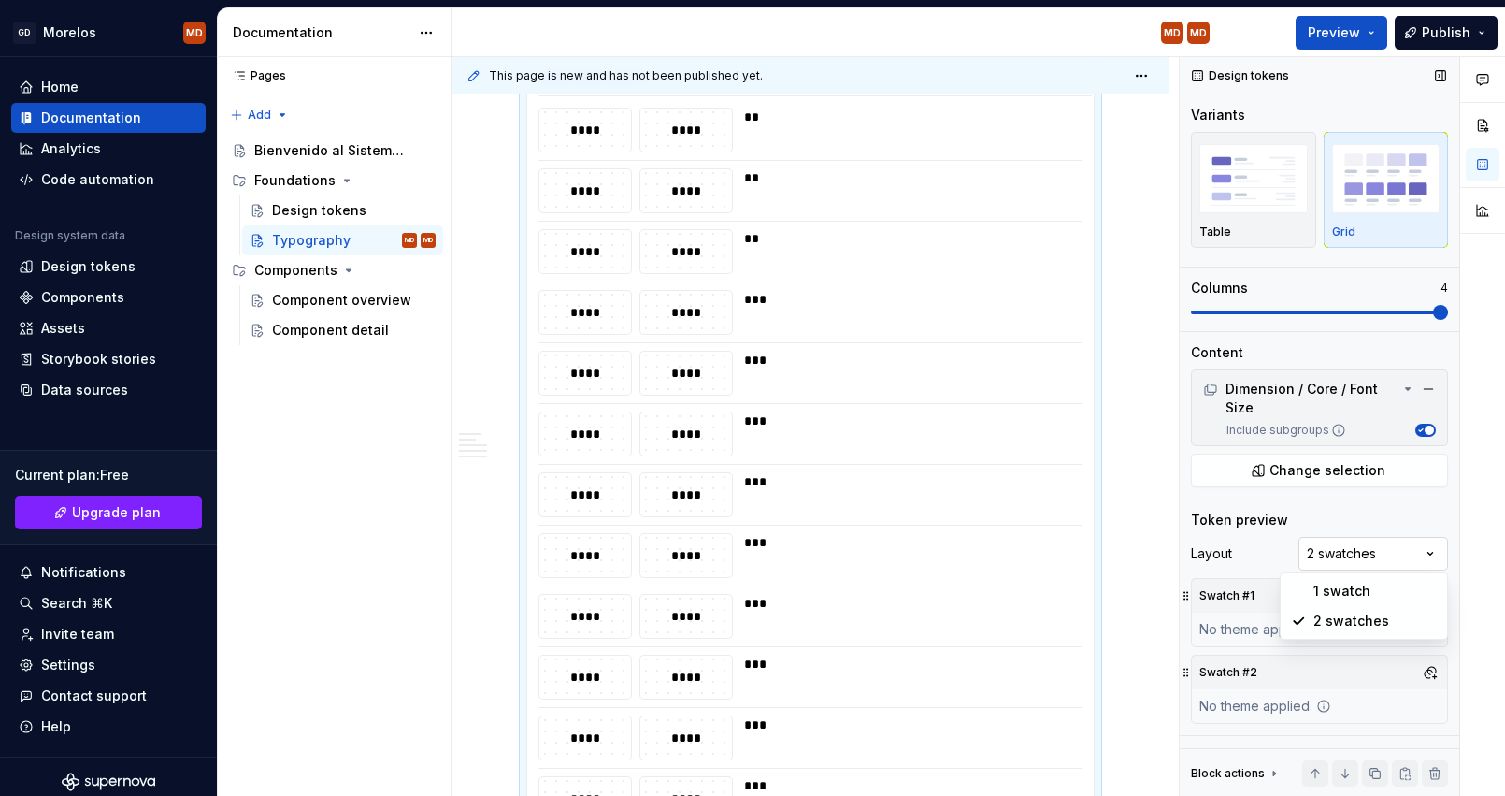
click at [1372, 551] on div "Comments Open comments No comments yet Select ‘Comment’ from the block context …" at bounding box center [1342, 426] width 325 height 739
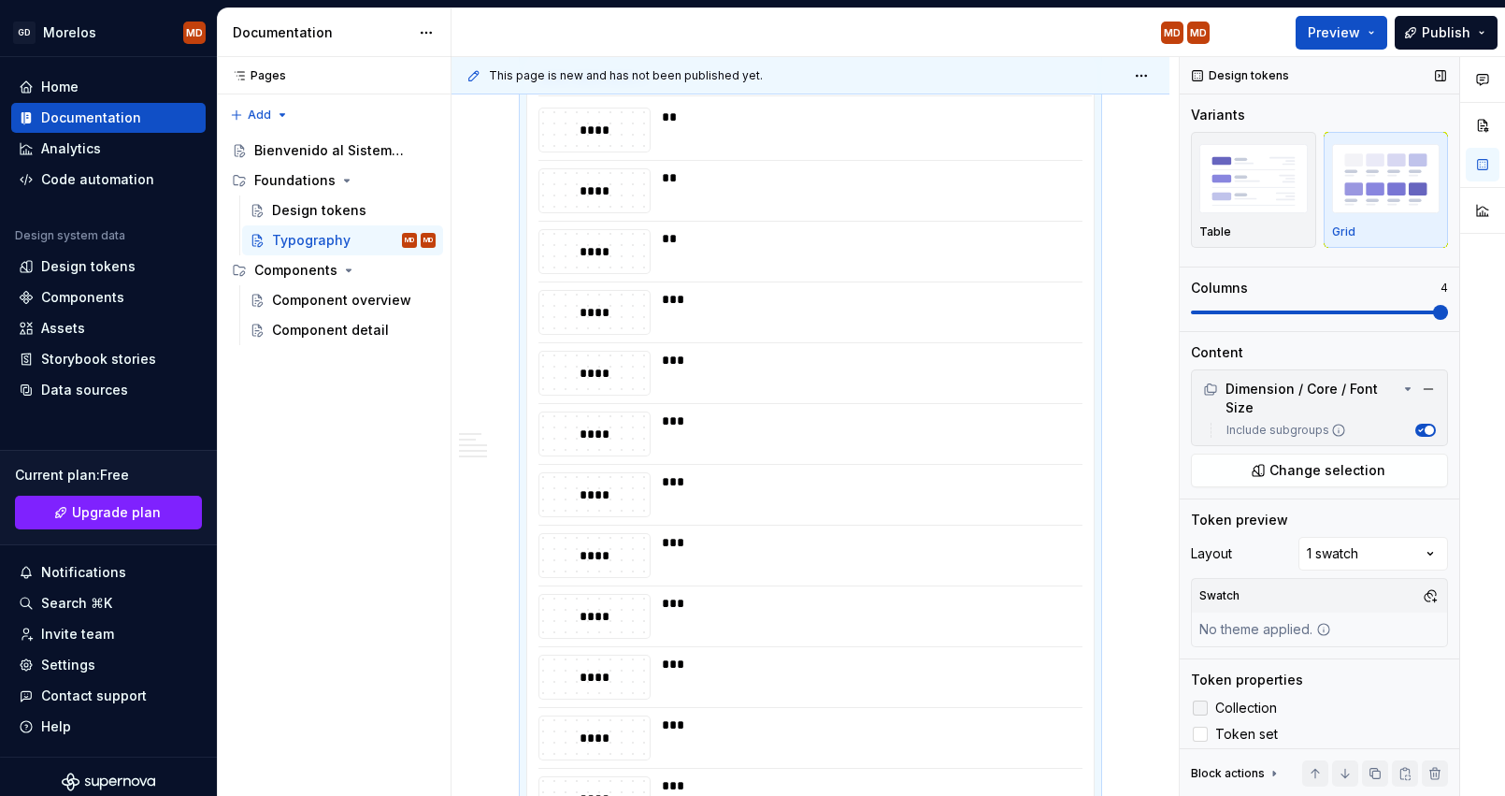
click at [1204, 707] on div at bounding box center [1200, 707] width 15 height 15
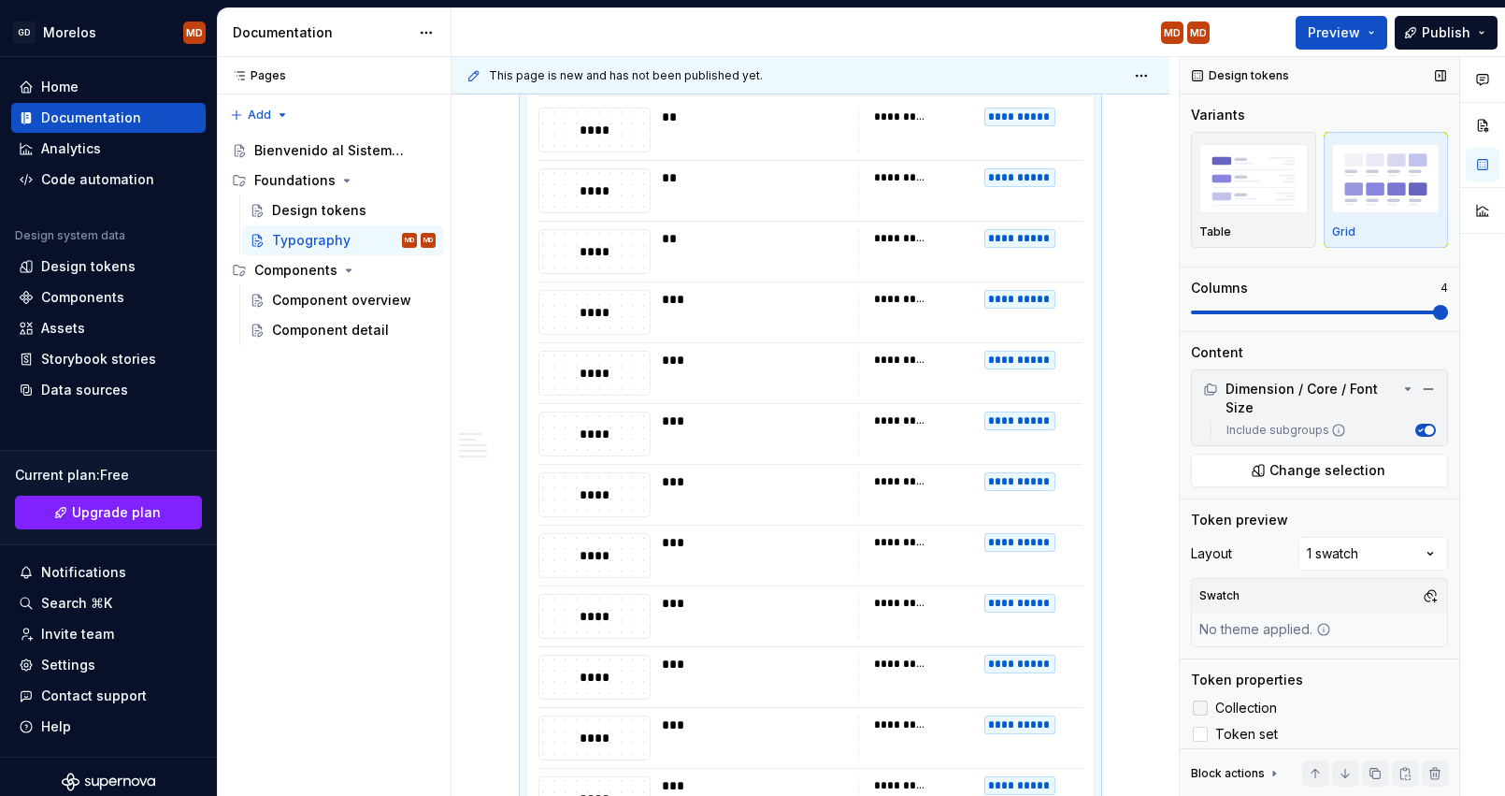
click at [1200, 708] on icon at bounding box center [1200, 708] width 0 height 0
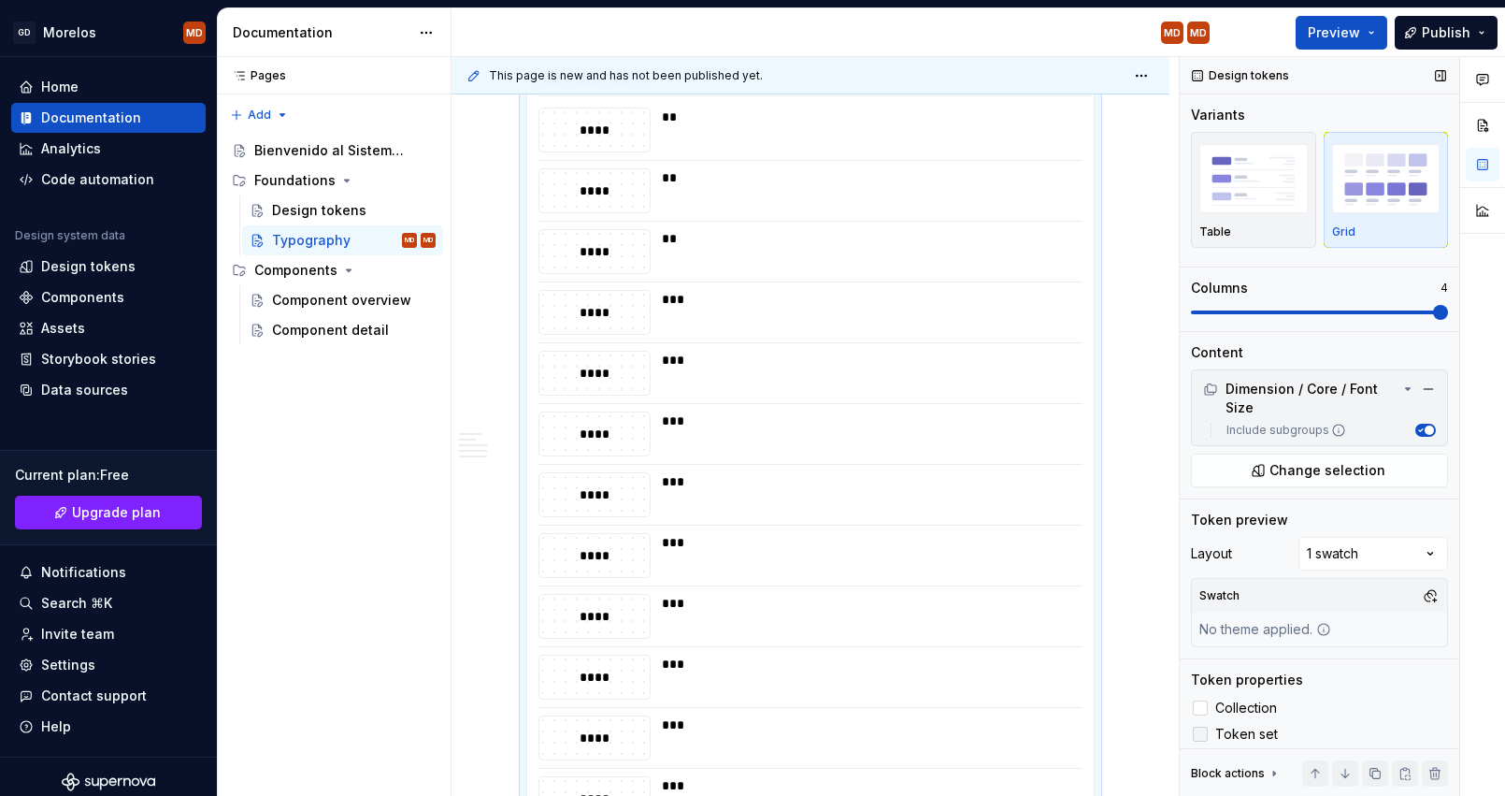
click at [1204, 735] on div at bounding box center [1200, 733] width 15 height 15
click at [1200, 734] on icon at bounding box center [1200, 734] width 0 height 0
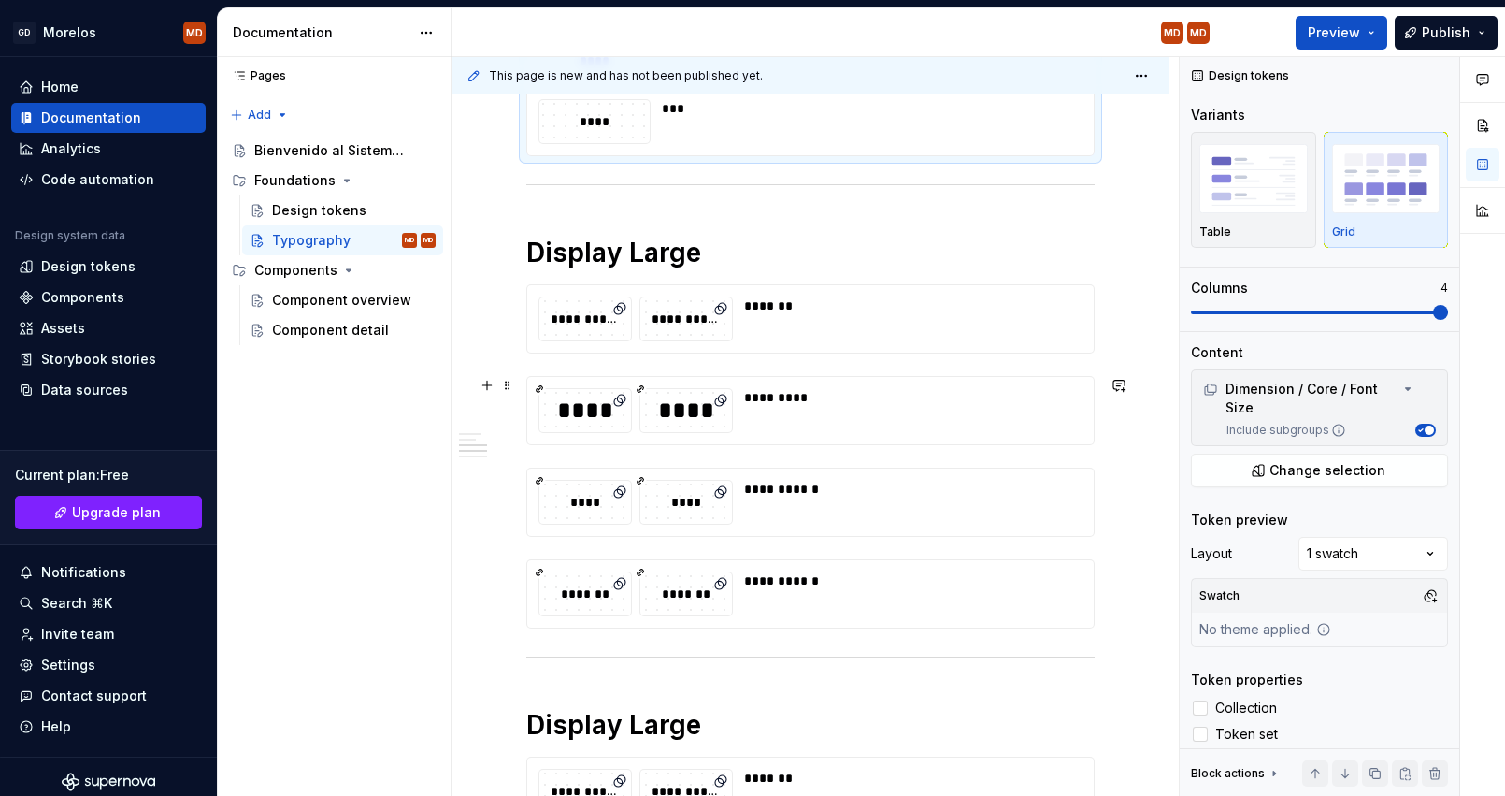
scroll to position [1828, 0]
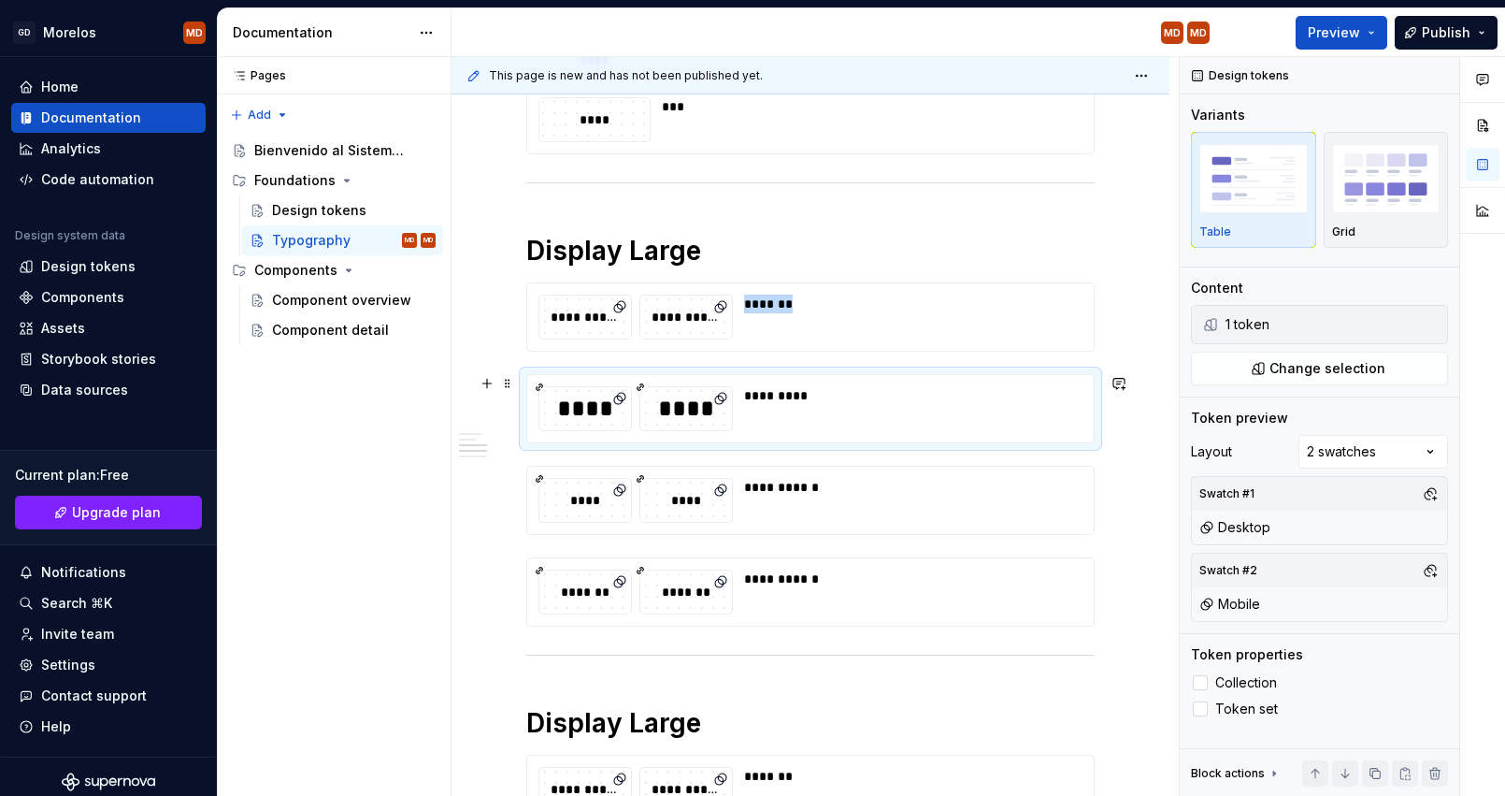
click at [647, 392] on div "****" at bounding box center [686, 408] width 92 height 43
type textarea "*"
click at [1266, 676] on span "Collection" at bounding box center [1246, 682] width 62 height 15
click at [1263, 710] on span "Token set" at bounding box center [1246, 708] width 63 height 15
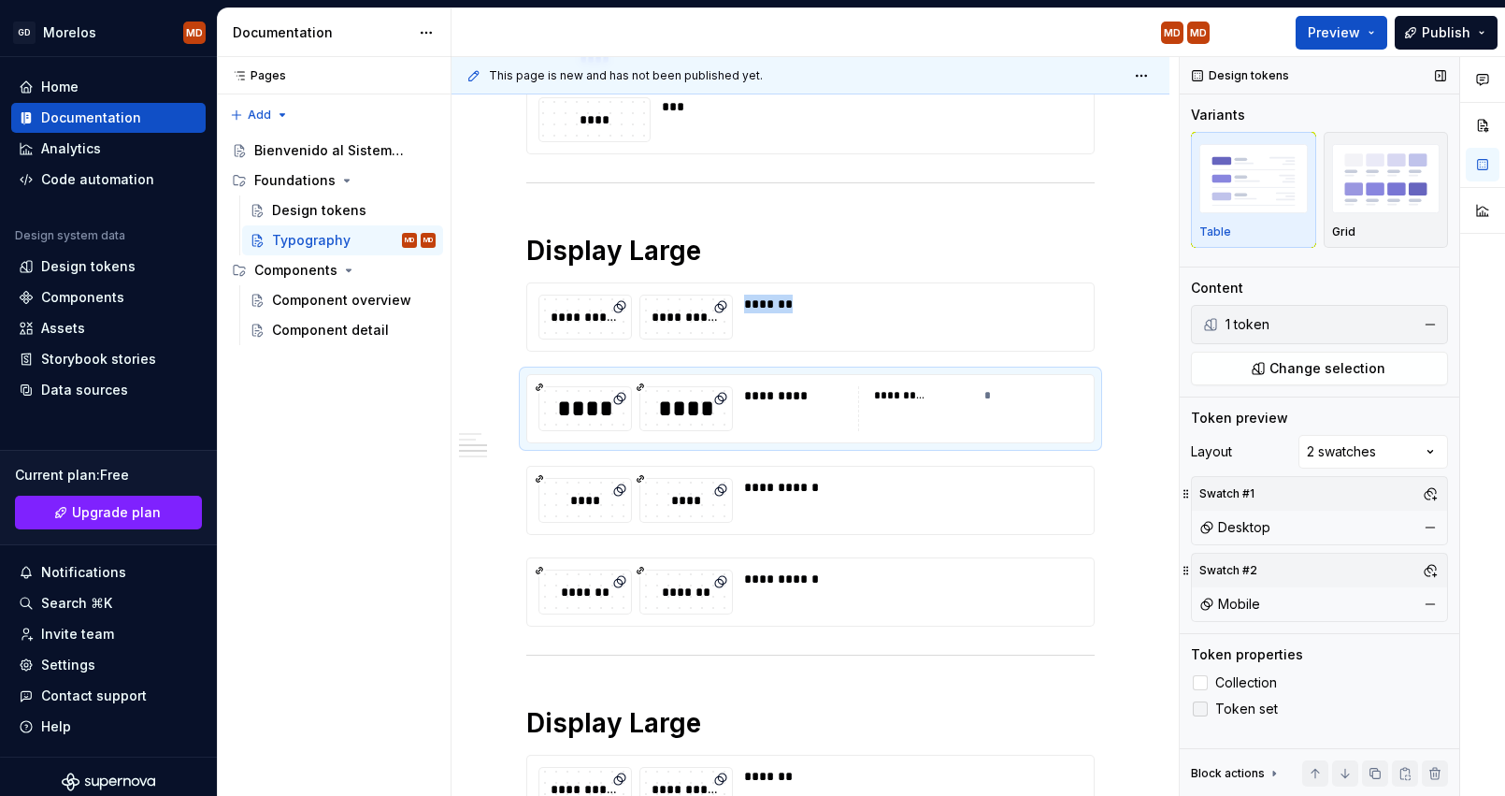
click at [1263, 710] on span "Token set" at bounding box center [1246, 708] width 63 height 15
click at [1383, 207] on img "button" at bounding box center [1386, 178] width 108 height 68
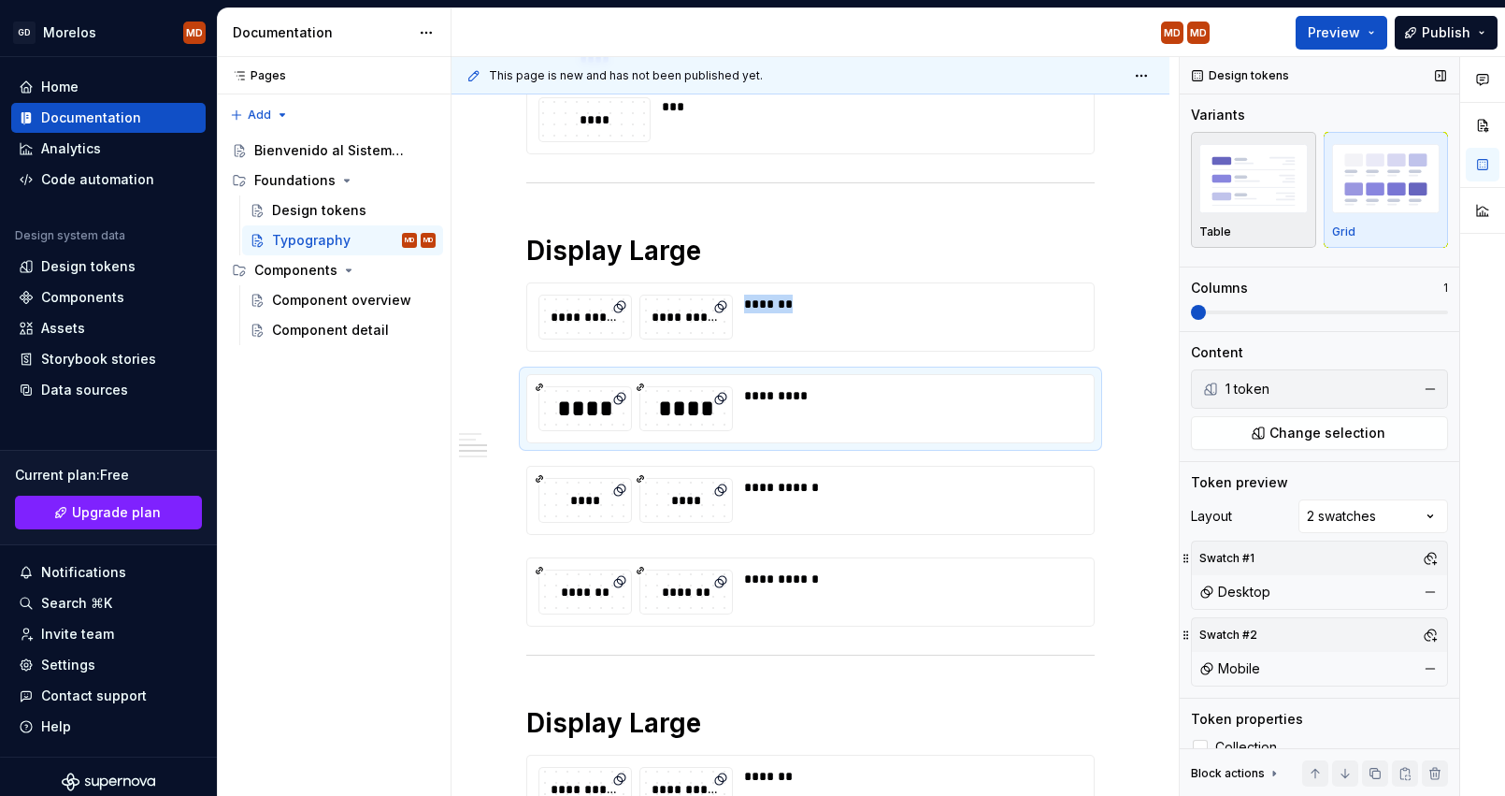
click at [1250, 198] on img "button" at bounding box center [1253, 178] width 108 height 68
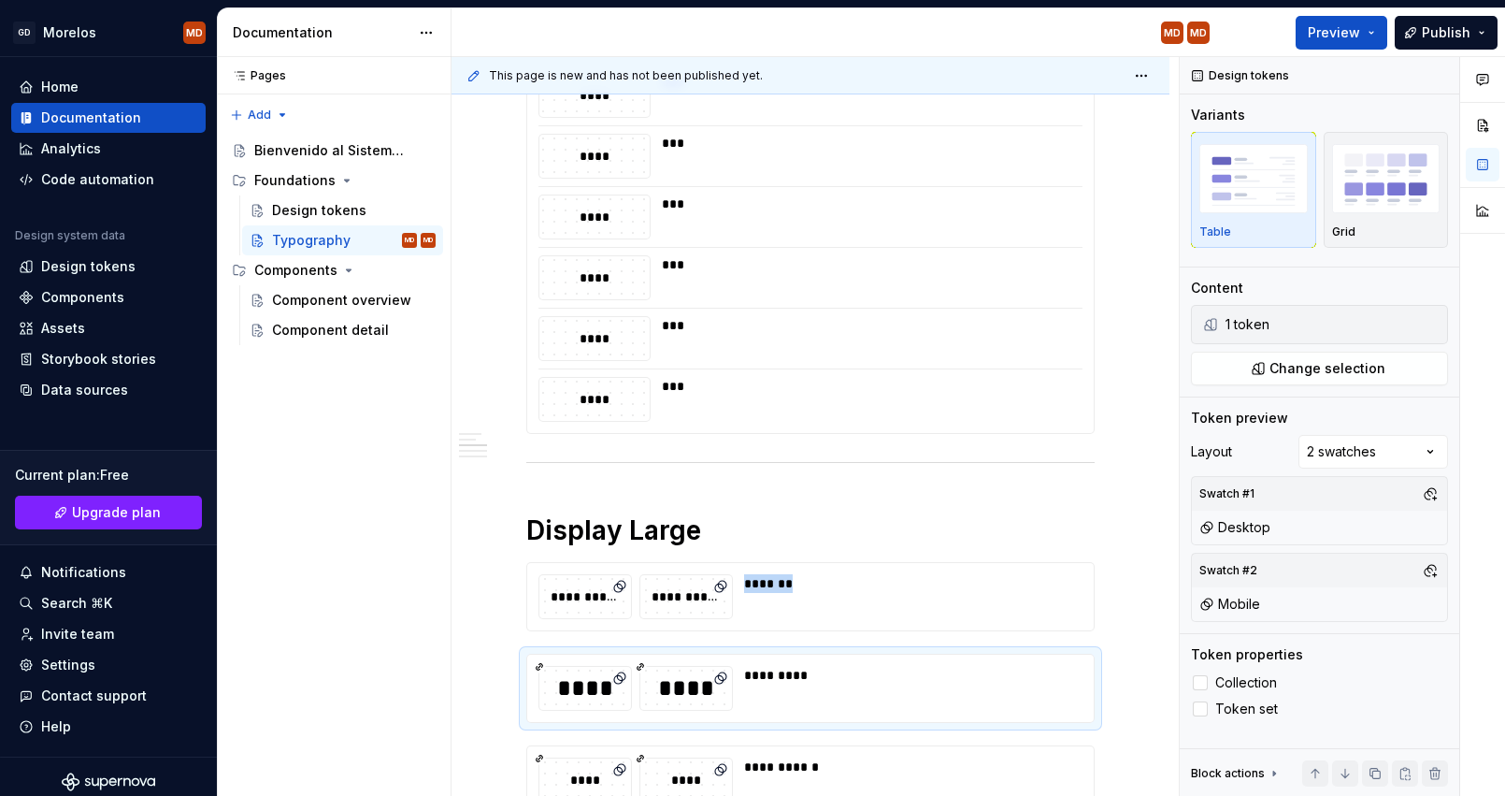
scroll to position [1551, 0]
click at [781, 675] on div "*********" at bounding box center [912, 673] width 337 height 19
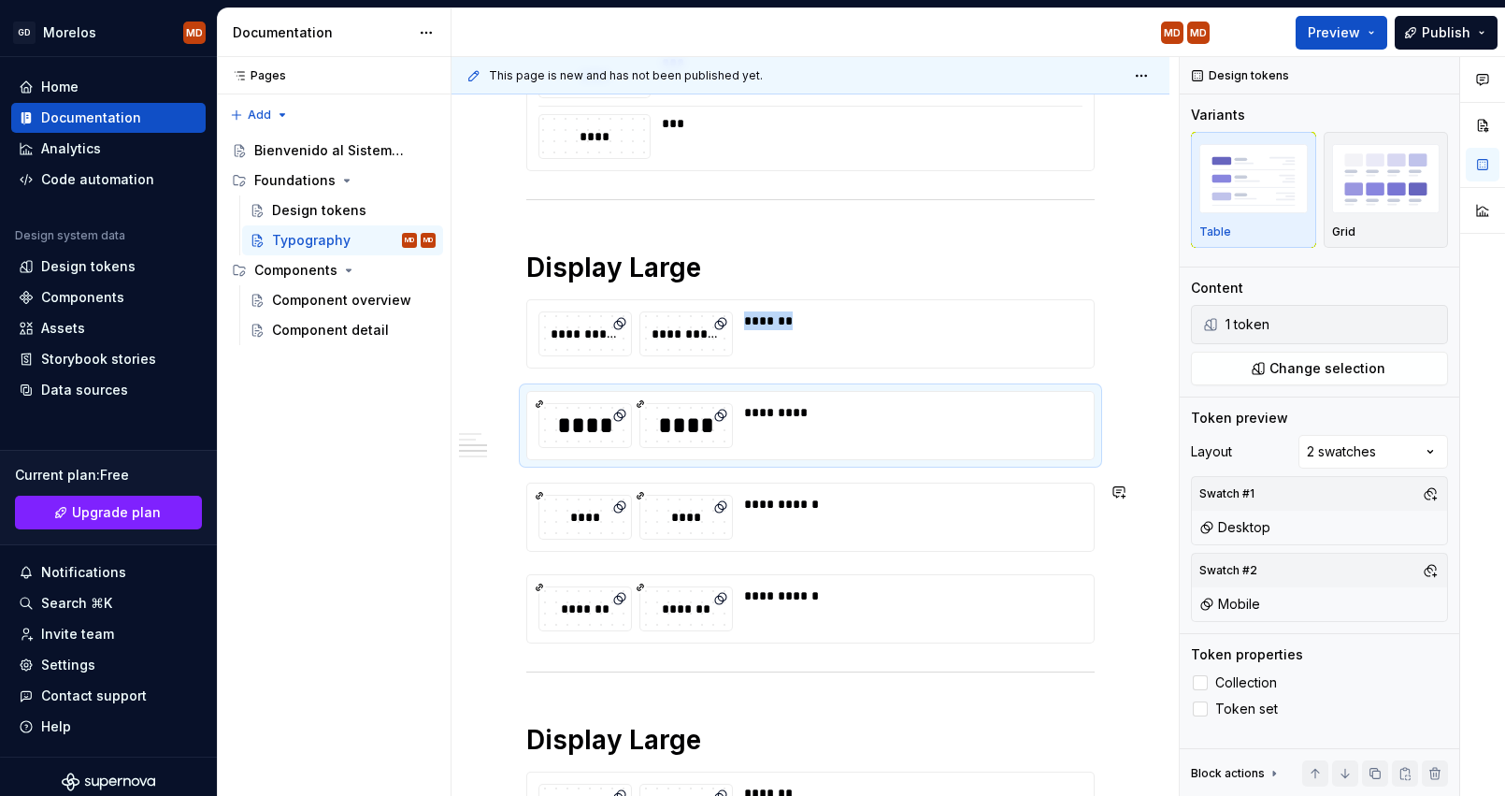
scroll to position [1803, 0]
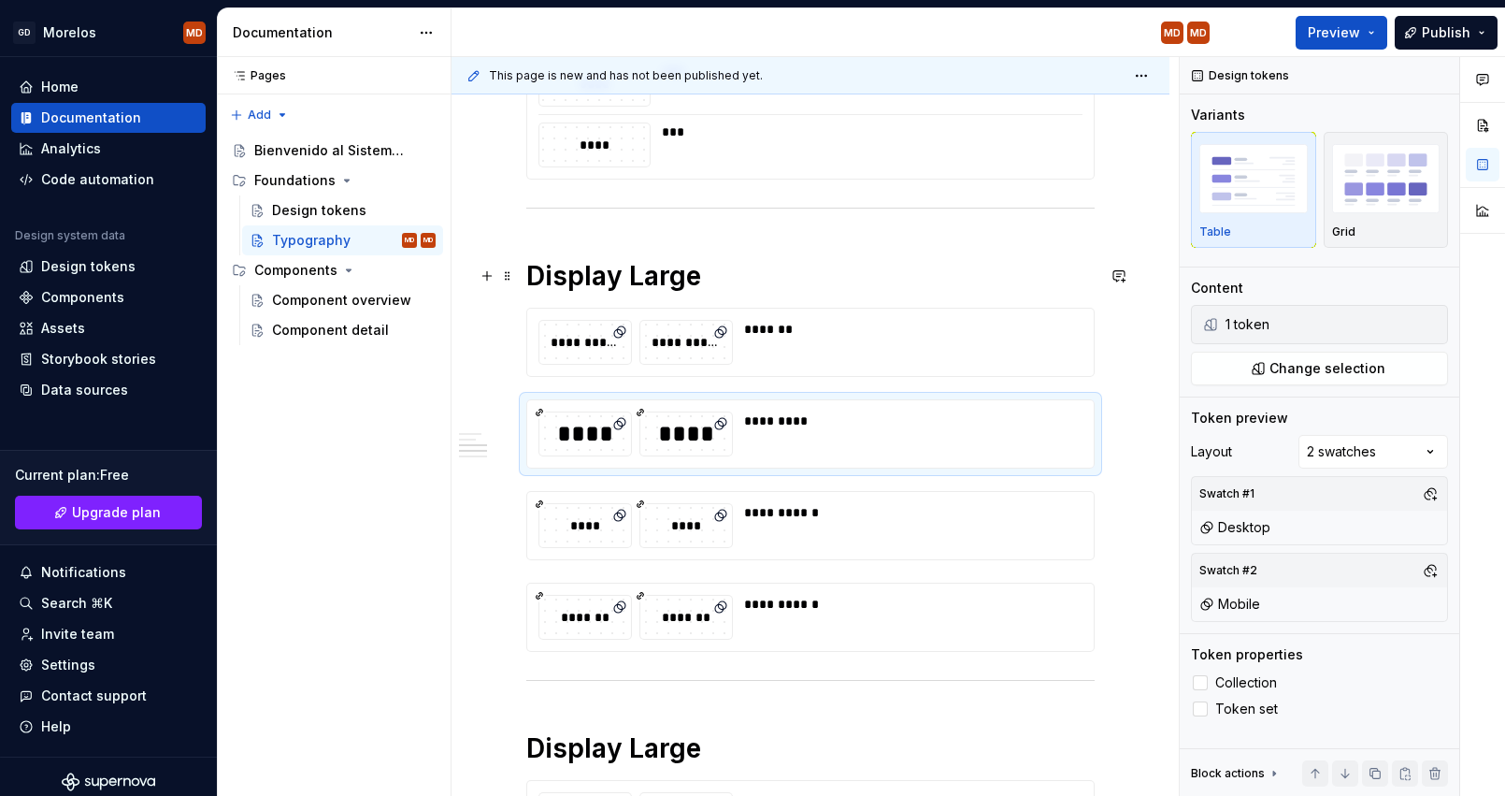
click at [765, 285] on h1 "Display Large" at bounding box center [810, 276] width 568 height 34
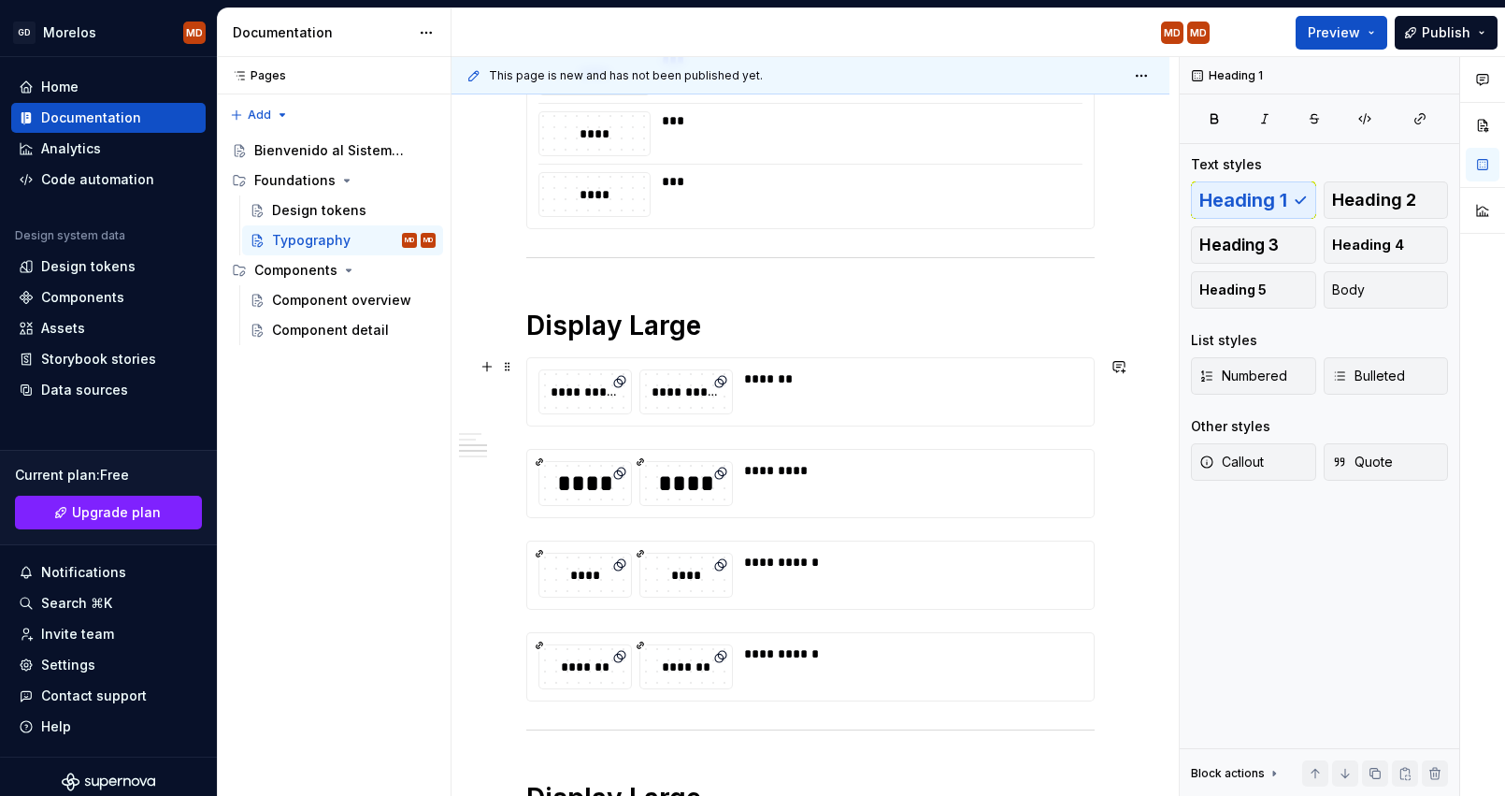
scroll to position [1751, 0]
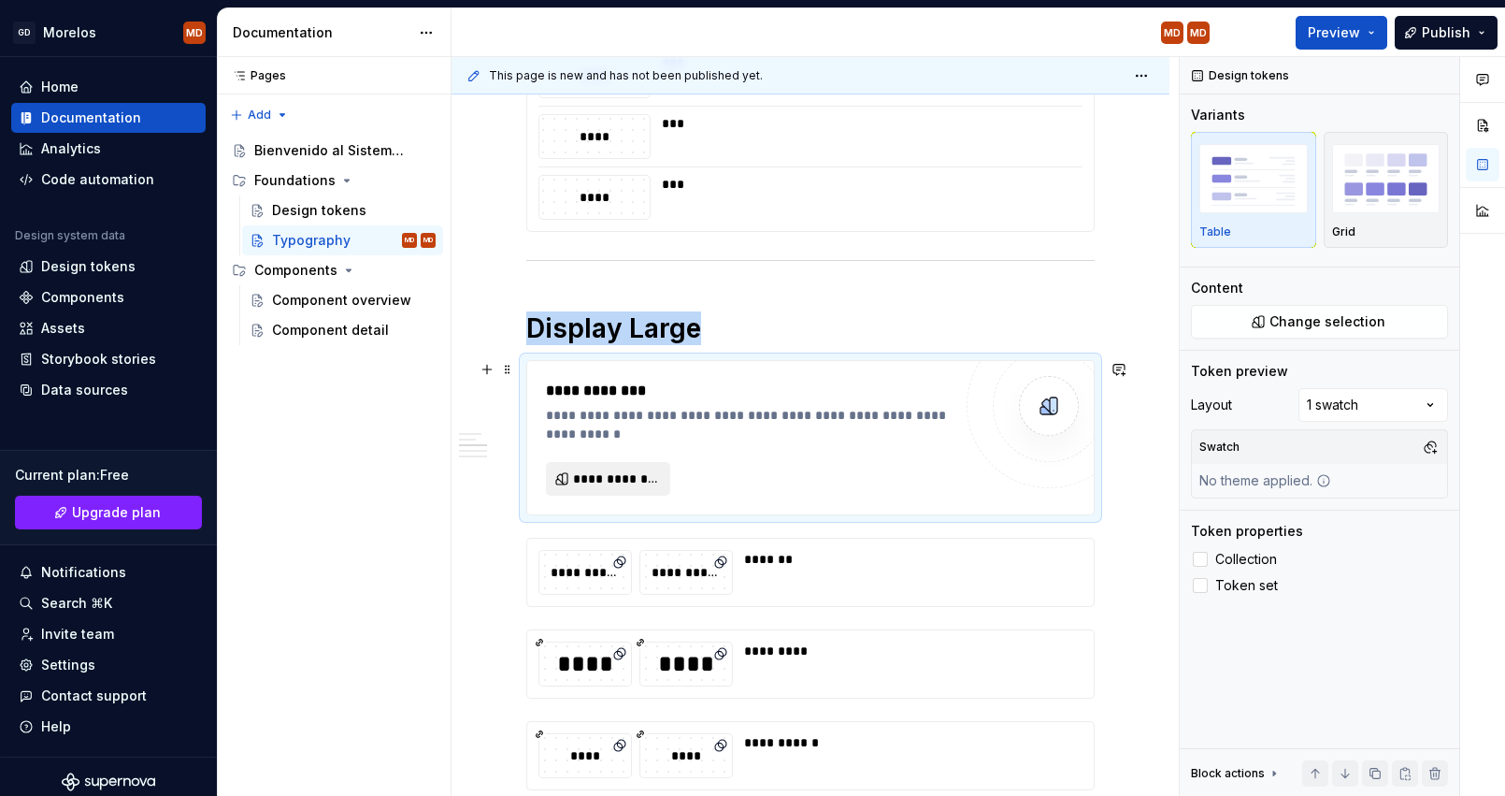
click at [589, 477] on span "**********" at bounding box center [615, 478] width 85 height 19
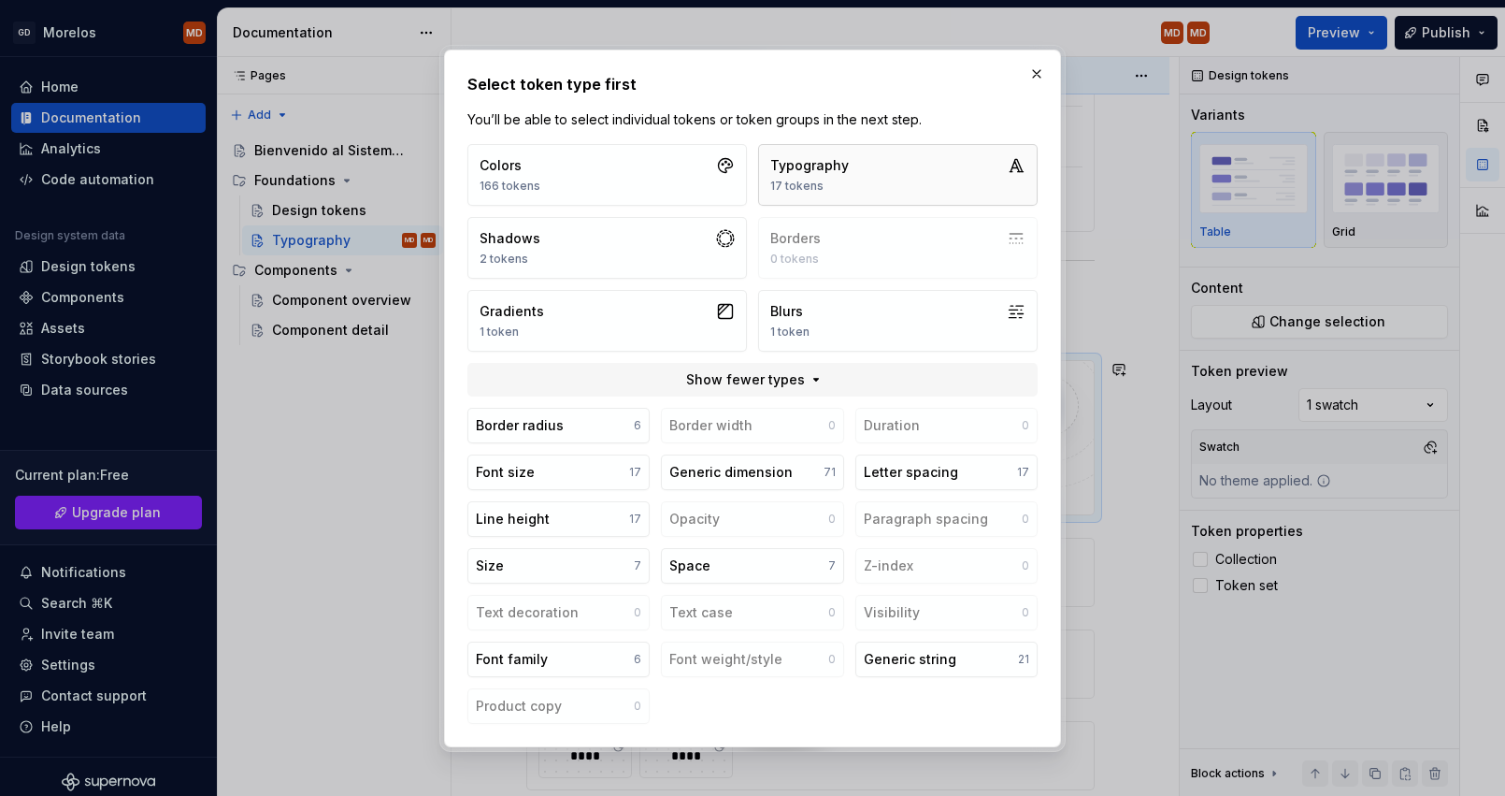
click at [876, 178] on button "Typography 17 tokens" at bounding box center [898, 175] width 280 height 62
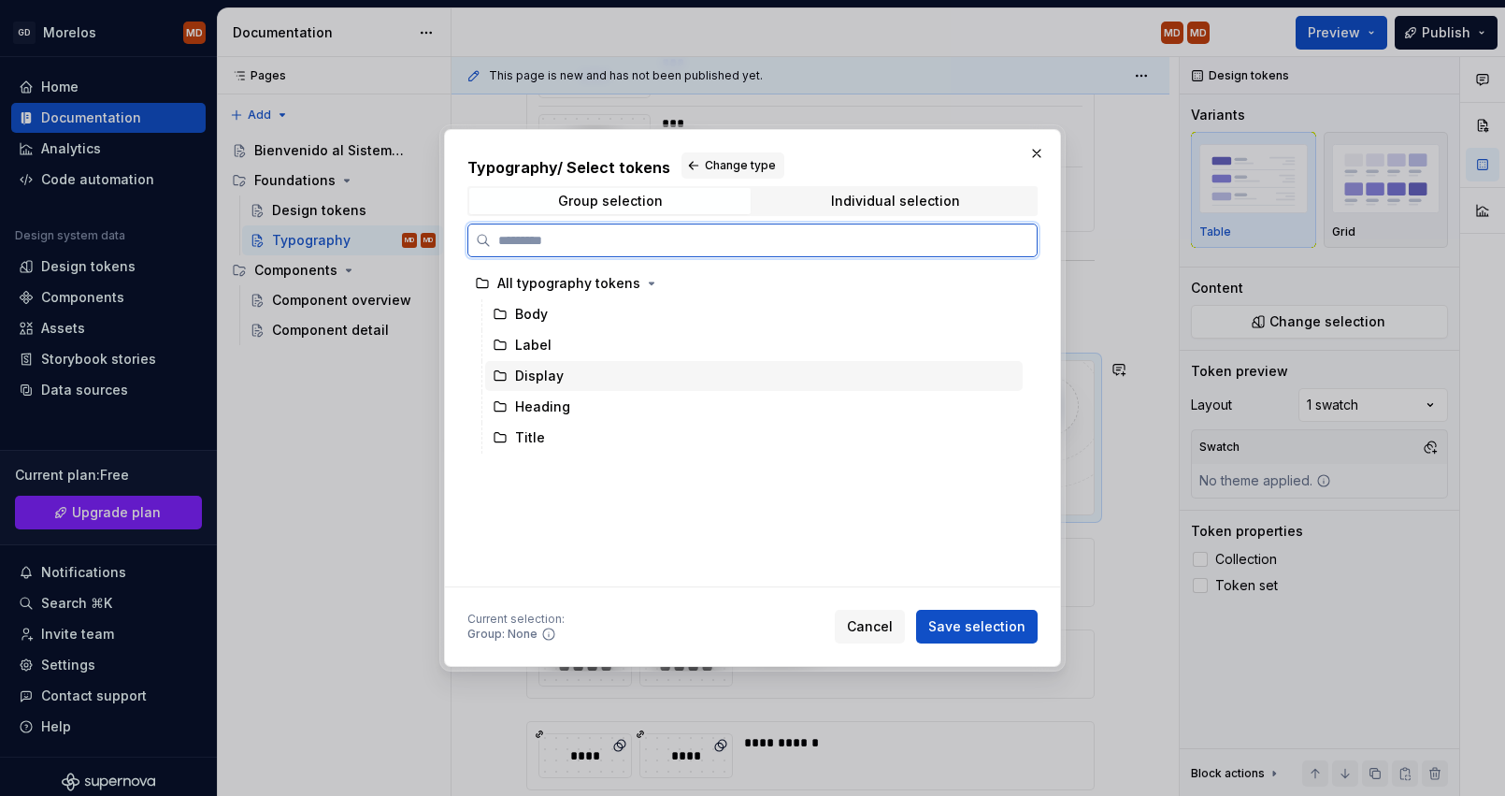
click at [493, 372] on icon at bounding box center [500, 375] width 15 height 15
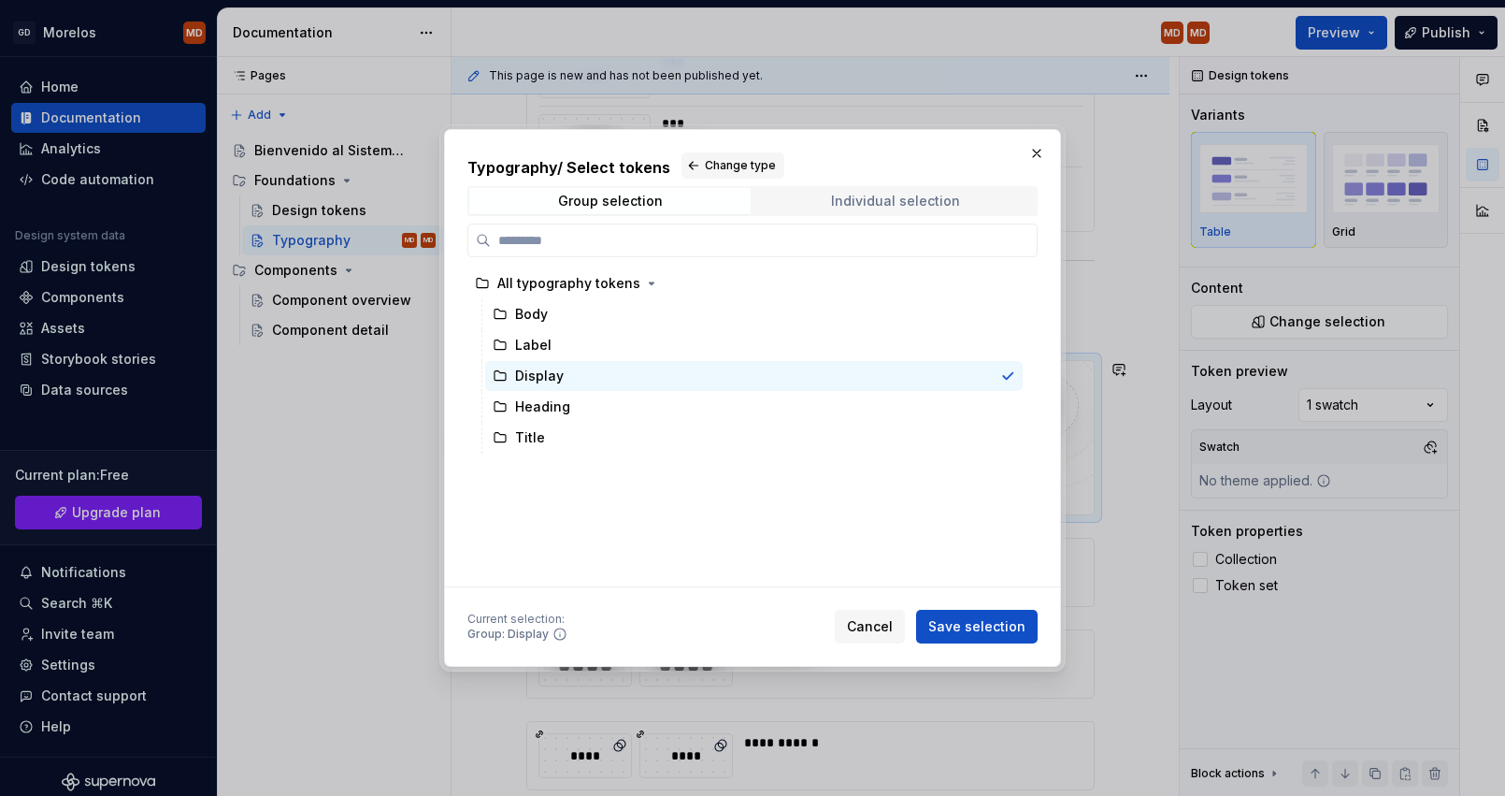
click at [890, 195] on div "Individual selection" at bounding box center [895, 201] width 129 height 15
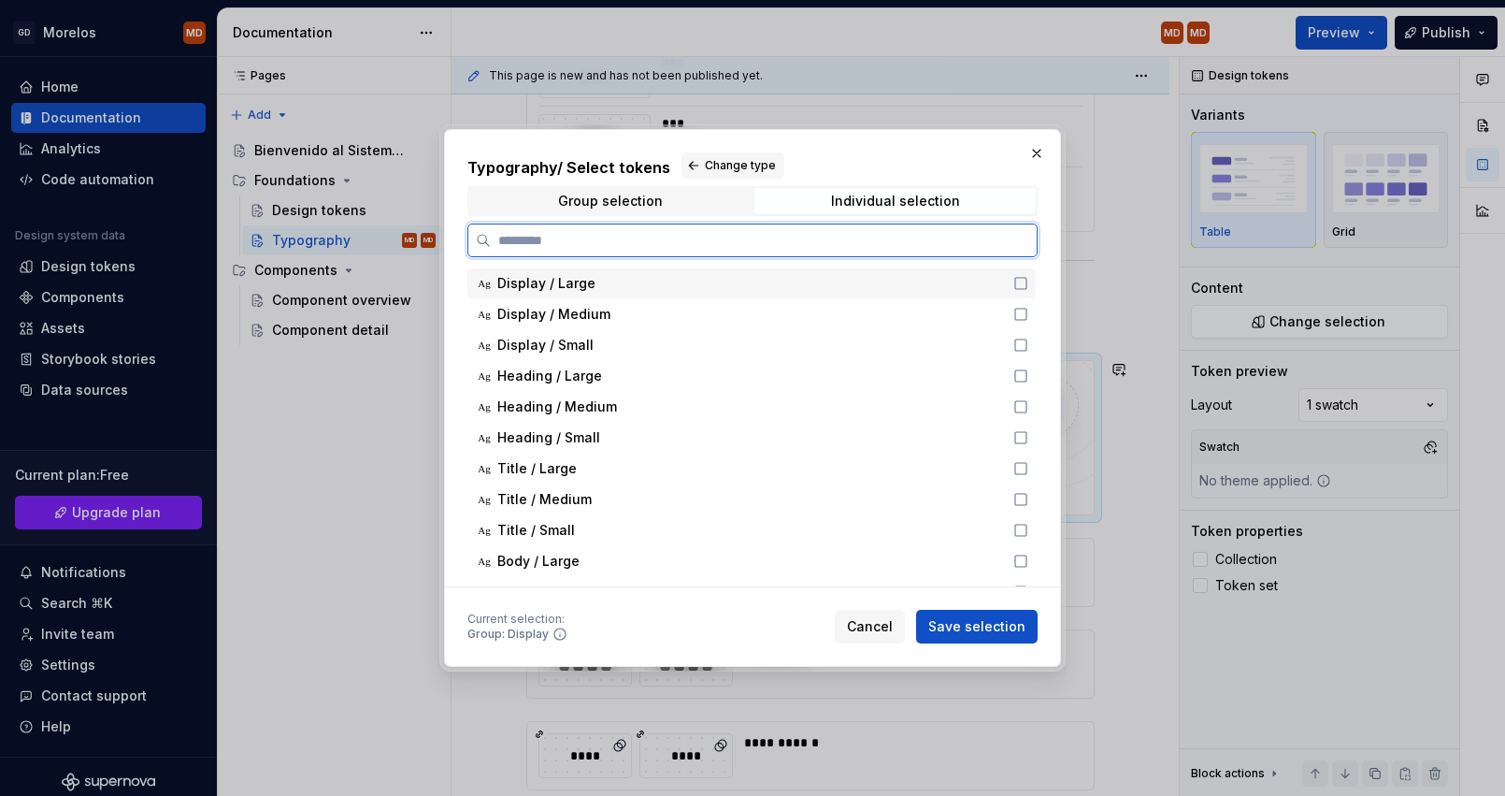
click at [696, 294] on div "Ag Display / Large" at bounding box center [751, 283] width 568 height 30
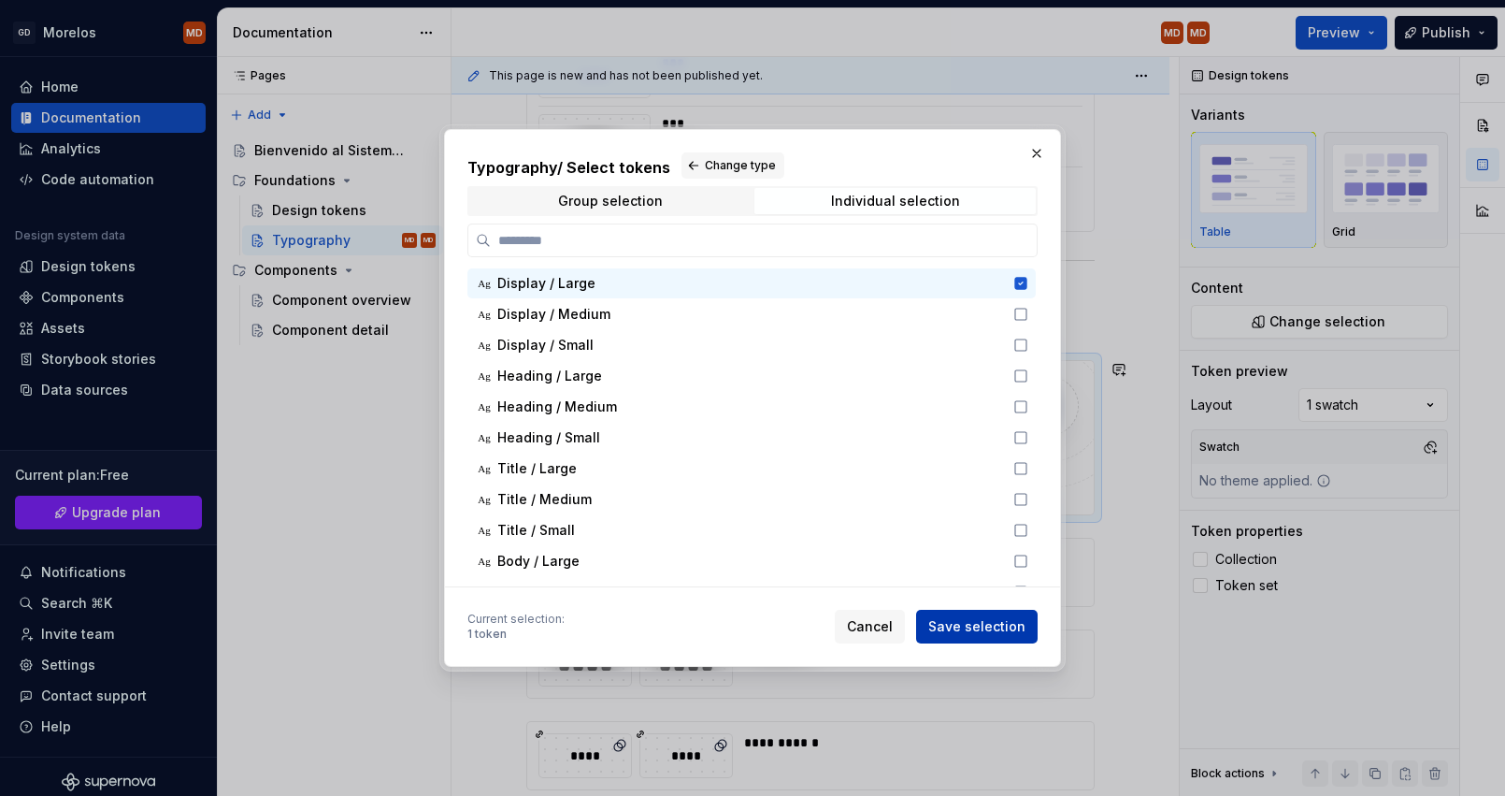
click at [1002, 615] on button "Save selection" at bounding box center [977, 626] width 122 height 34
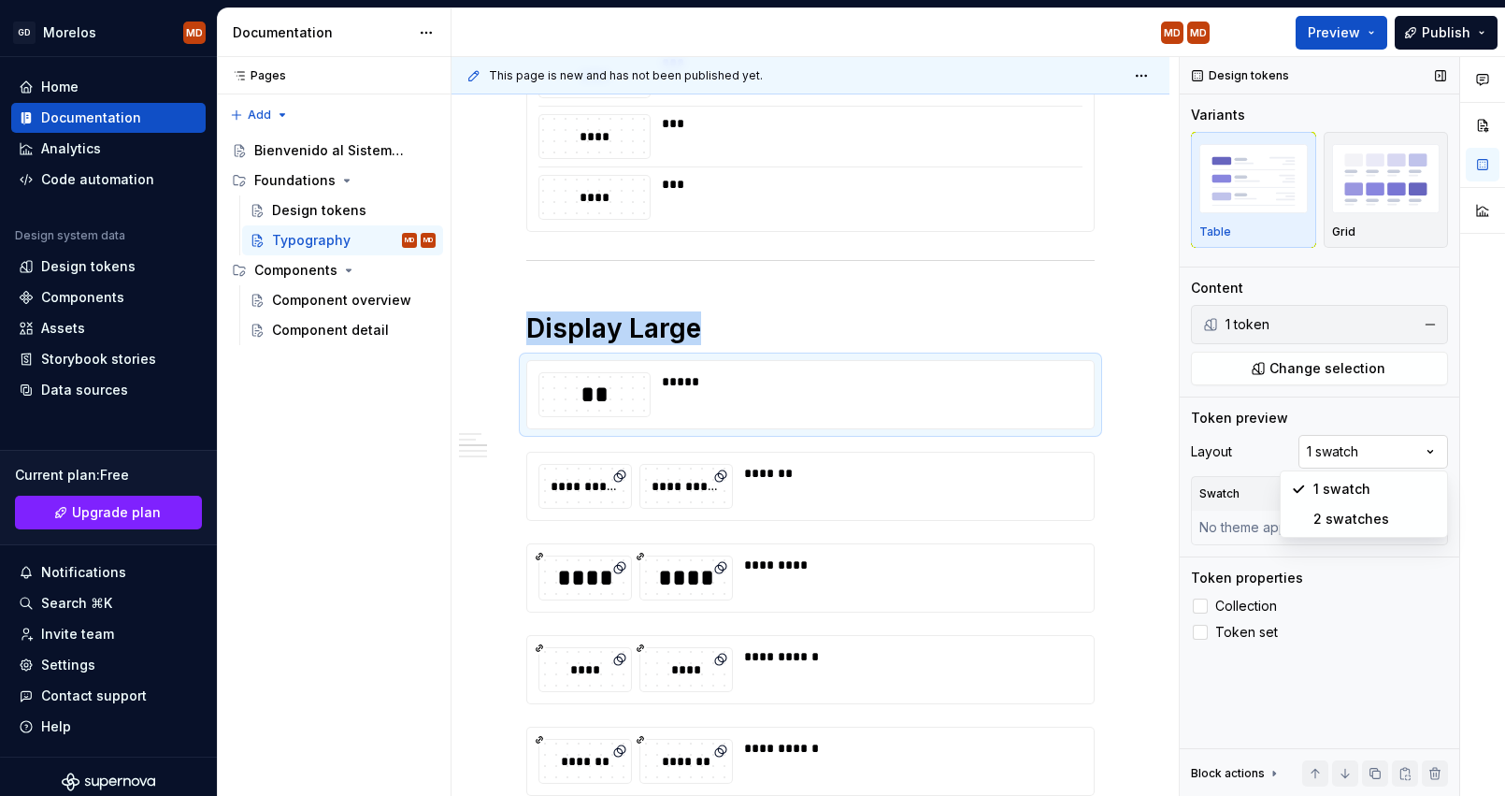
click at [1403, 442] on div "Comments Open comments No comments yet Select ‘Comment’ from the block context …" at bounding box center [1342, 426] width 325 height 739
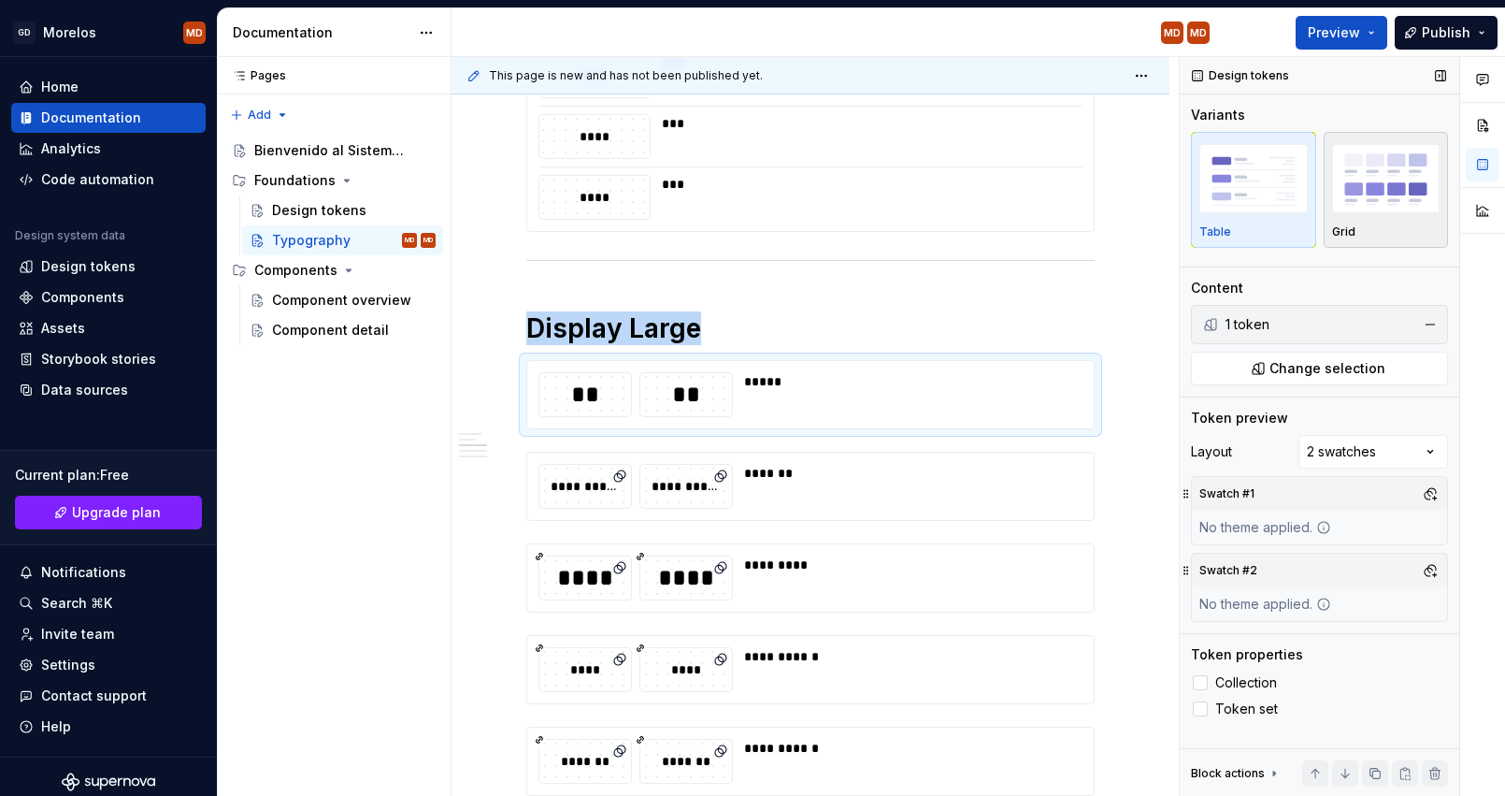
click at [1384, 203] on img "button" at bounding box center [1386, 178] width 108 height 68
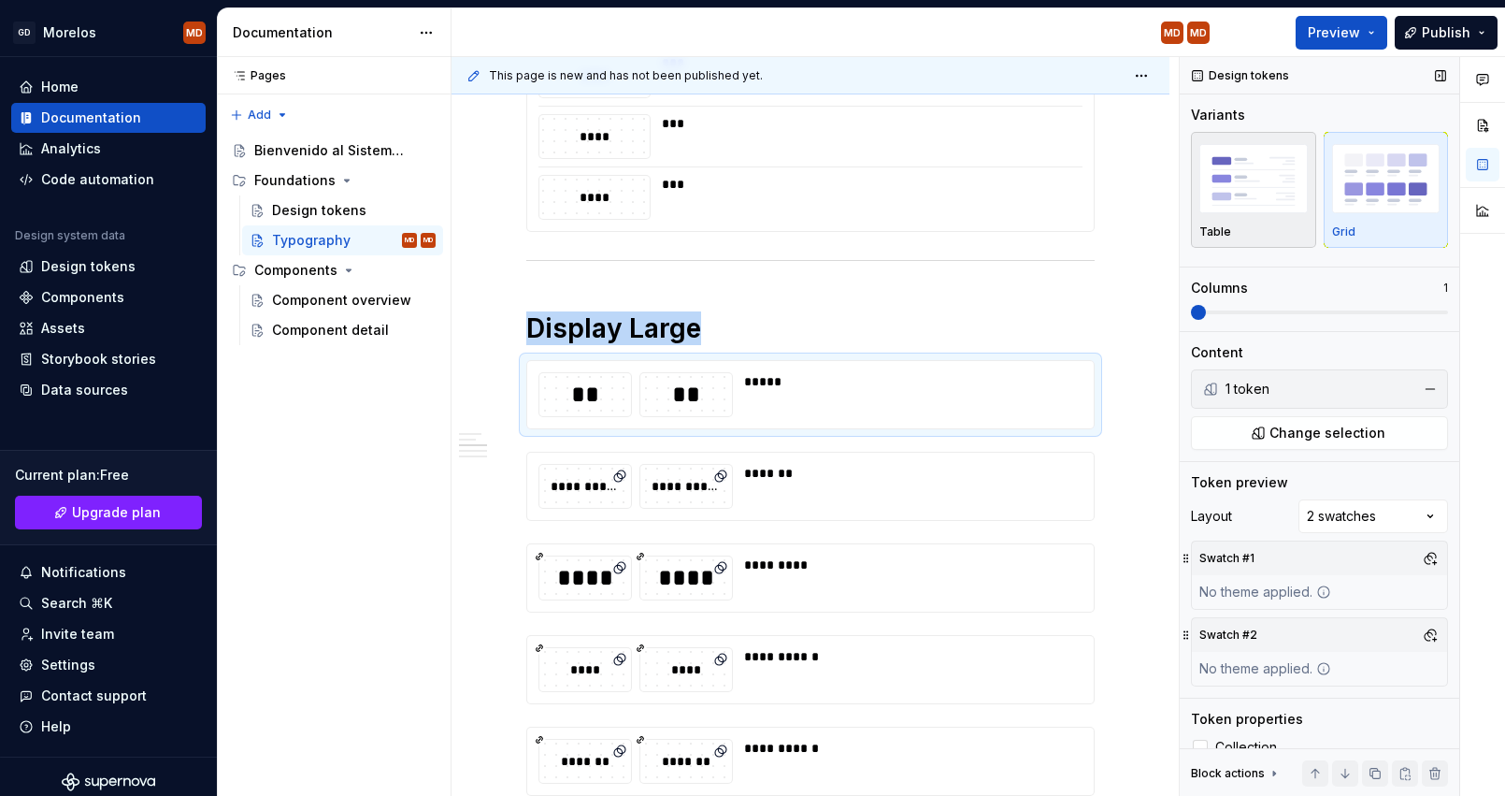
click at [1265, 200] on img "button" at bounding box center [1253, 178] width 108 height 68
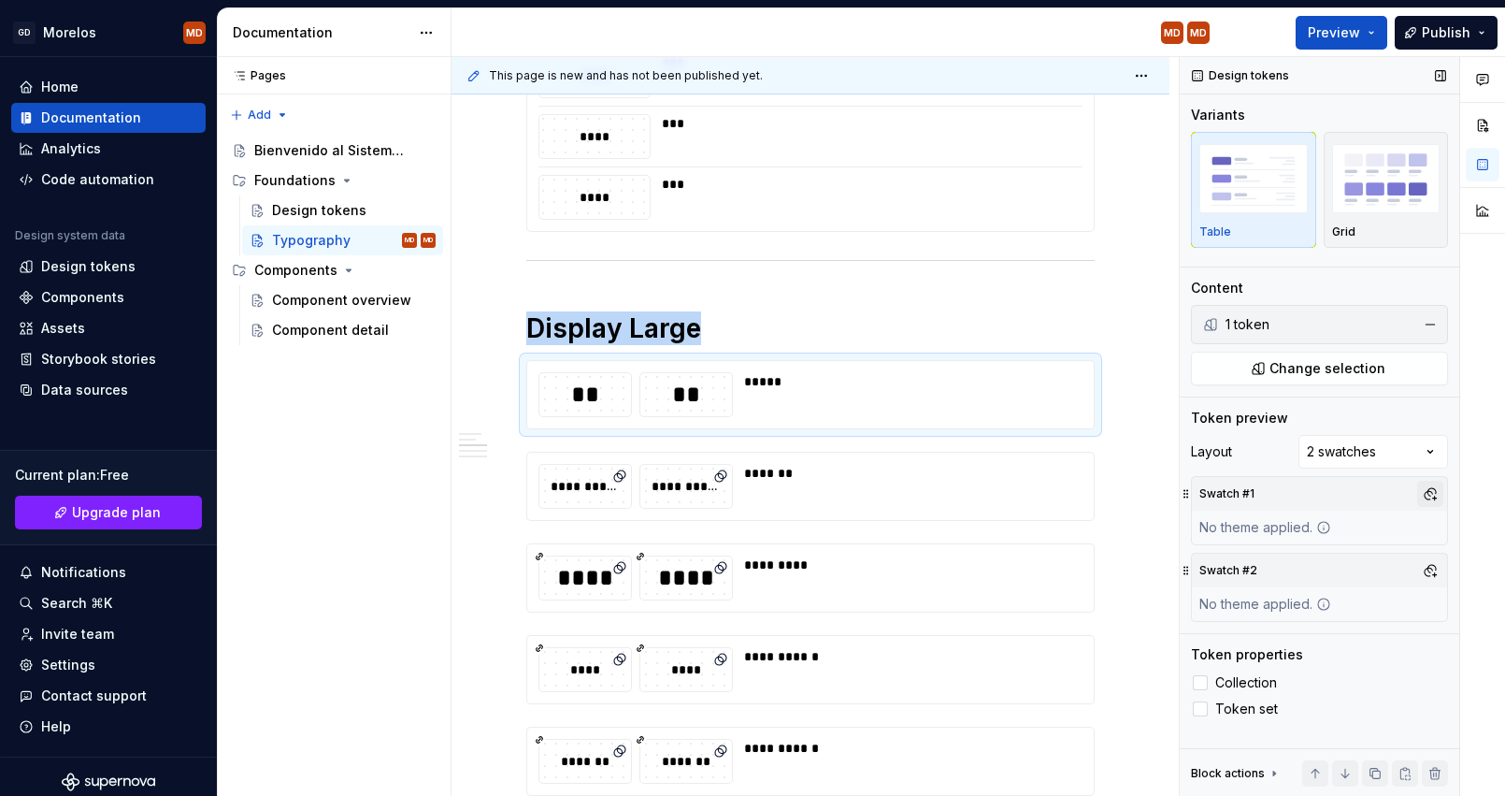
click at [1428, 493] on button "button" at bounding box center [1430, 493] width 26 height 26
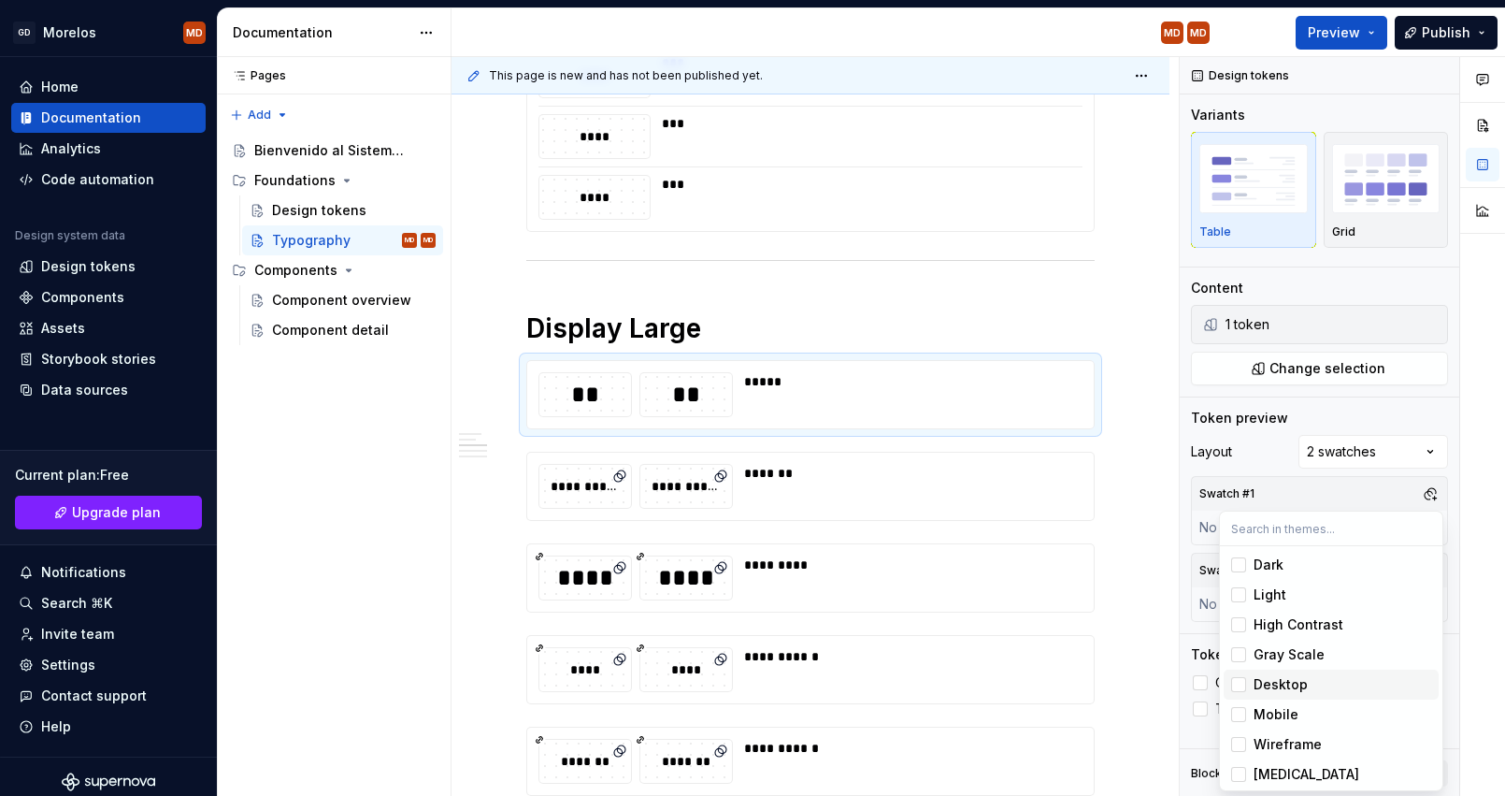
click at [1283, 696] on span "Desktop" at bounding box center [1331, 684] width 215 height 30
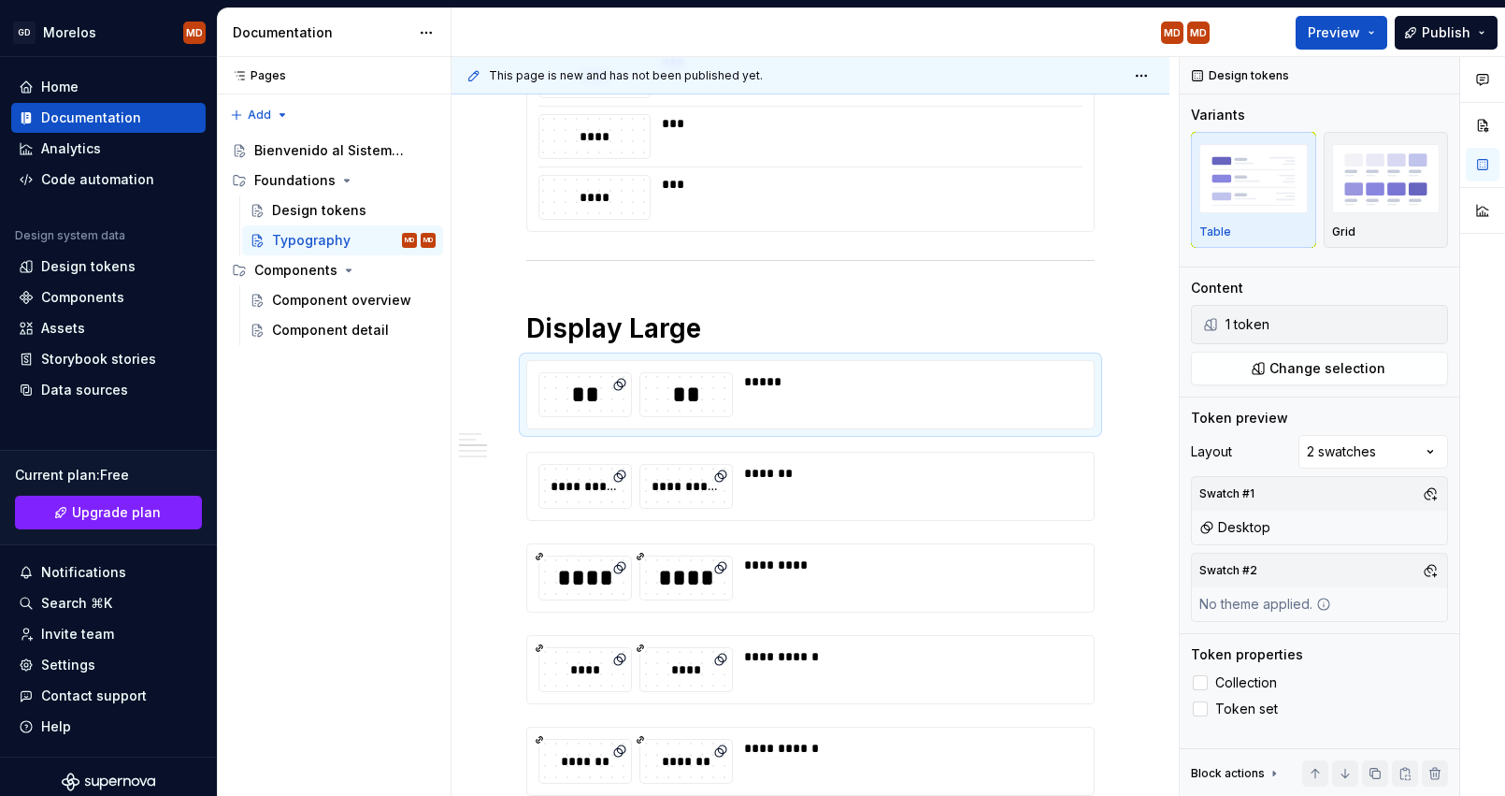
click at [1360, 422] on div "Comments Open comments No comments yet Select ‘Comment’ from the block context …" at bounding box center [1342, 426] width 325 height 739
click at [1369, 445] on div "Comments Open comments No comments yet Select ‘Comment’ from the block context …" at bounding box center [1342, 426] width 325 height 739
click at [1264, 447] on div "Comments Open comments No comments yet Select ‘Comment’ from the block context …" at bounding box center [1342, 426] width 325 height 739
click at [1434, 567] on button "button" at bounding box center [1430, 570] width 26 height 26
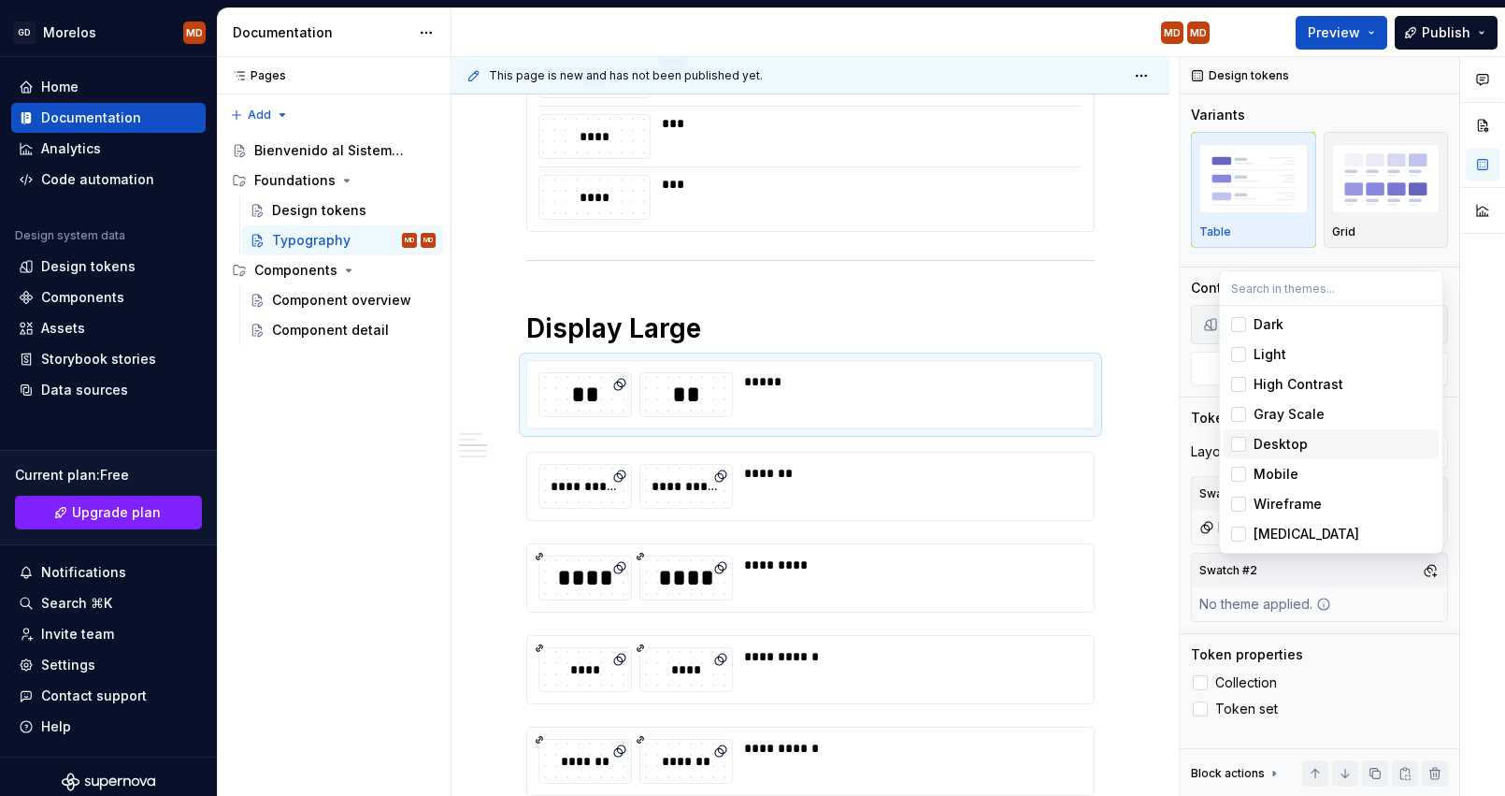
click at [1273, 442] on div "Desktop" at bounding box center [1281, 444] width 54 height 19
click at [1269, 474] on div "Mobile" at bounding box center [1276, 474] width 45 height 19
click at [1266, 476] on div "Mobile" at bounding box center [1276, 474] width 45 height 19
click at [1269, 443] on div "Desktop" at bounding box center [1281, 444] width 54 height 19
click at [1269, 476] on div "Mobile" at bounding box center [1276, 474] width 45 height 19
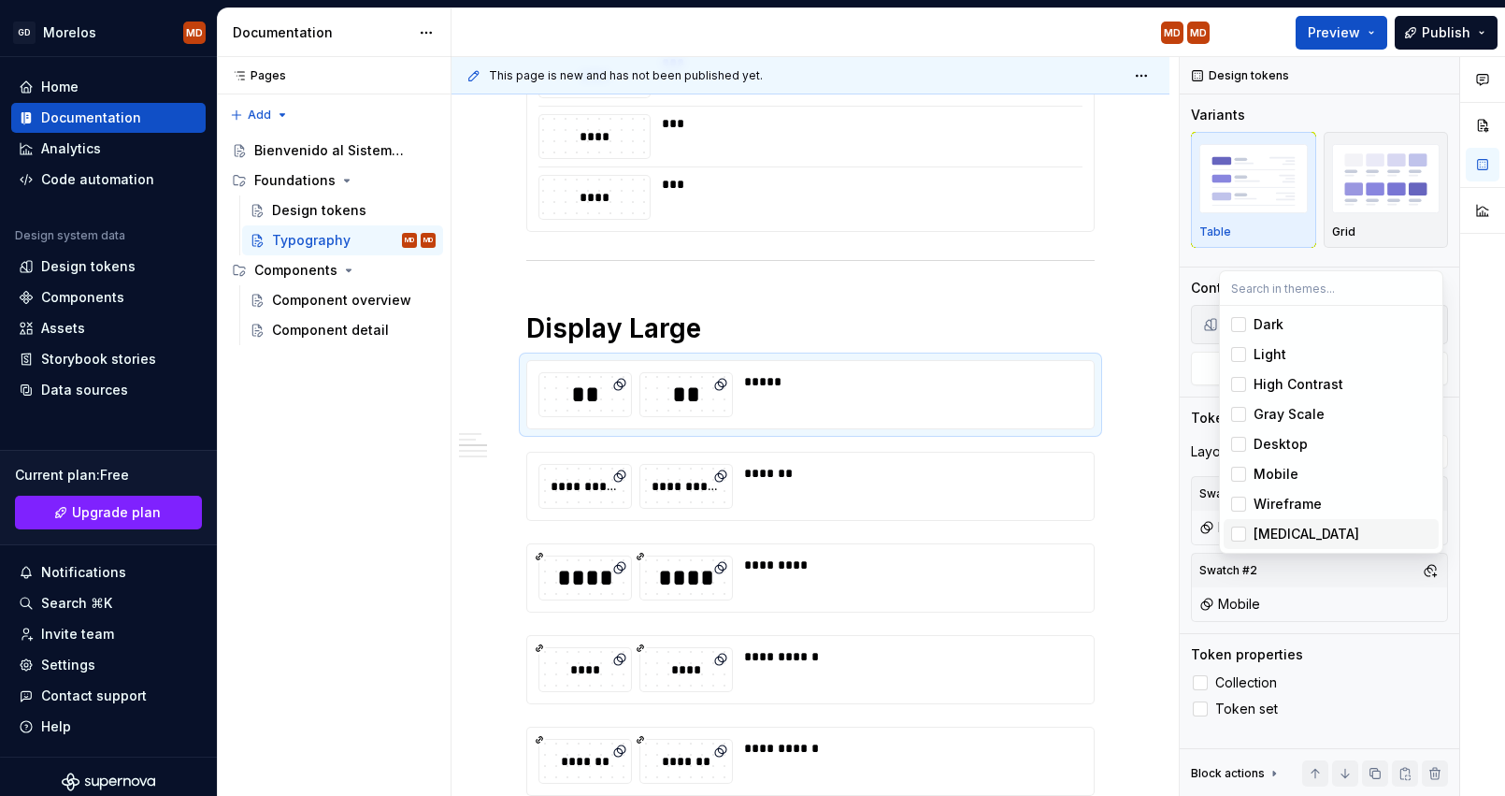
click at [1390, 596] on div "Comments Open comments No comments yet Select ‘Comment’ from the block context …" at bounding box center [1342, 426] width 325 height 739
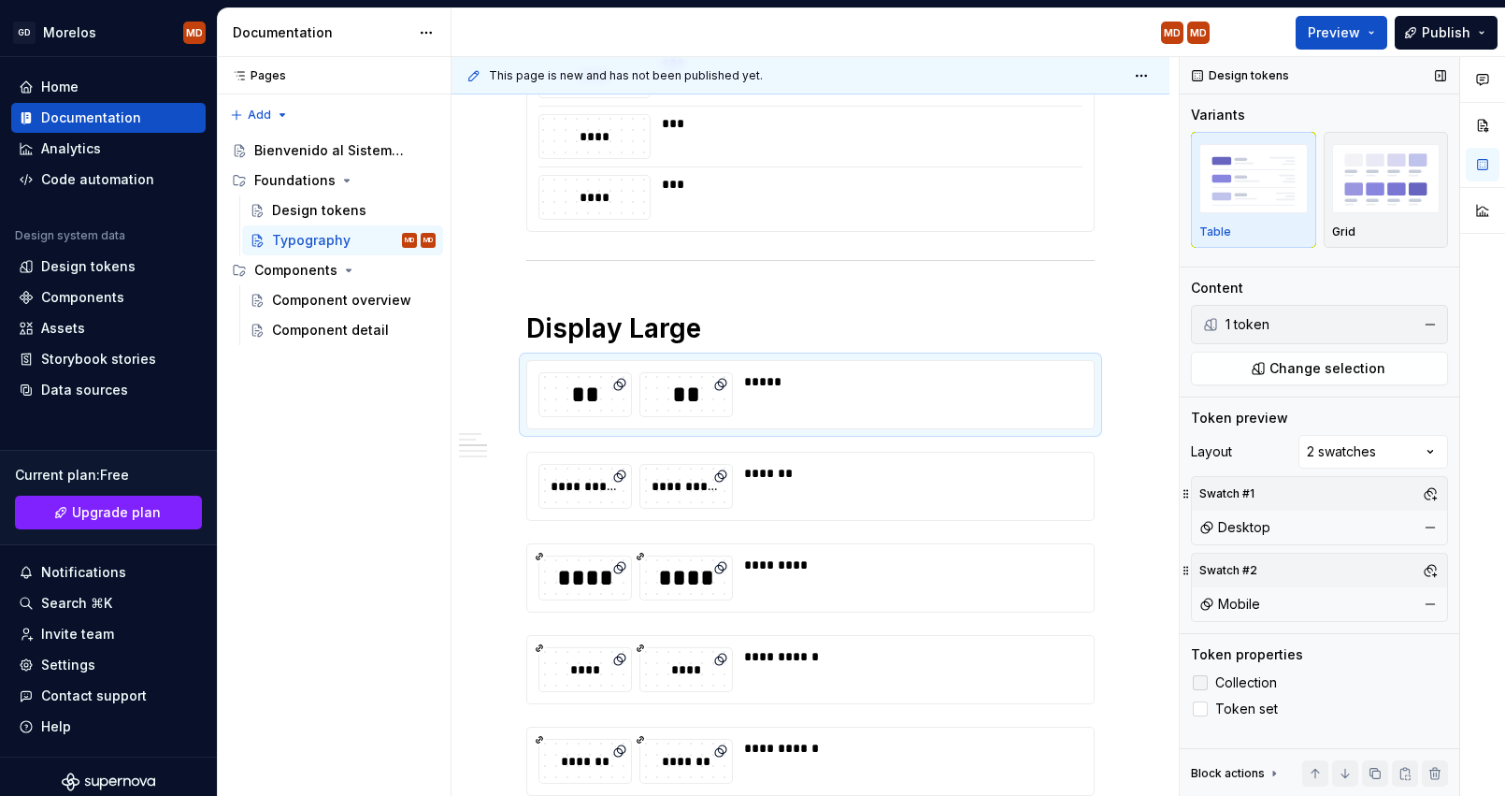
click at [1239, 684] on span "Collection" at bounding box center [1246, 682] width 62 height 15
click at [1239, 708] on span "Token set" at bounding box center [1246, 708] width 63 height 15
click at [1394, 181] on img "button" at bounding box center [1386, 178] width 108 height 68
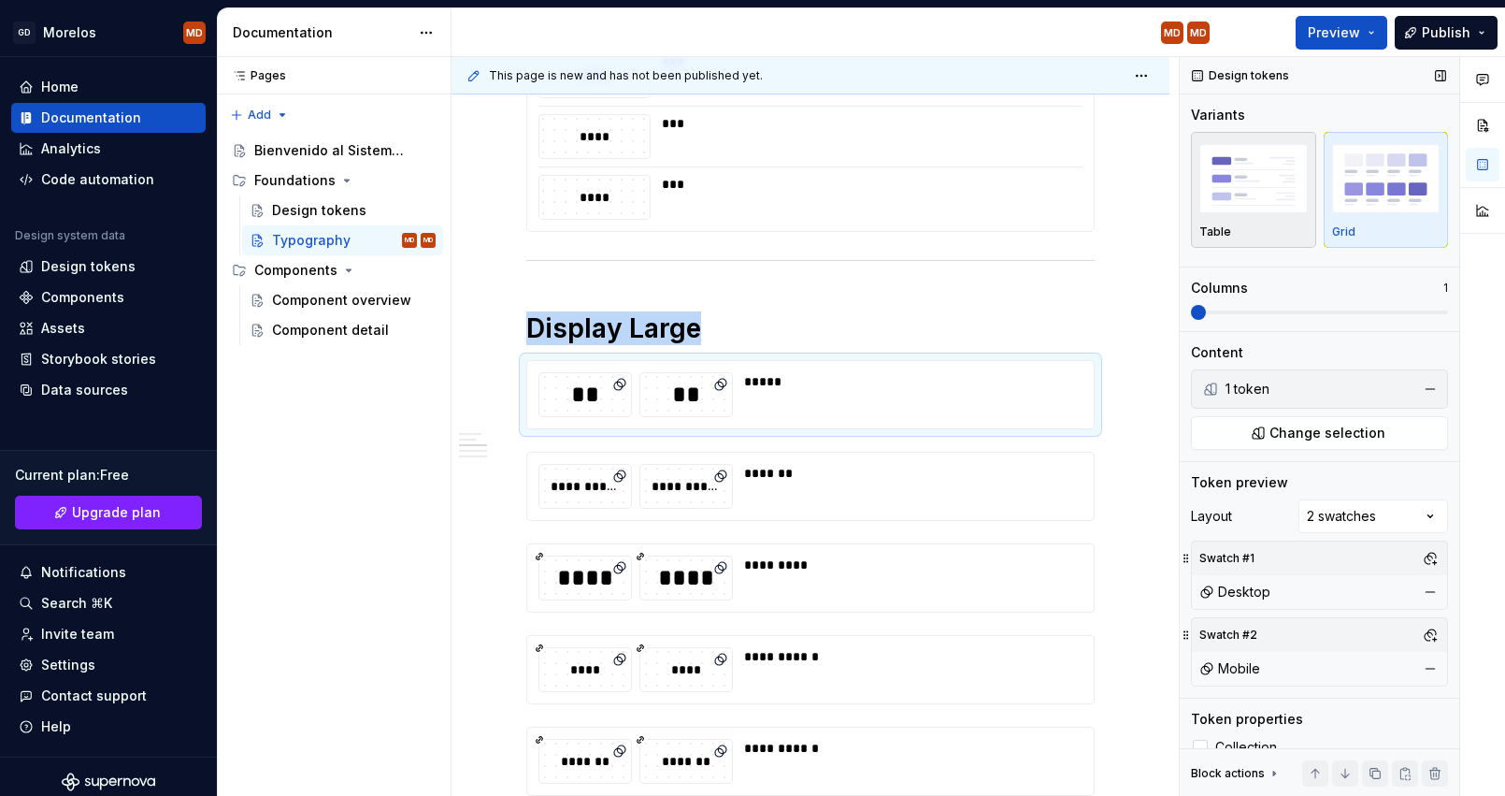
click at [1257, 211] on img "button" at bounding box center [1253, 178] width 108 height 68
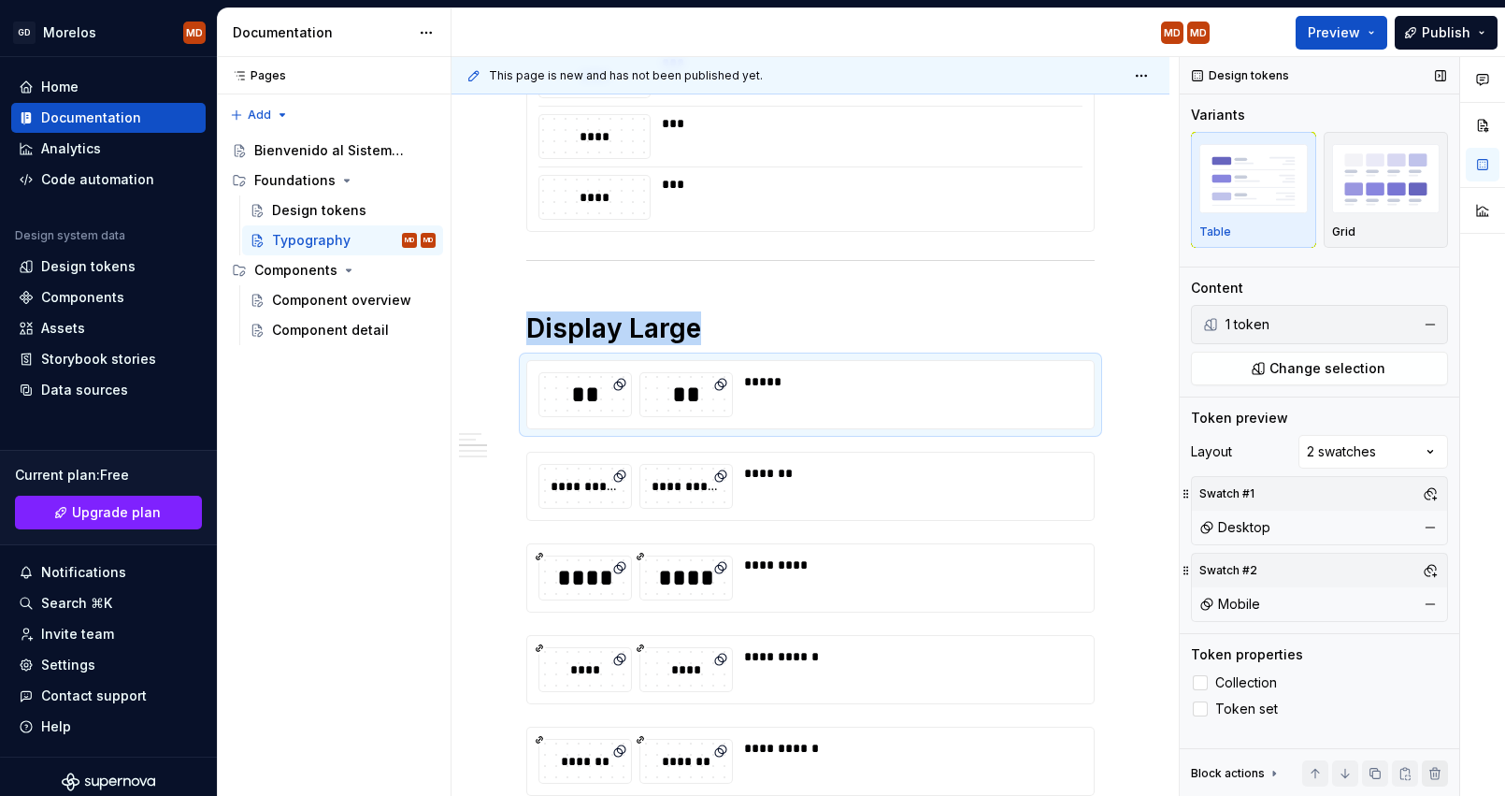
click at [1427, 769] on button "button" at bounding box center [1435, 773] width 26 height 26
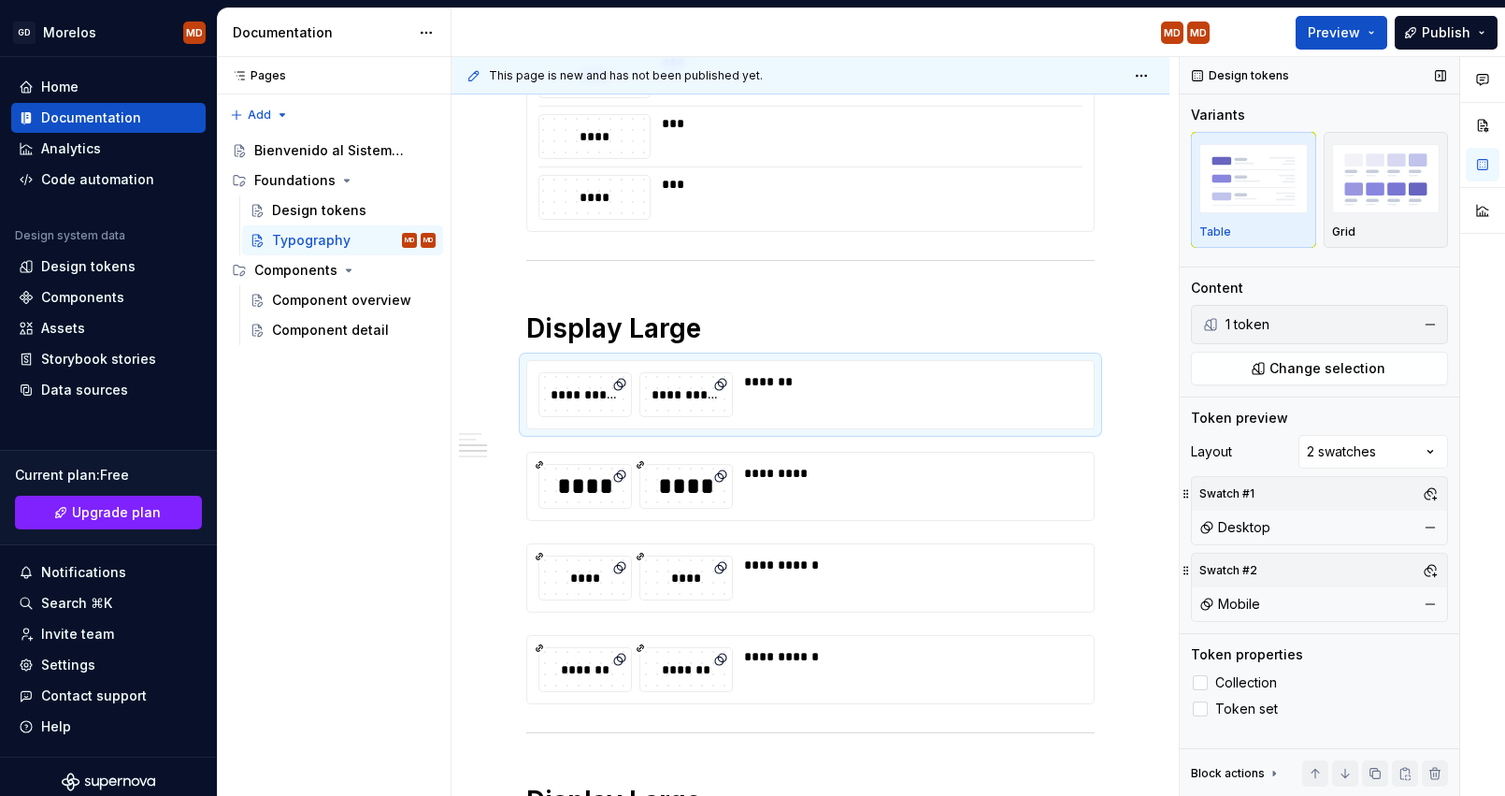
type textarea "*"
